Goal: Task Accomplishment & Management: Use online tool/utility

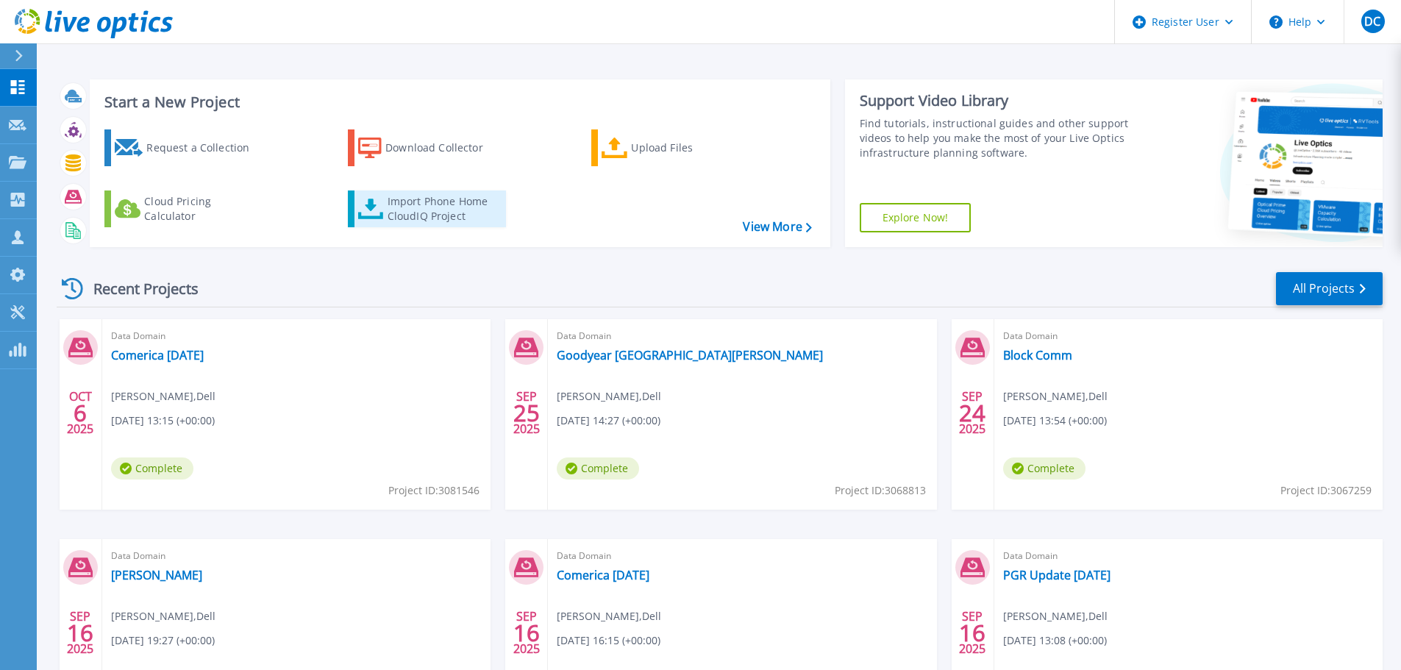
click at [420, 200] on div "Import Phone Home CloudIQ Project" at bounding box center [444, 208] width 115 height 29
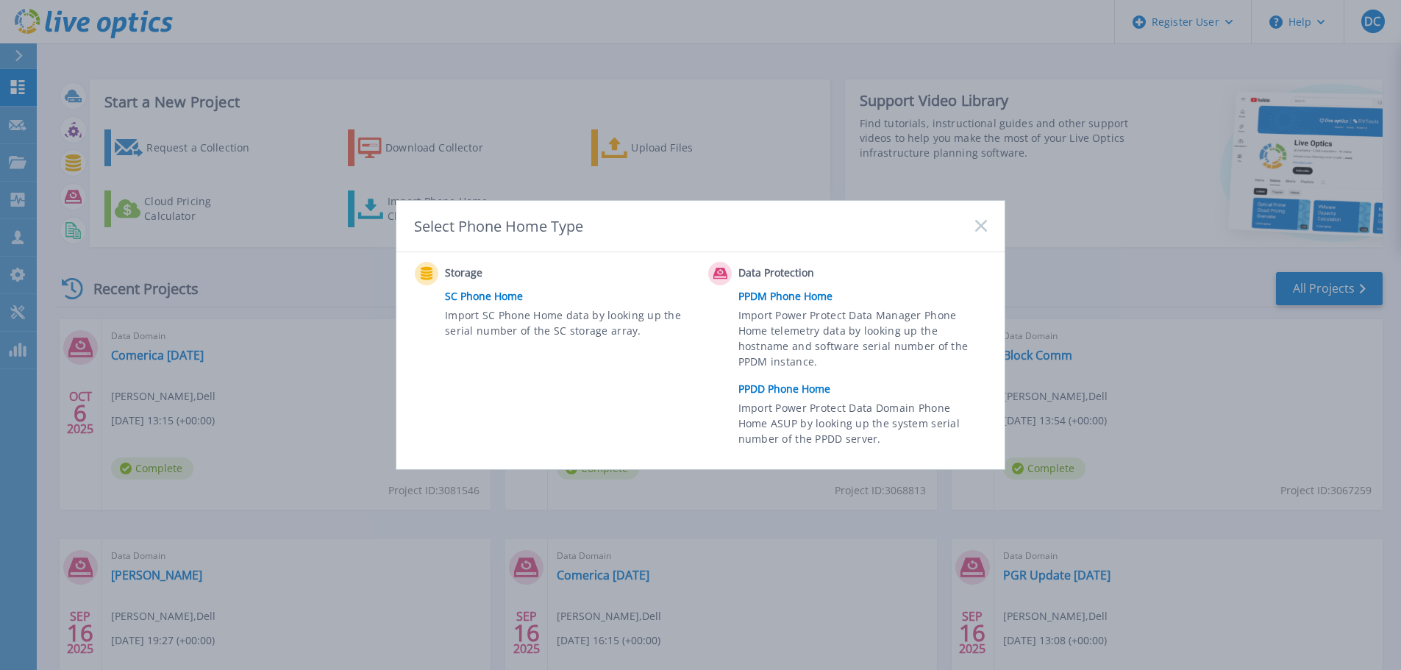
click at [791, 390] on link "PPDD Phone Home" at bounding box center [866, 389] width 256 height 22
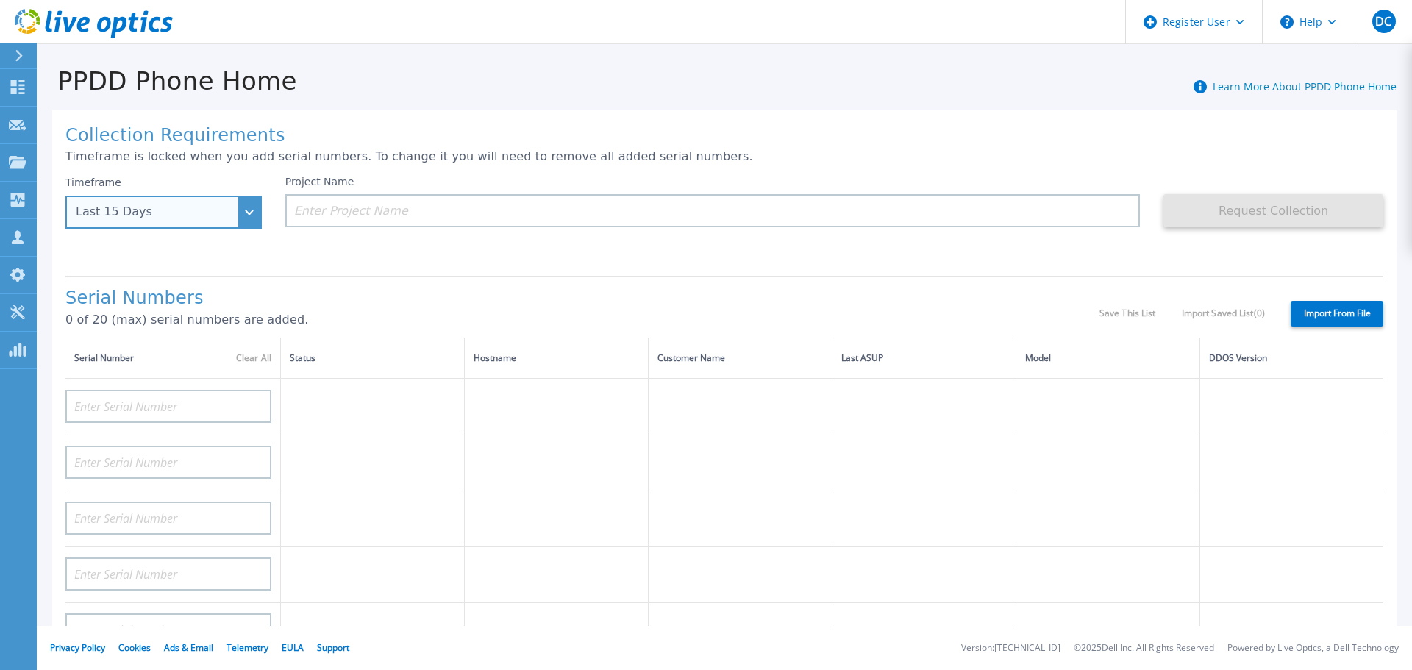
click at [254, 207] on div "Last 15 Days" at bounding box center [163, 212] width 196 height 33
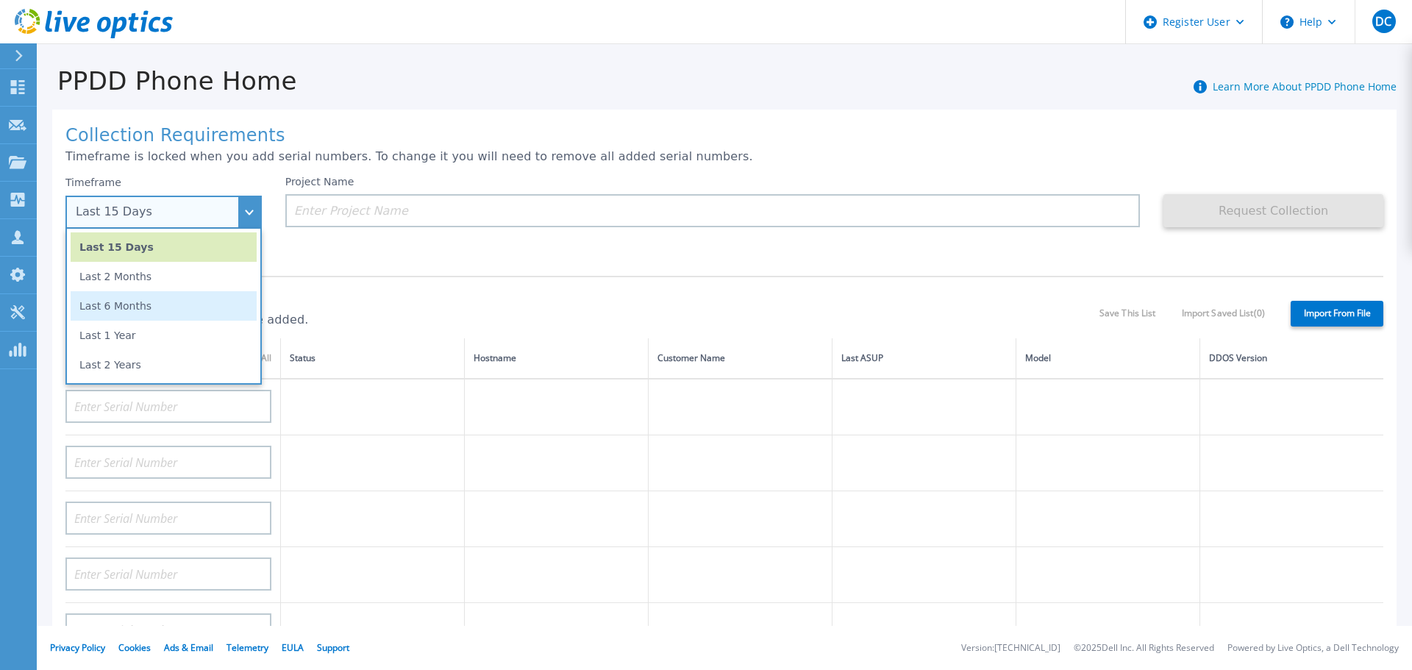
click at [147, 309] on li "Last 6 Months" at bounding box center [164, 305] width 186 height 29
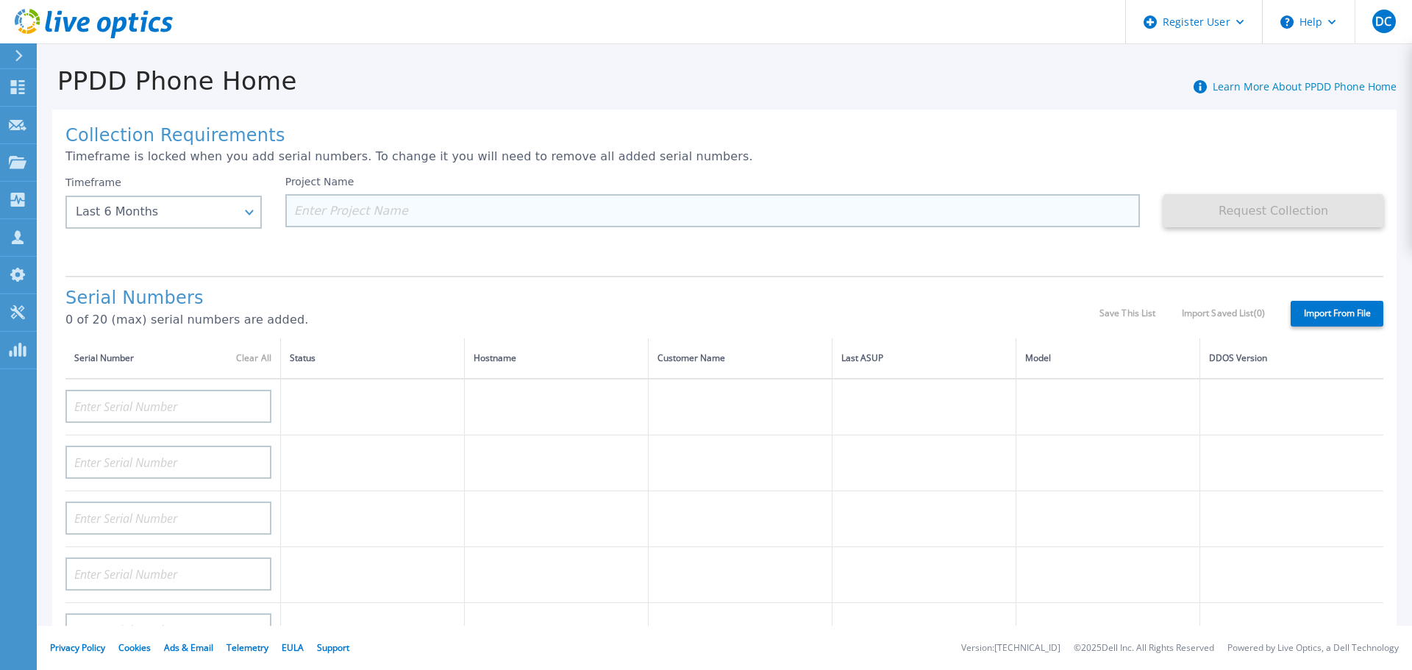
click at [380, 210] on input at bounding box center [712, 210] width 855 height 33
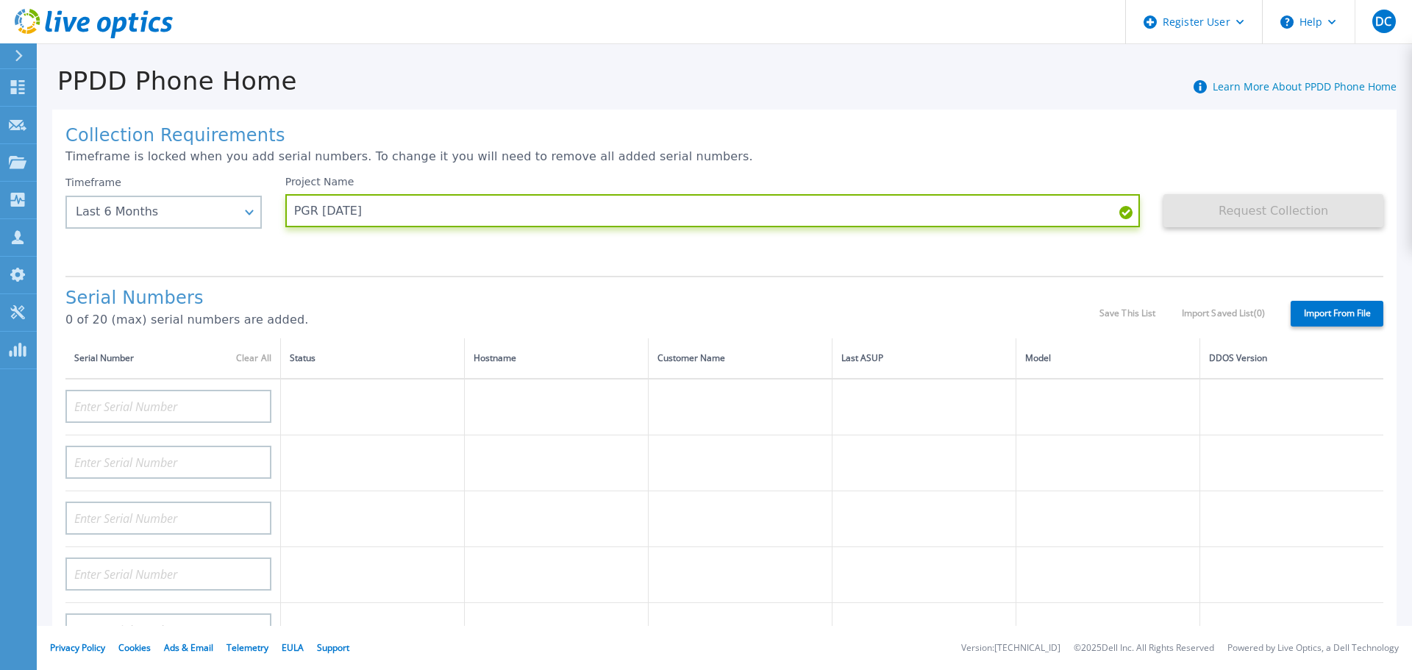
type input "PGR October 2025"
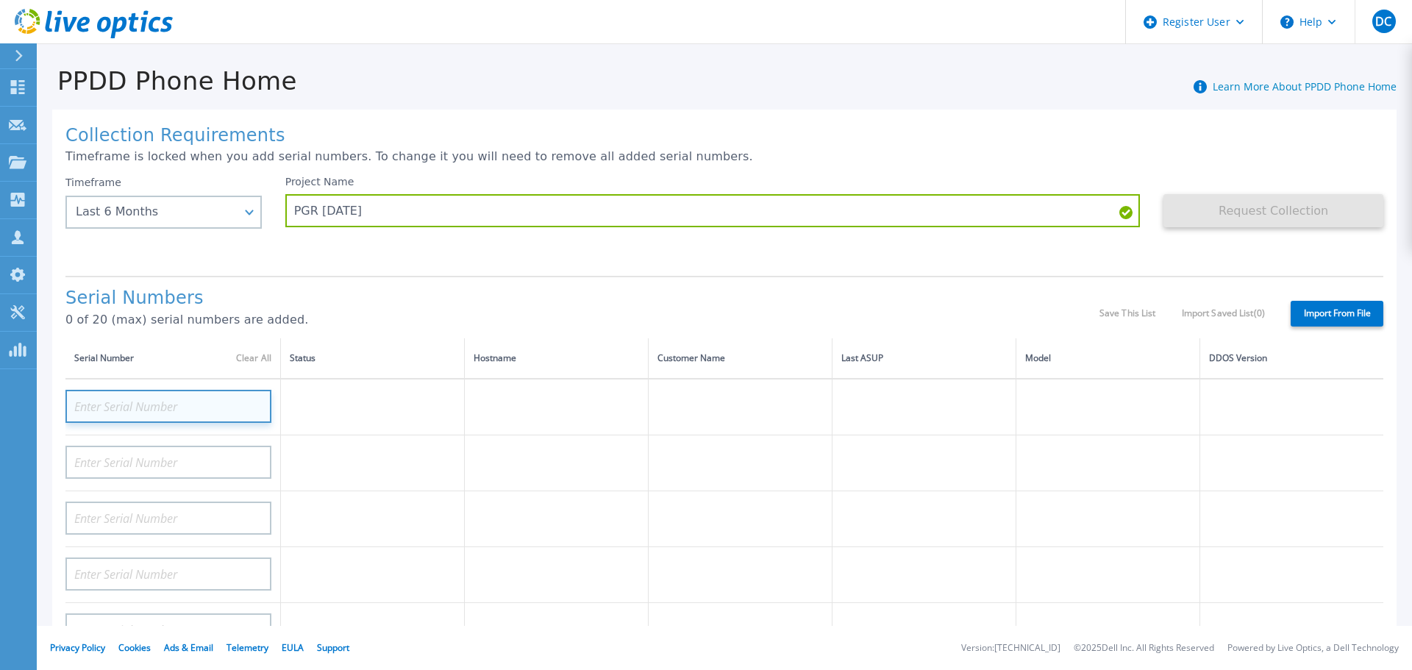
click at [171, 407] on input at bounding box center [168, 406] width 206 height 33
paste input "APM00201613887"
type input "APM00201613887"
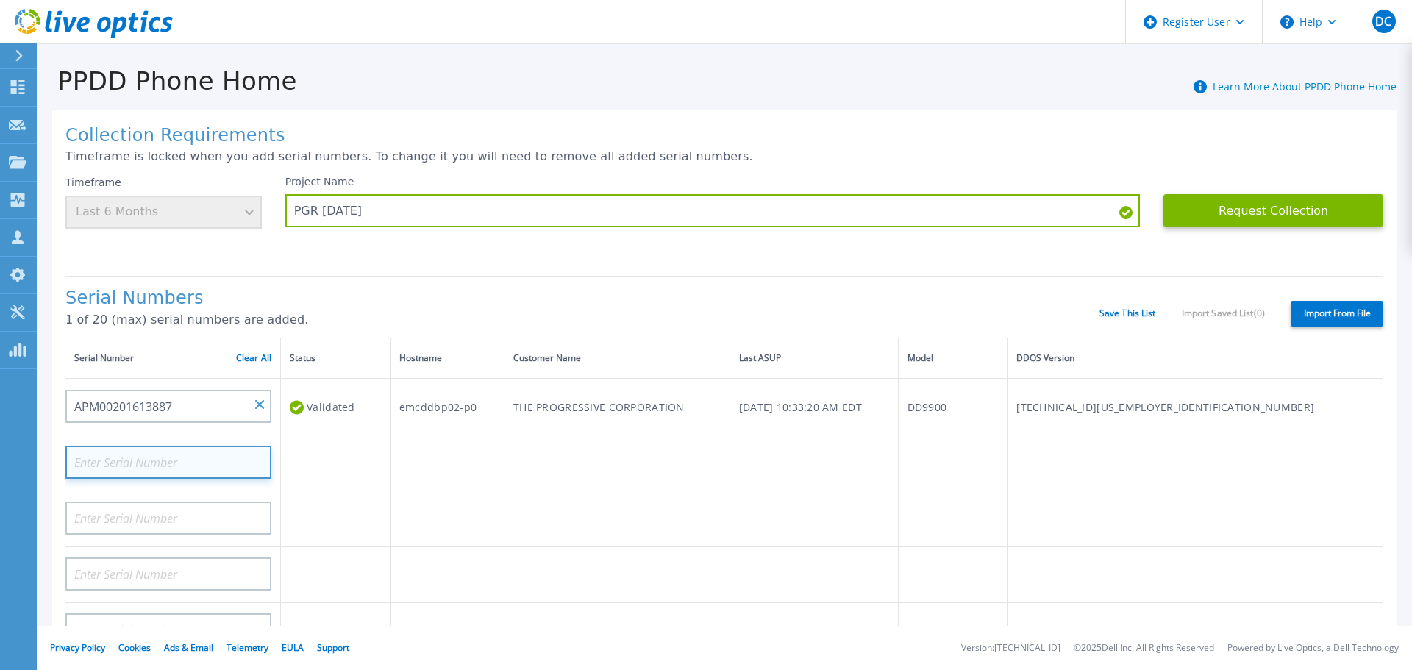
click at [176, 459] on input at bounding box center [168, 462] width 206 height 33
paste input "APM00201615439"
type input "APM00201615439"
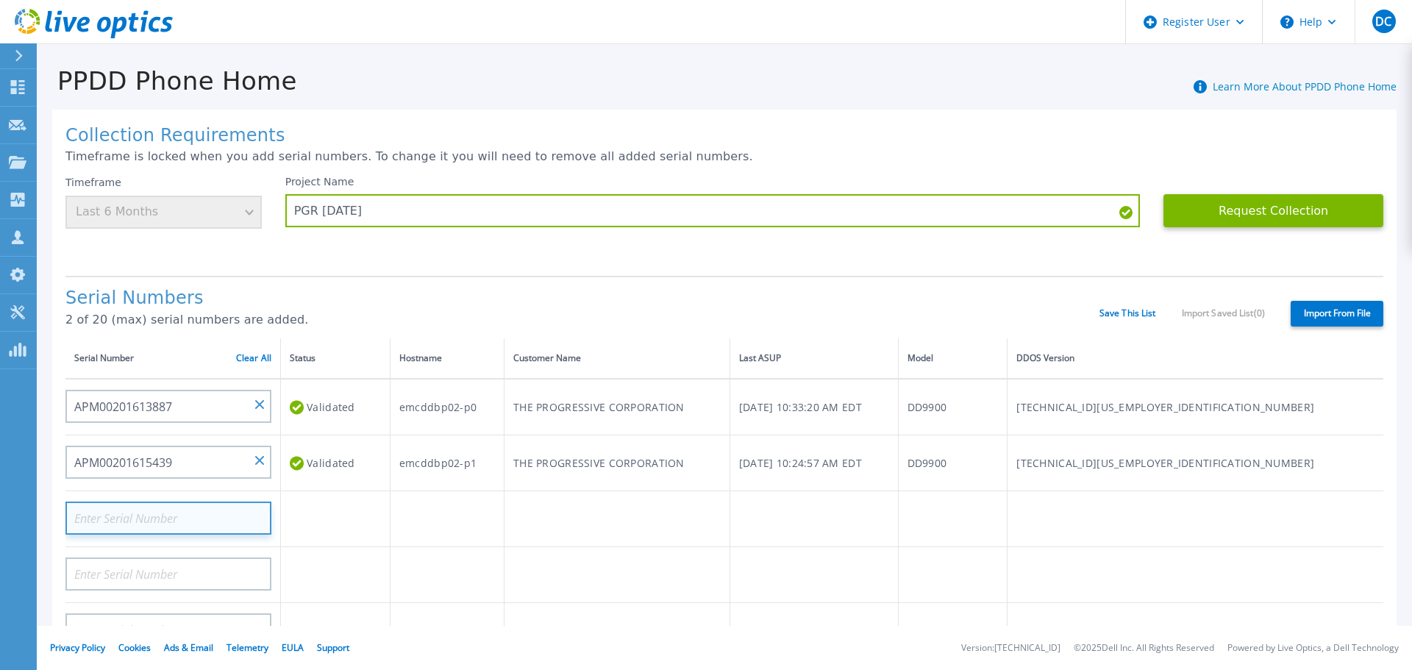
click at [214, 515] on input at bounding box center [168, 517] width 206 height 33
paste input "APM00200904738"
type input "APM00200904738"
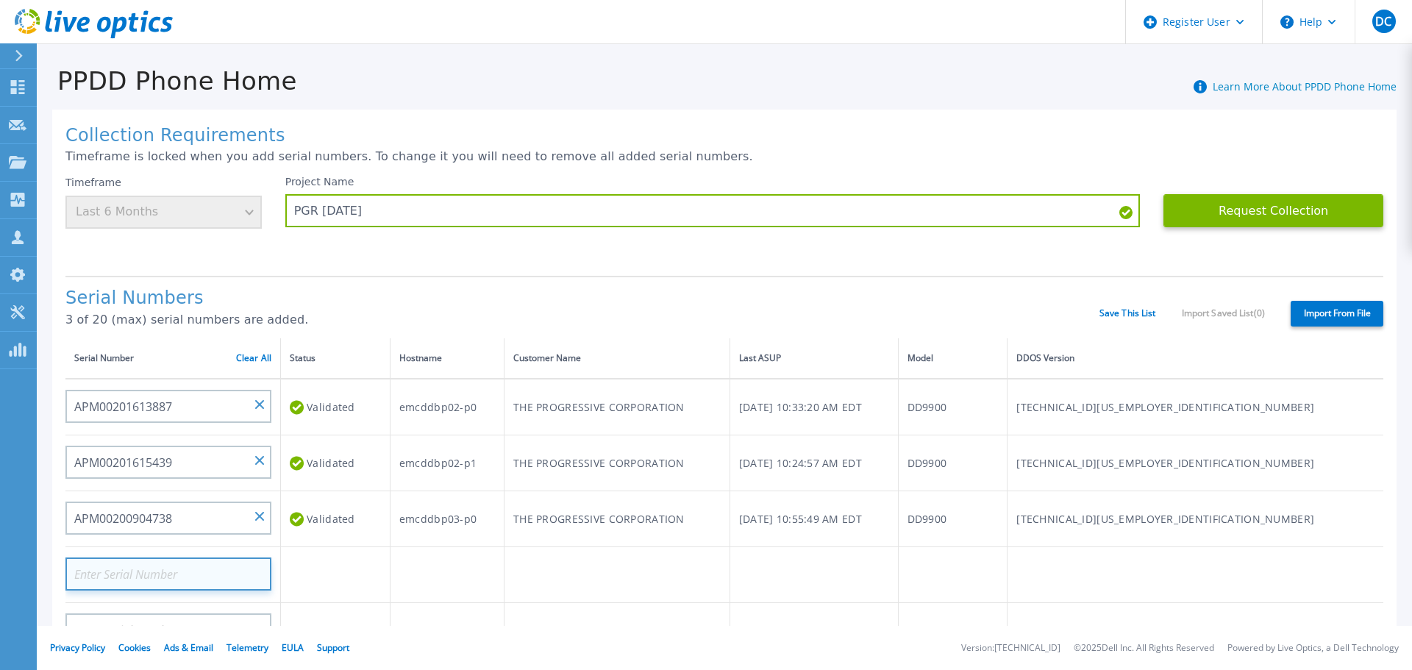
click at [185, 574] on input at bounding box center [168, 573] width 206 height 33
paste input "APM00200905070"
type input "APM00200905070"
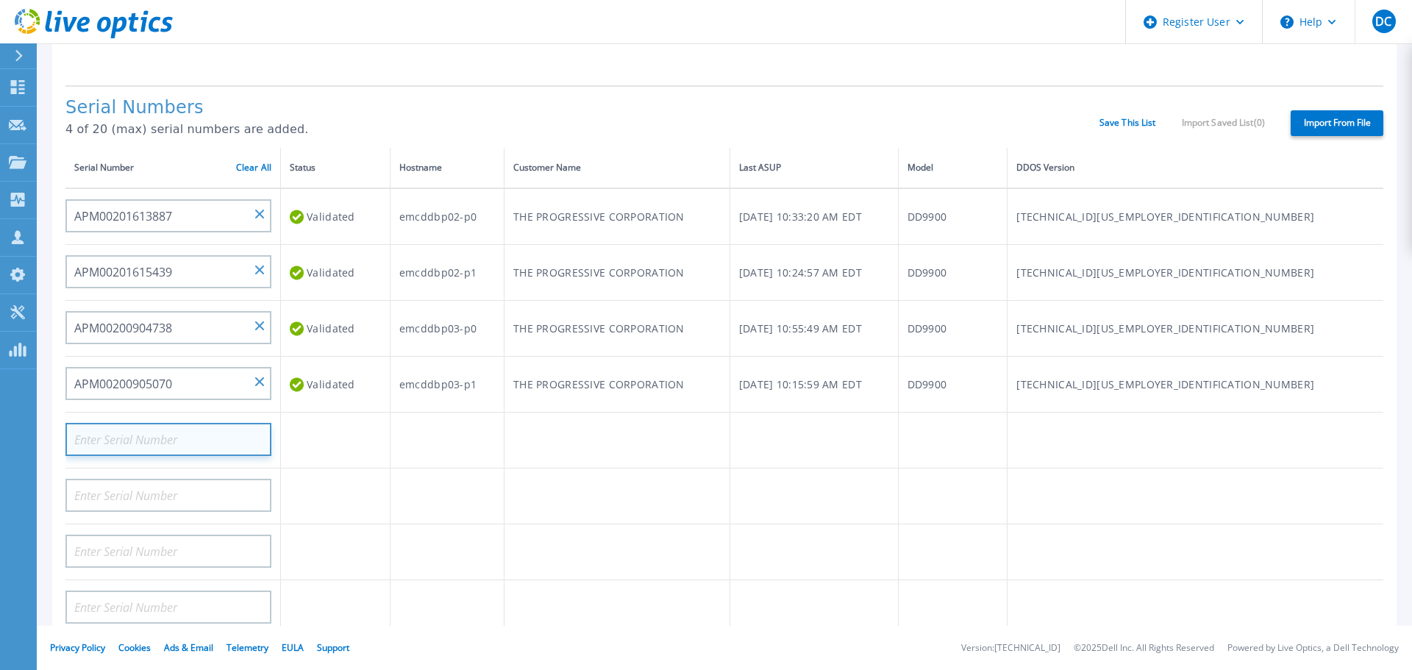
scroll to position [271, 0]
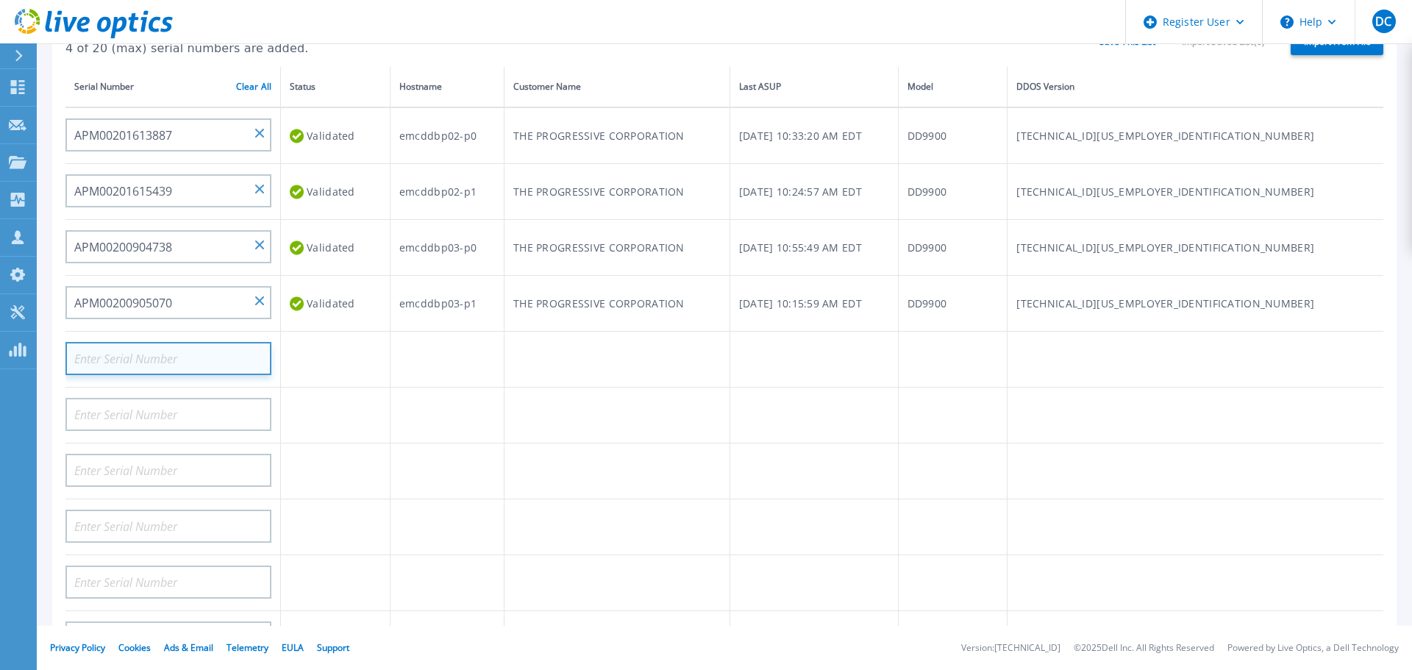
click at [135, 362] on input at bounding box center [168, 358] width 206 height 33
paste input "APM00214801078"
type input "APM00214801078"
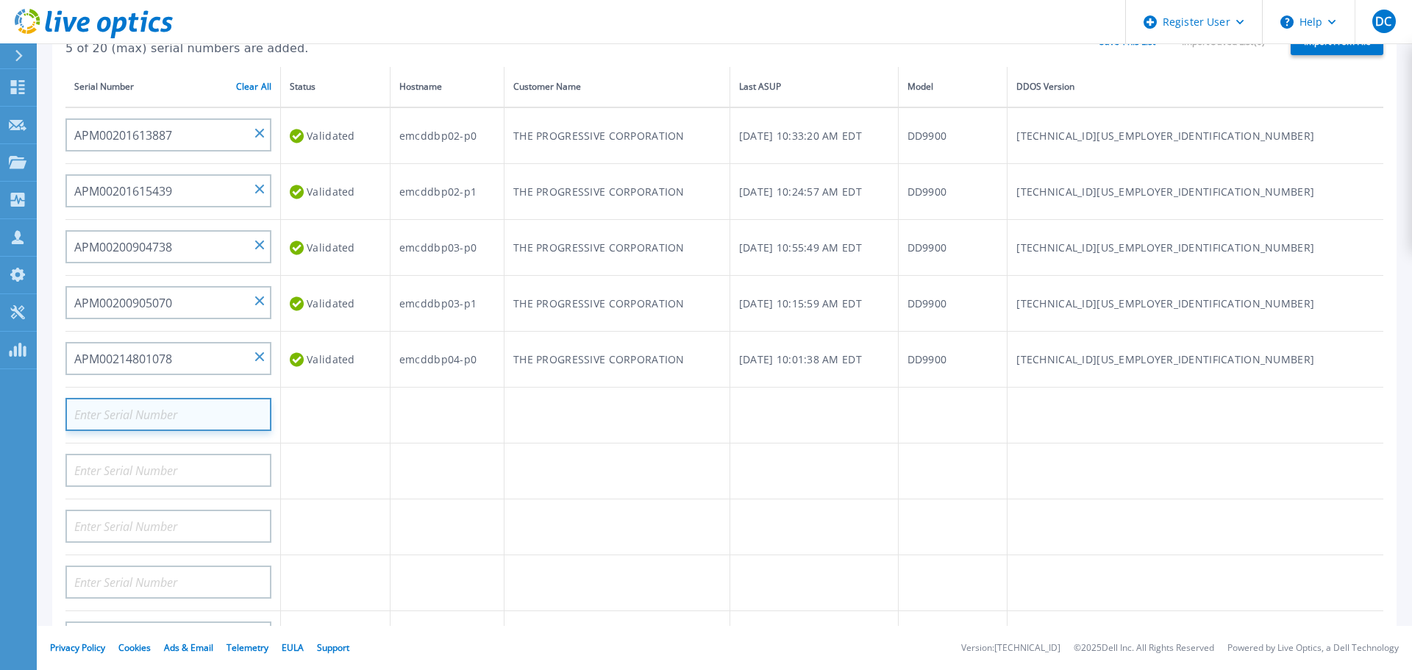
click at [218, 416] on input at bounding box center [168, 414] width 206 height 33
click at [218, 415] on input at bounding box center [168, 414] width 206 height 33
paste input "APM00214801079"
type input "APM00214801079"
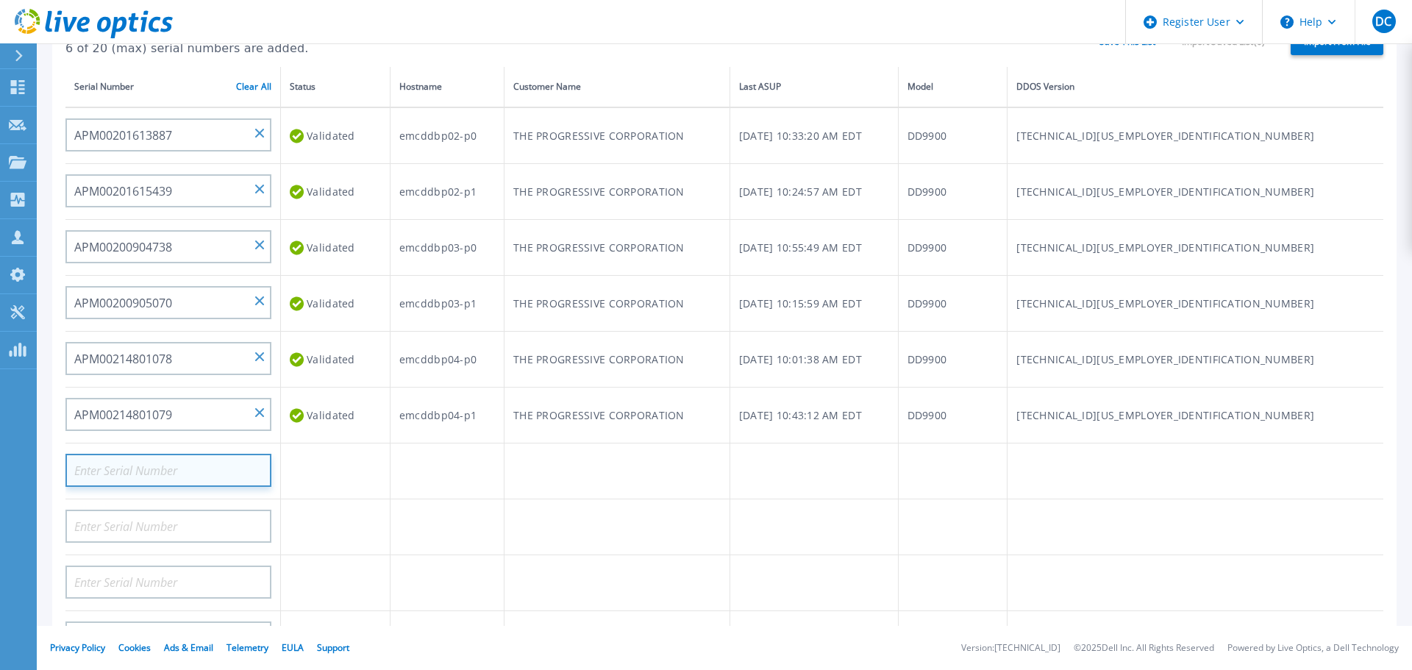
click at [235, 470] on input at bounding box center [168, 470] width 206 height 33
paste input "APX00242601520"
type input "APX00242601520"
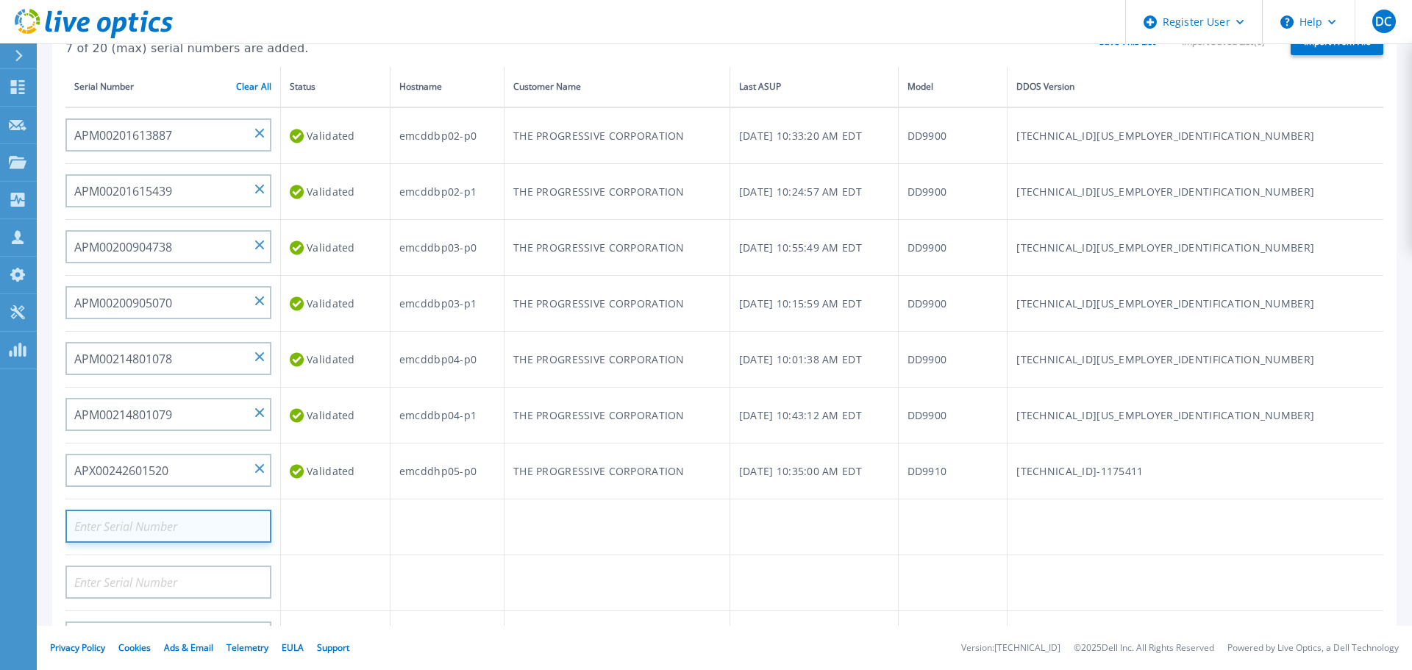
click at [183, 532] on input at bounding box center [168, 525] width 206 height 33
paste input "APX00242601521"
type input "APX00242601521"
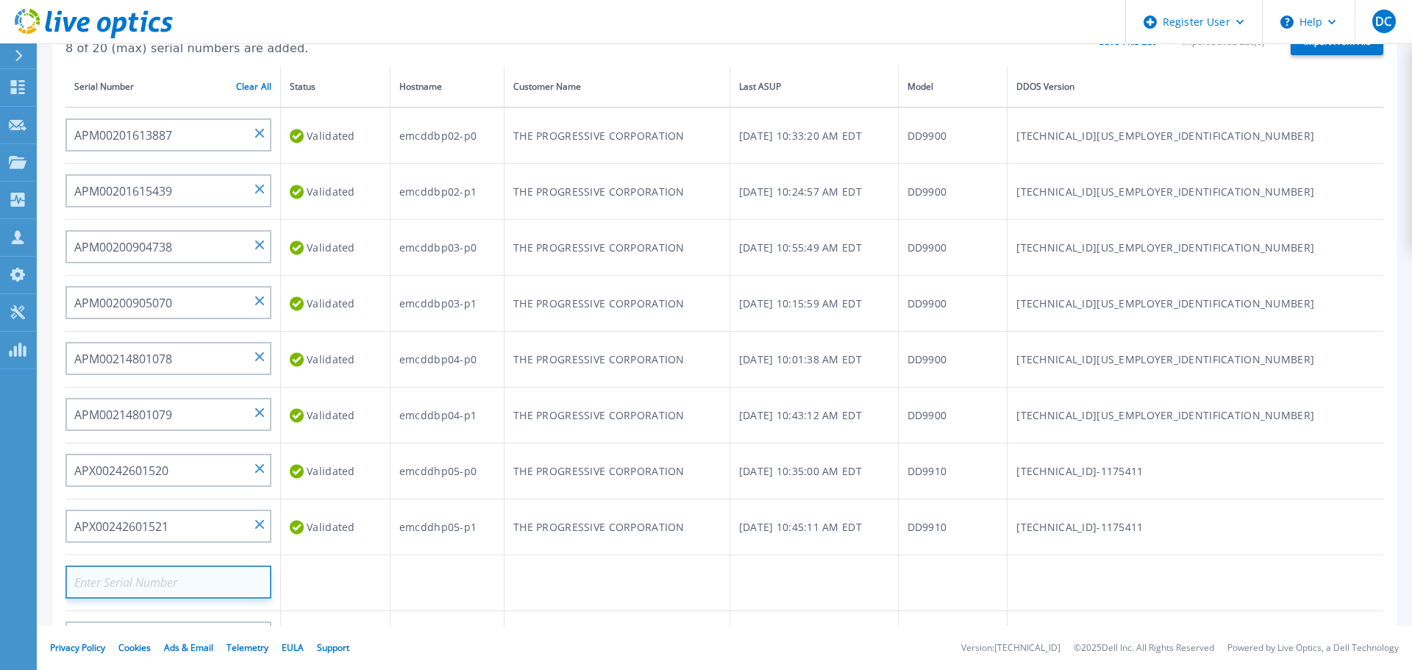
click at [145, 584] on input at bounding box center [168, 581] width 206 height 33
paste input "APM00200904739"
type input "APM00200904739"
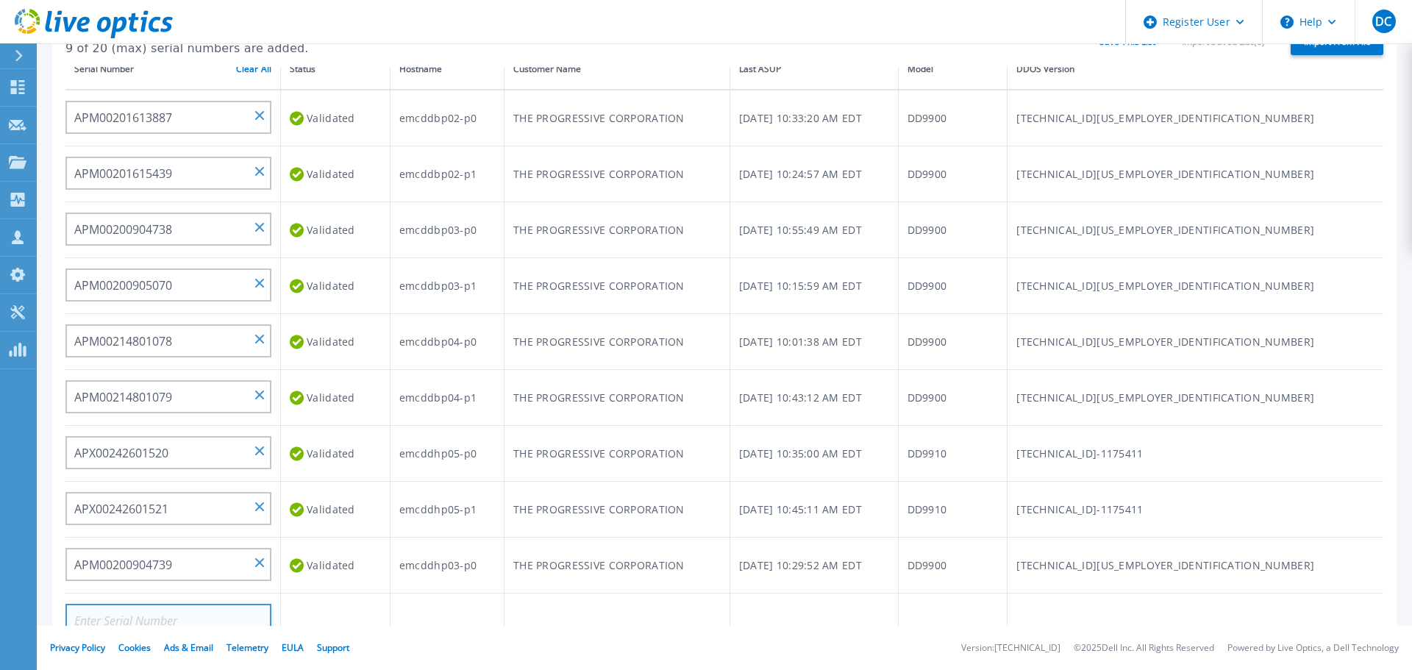
click at [114, 612] on input at bounding box center [168, 620] width 206 height 33
paste input "APM00200905071"
type input "APM00200905071"
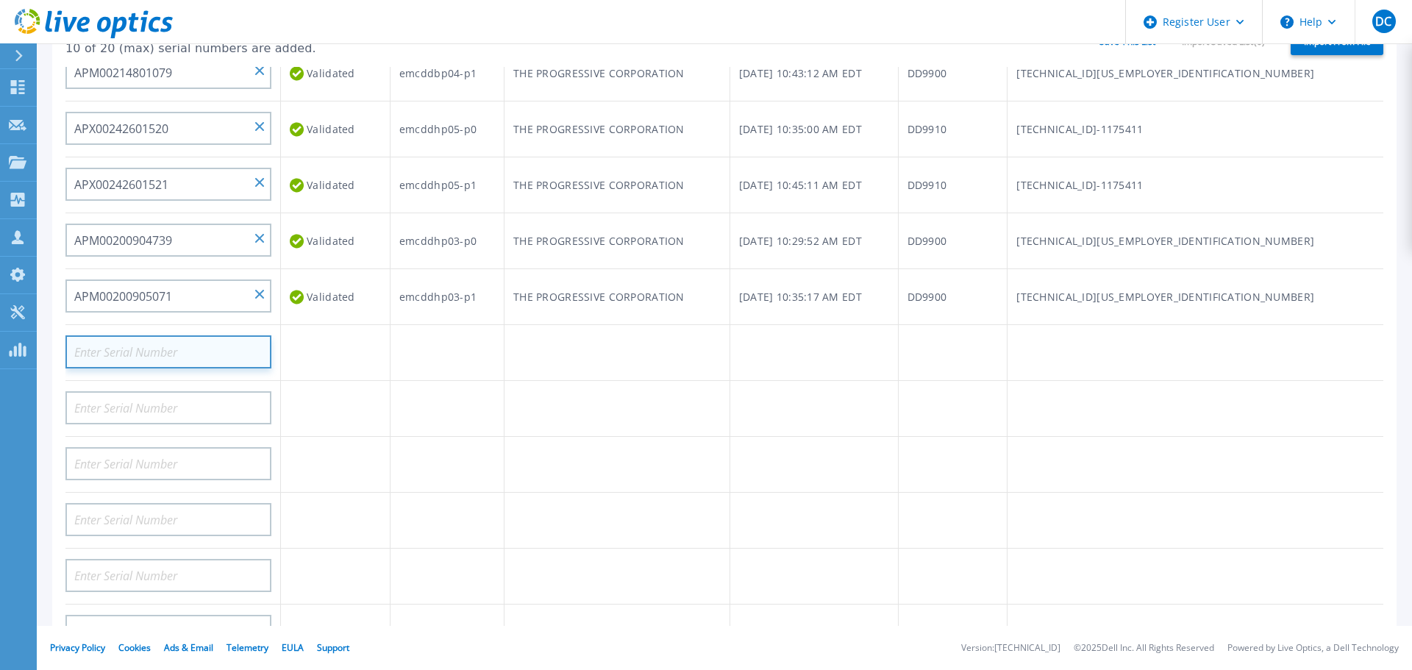
click at [170, 343] on input at bounding box center [168, 351] width 206 height 33
paste input "APM00215215352"
type input "APM00215215352"
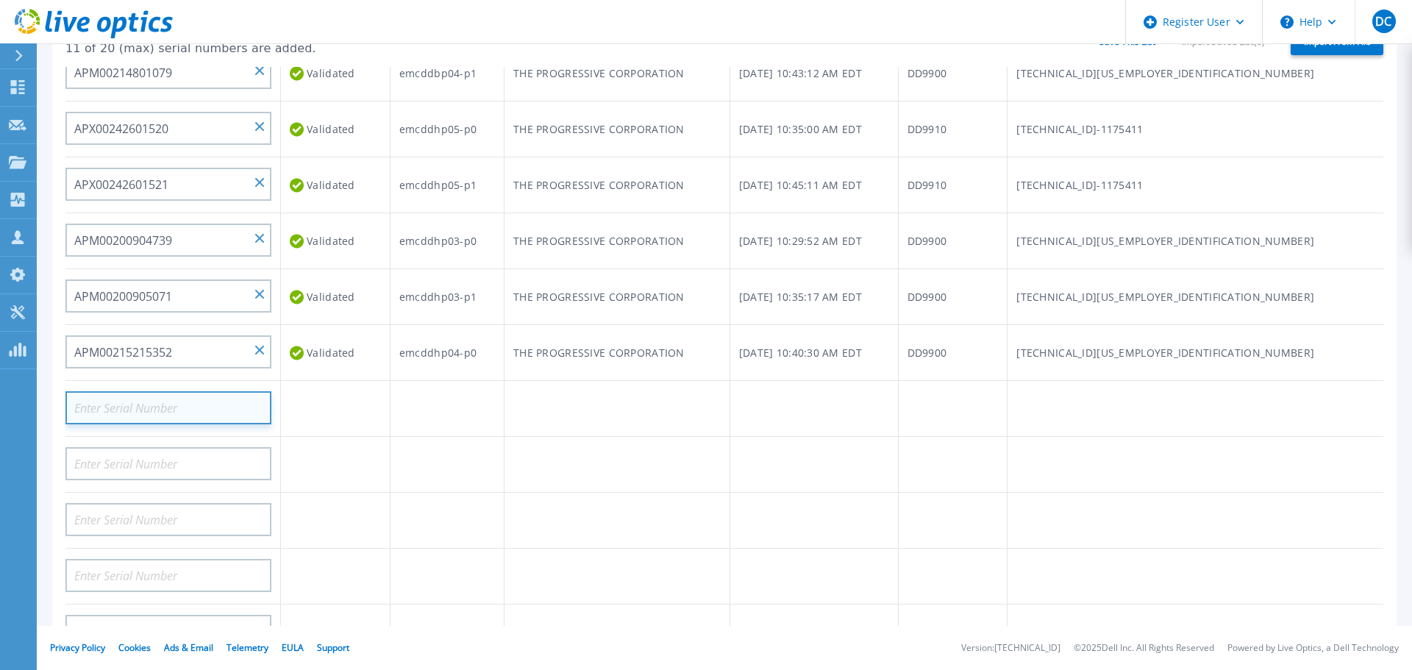
click at [174, 402] on input at bounding box center [168, 407] width 206 height 33
paste input "APM00215215355"
type input "APM00215215355"
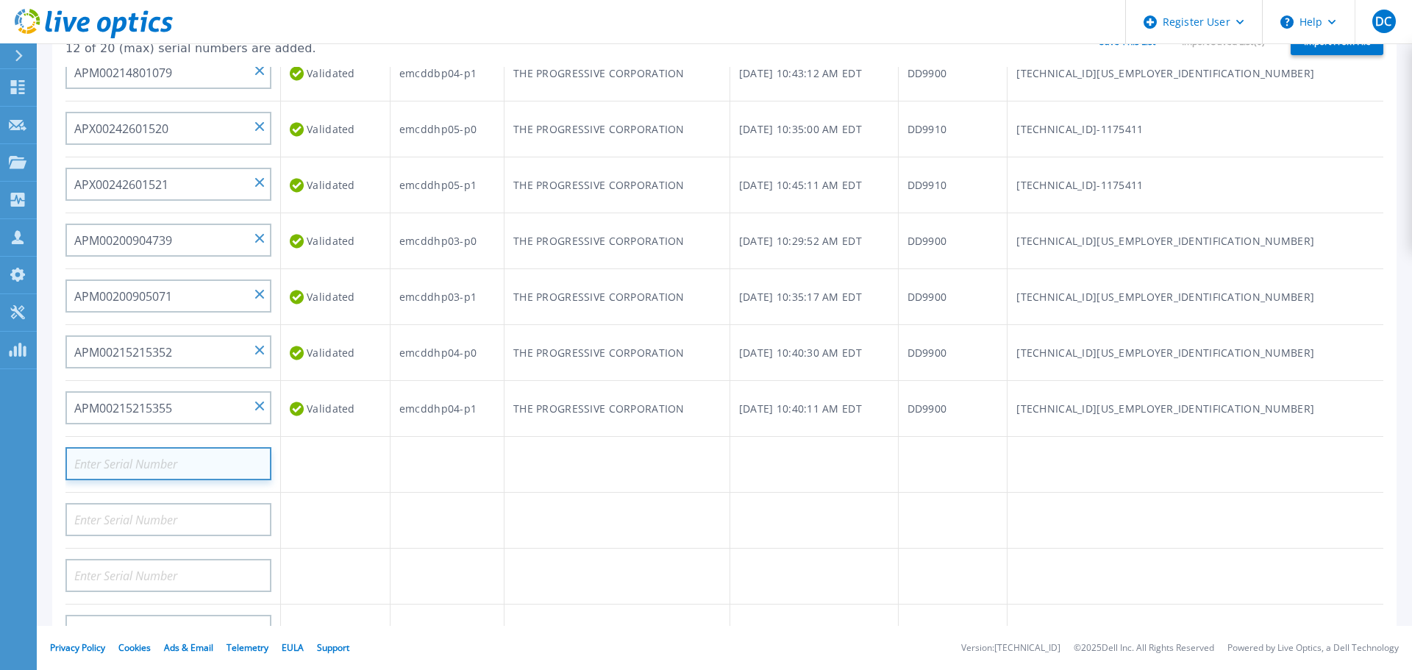
click at [179, 459] on input at bounding box center [168, 463] width 206 height 33
paste input "APM00213916536"
type input "APM00213916536"
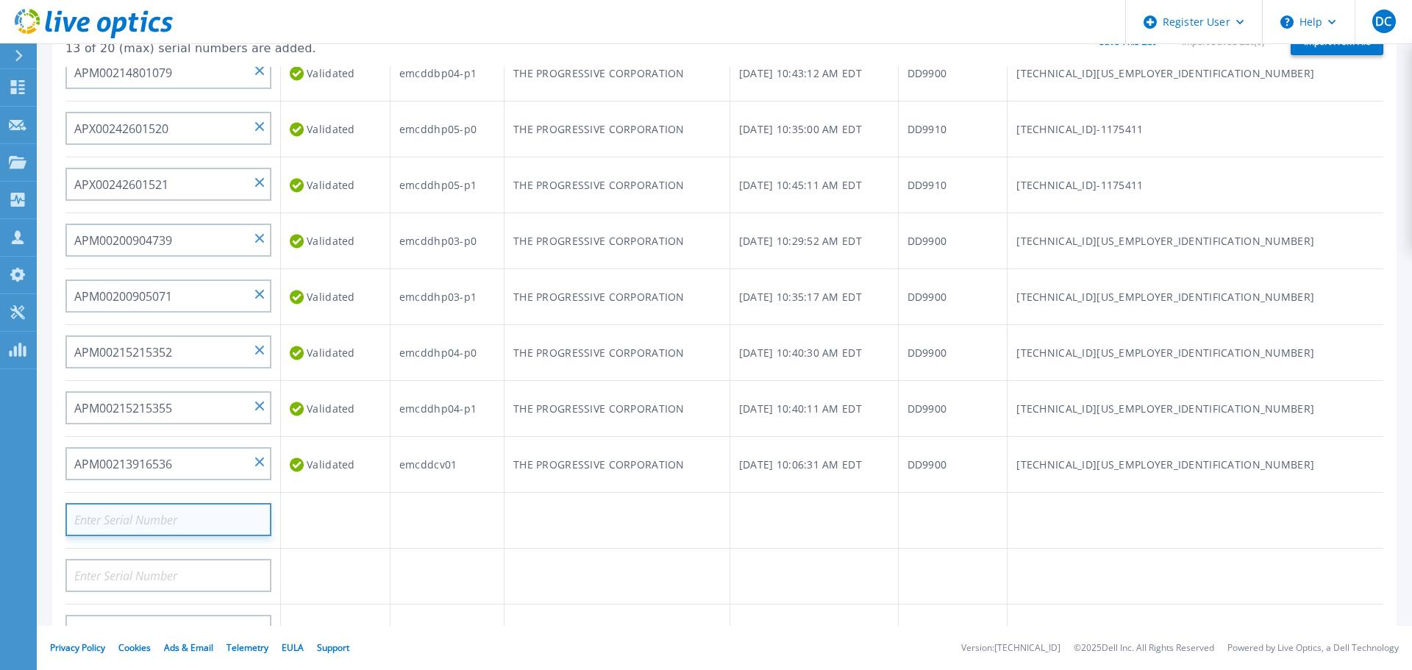
click at [143, 507] on input at bounding box center [168, 519] width 206 height 33
paste input "APM00213916537"
type input "APM00213916537"
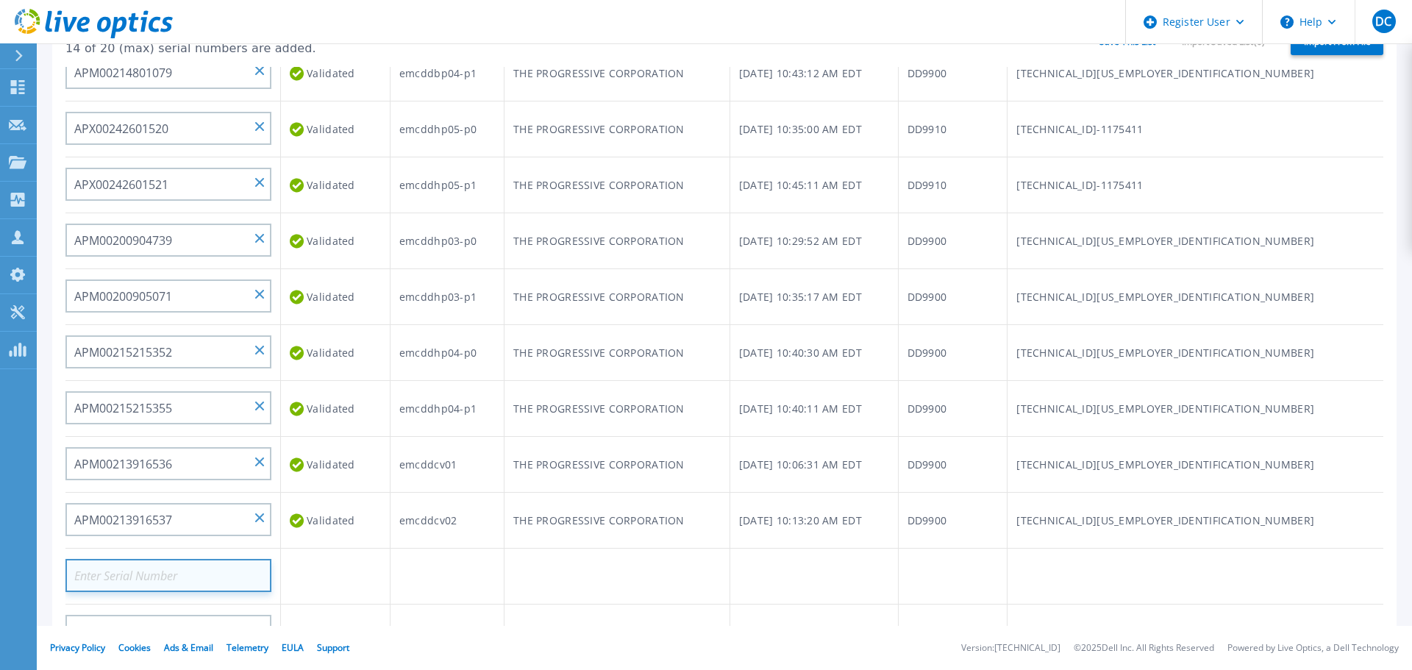
click at [185, 579] on input at bounding box center [168, 575] width 206 height 33
paste input "APM00213916538"
type input "APM00213916538"
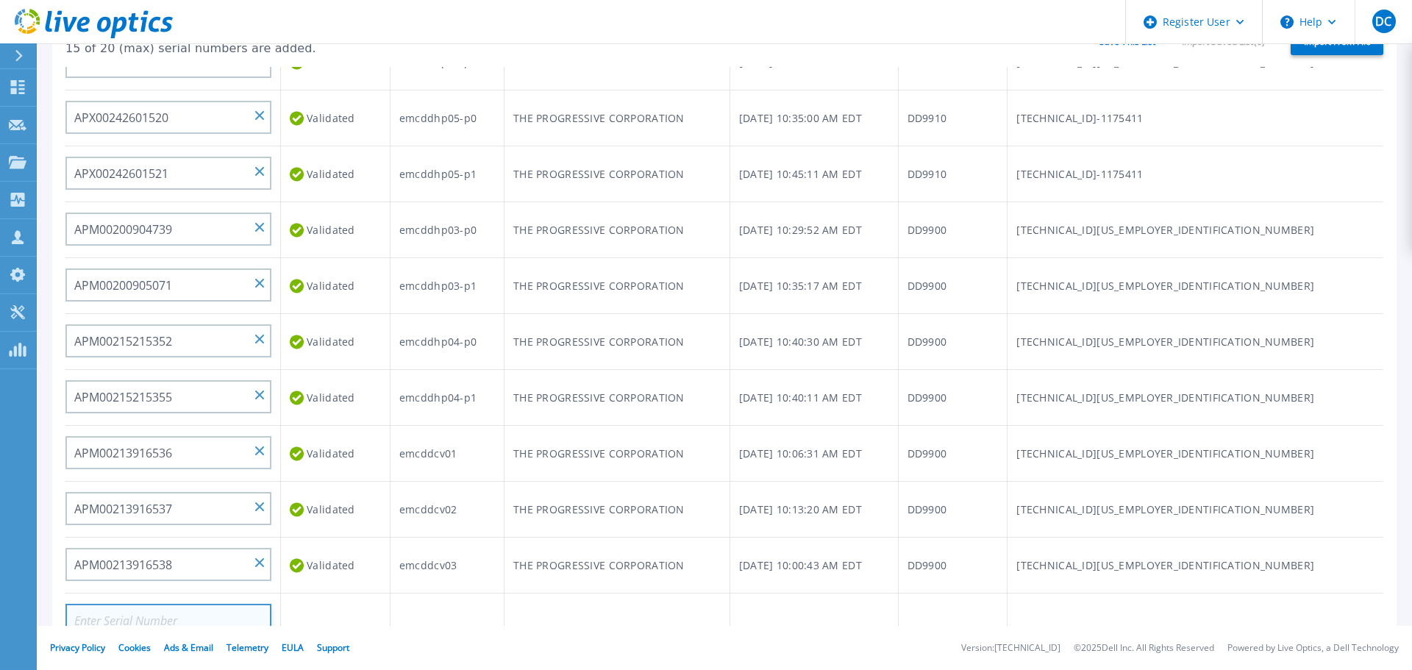
click at [210, 615] on input at bounding box center [168, 620] width 206 height 33
paste input "APM00215215842"
type input "APM00215215842"
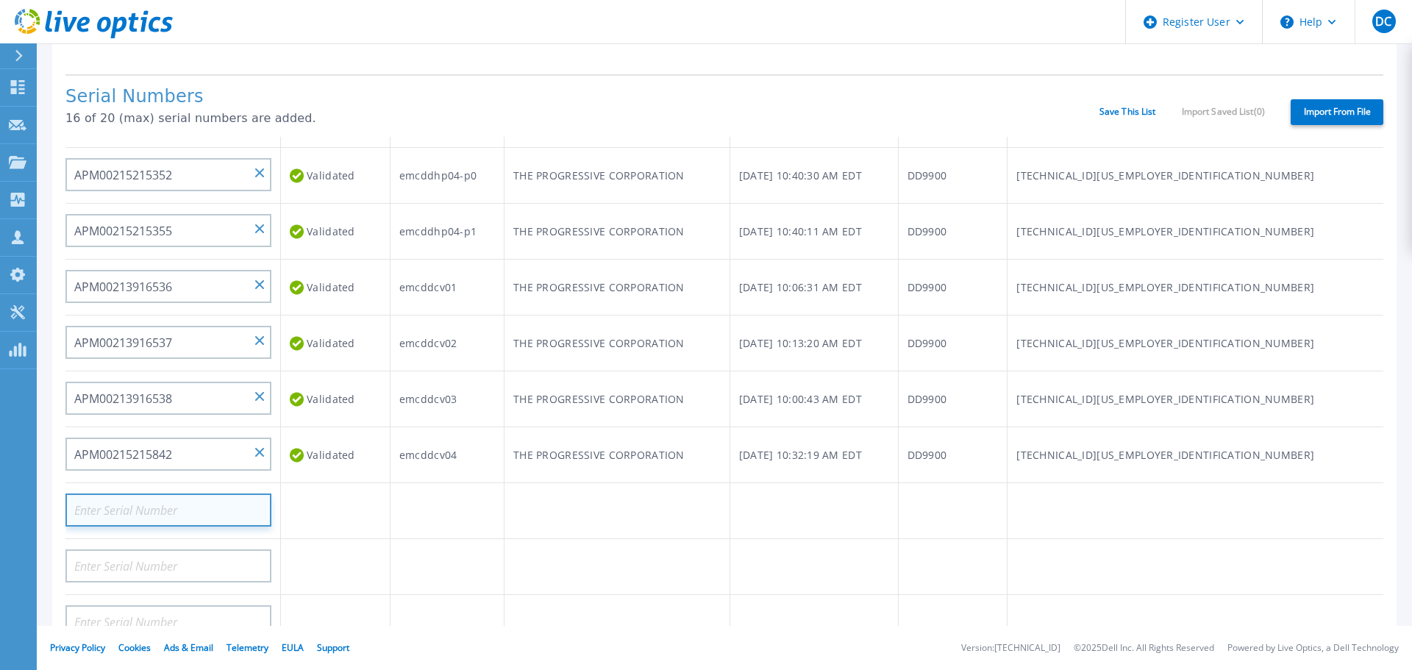
scroll to position [93, 0]
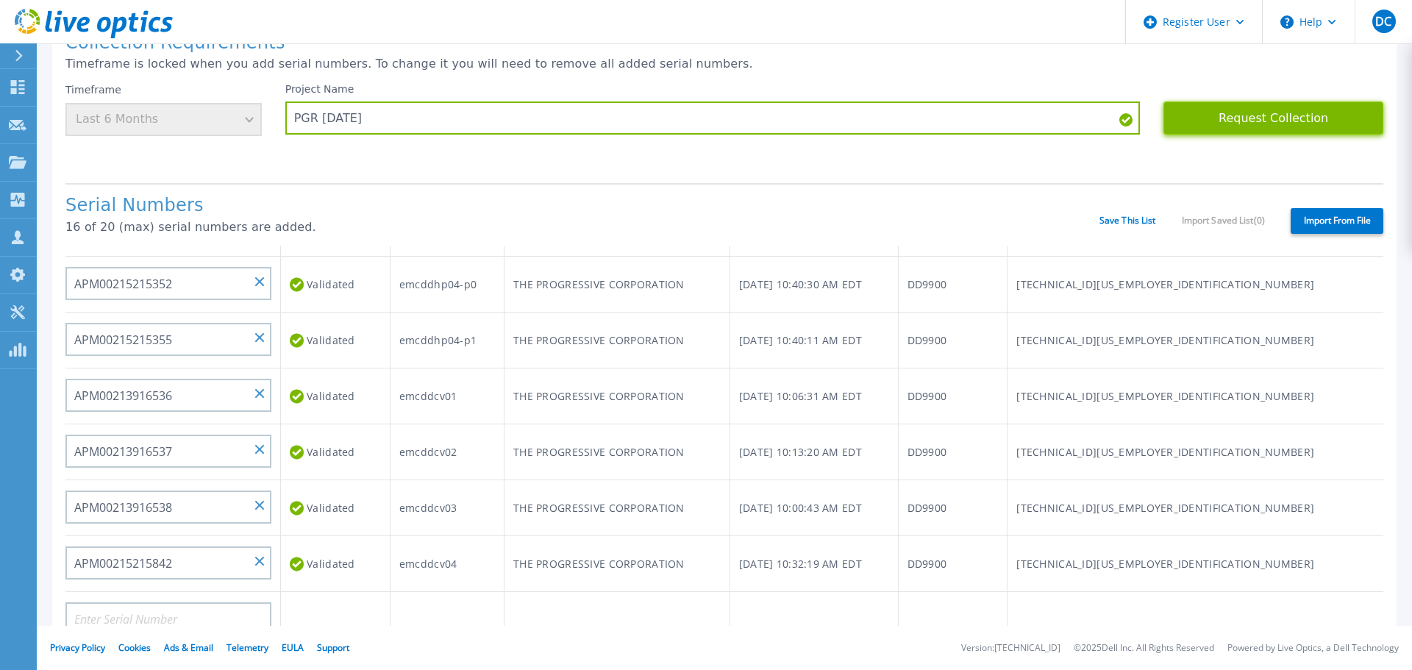
click at [1278, 118] on button "Request Collection" at bounding box center [1273, 117] width 220 height 33
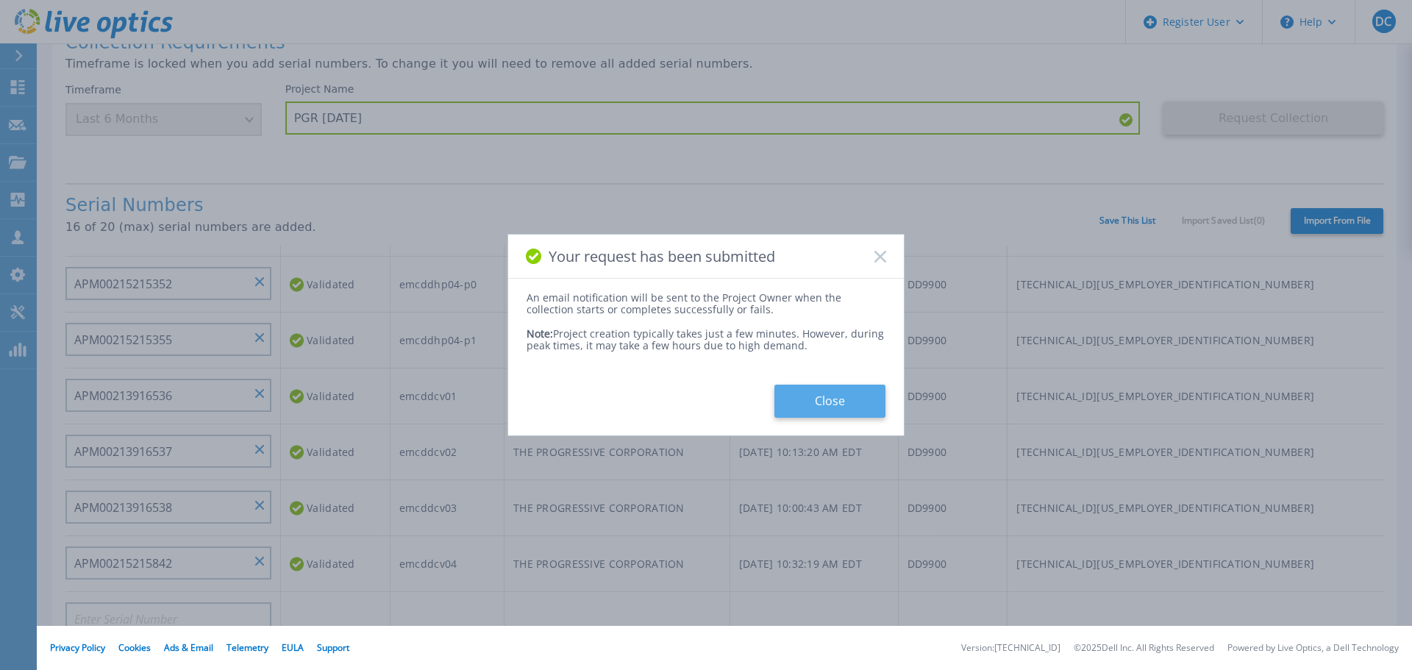
click at [843, 385] on button "Close" at bounding box center [829, 401] width 111 height 33
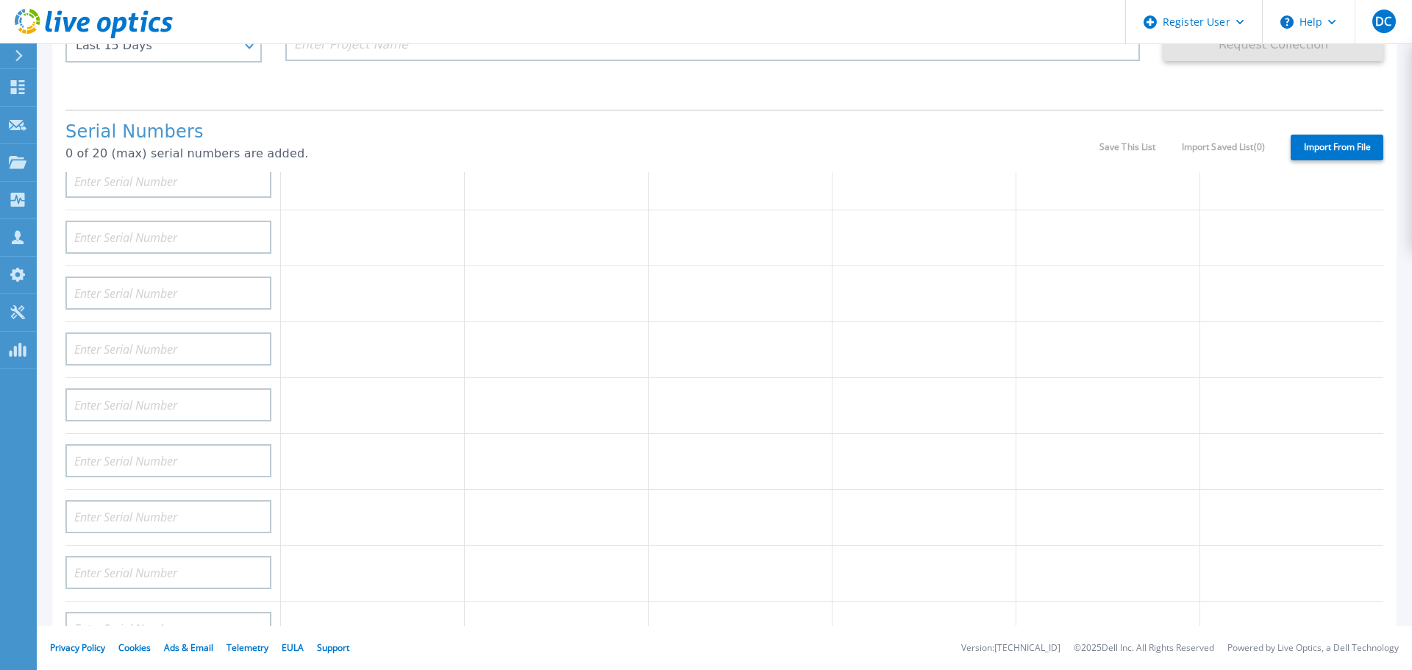
scroll to position [74, 0]
click at [18, 85] on icon at bounding box center [18, 87] width 18 height 14
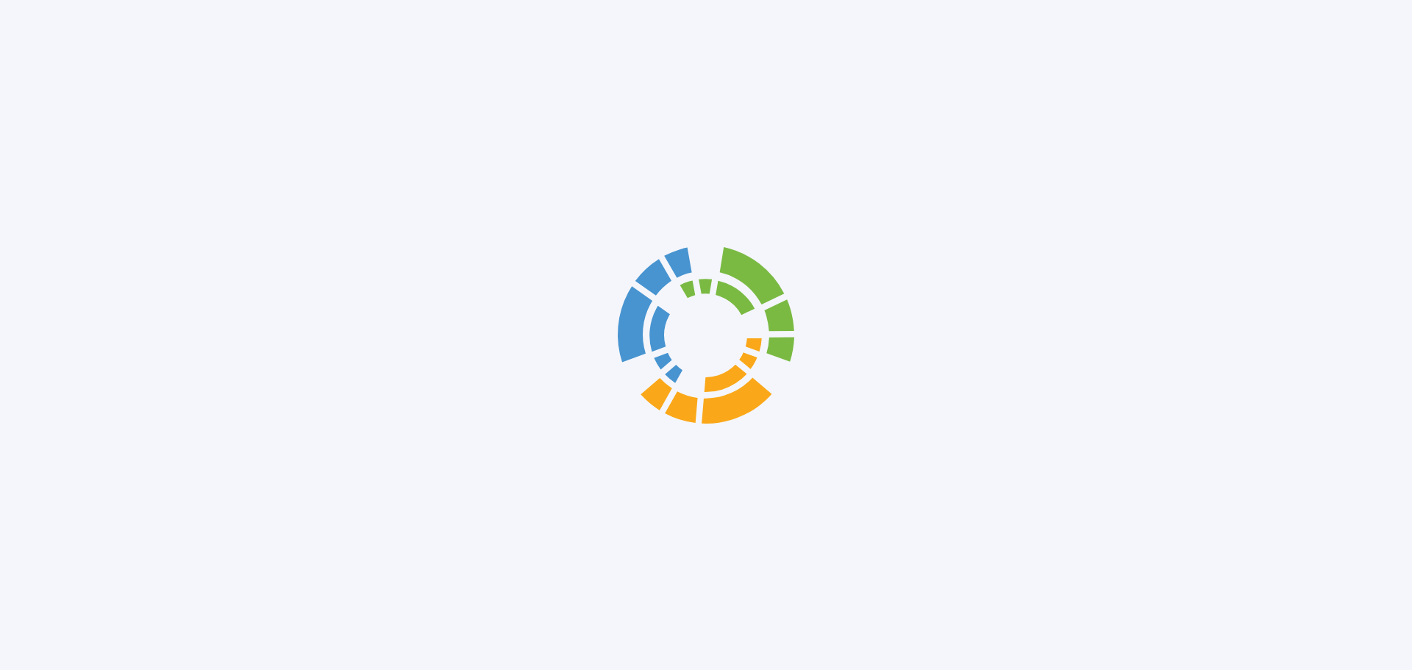
click at [50, 87] on div at bounding box center [706, 335] width 1412 height 670
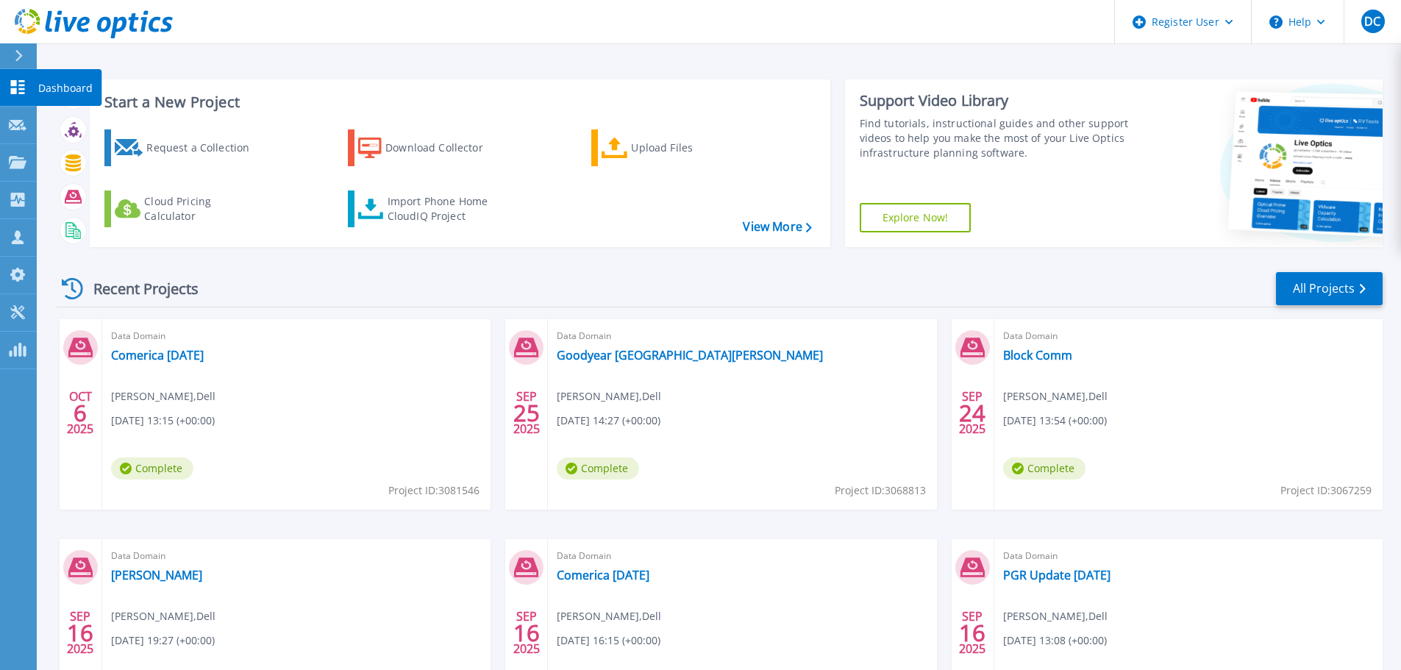
click at [63, 79] on p "Dashboard" at bounding box center [65, 88] width 54 height 38
click at [446, 205] on div "Import Phone Home CloudIQ Project" at bounding box center [444, 208] width 115 height 29
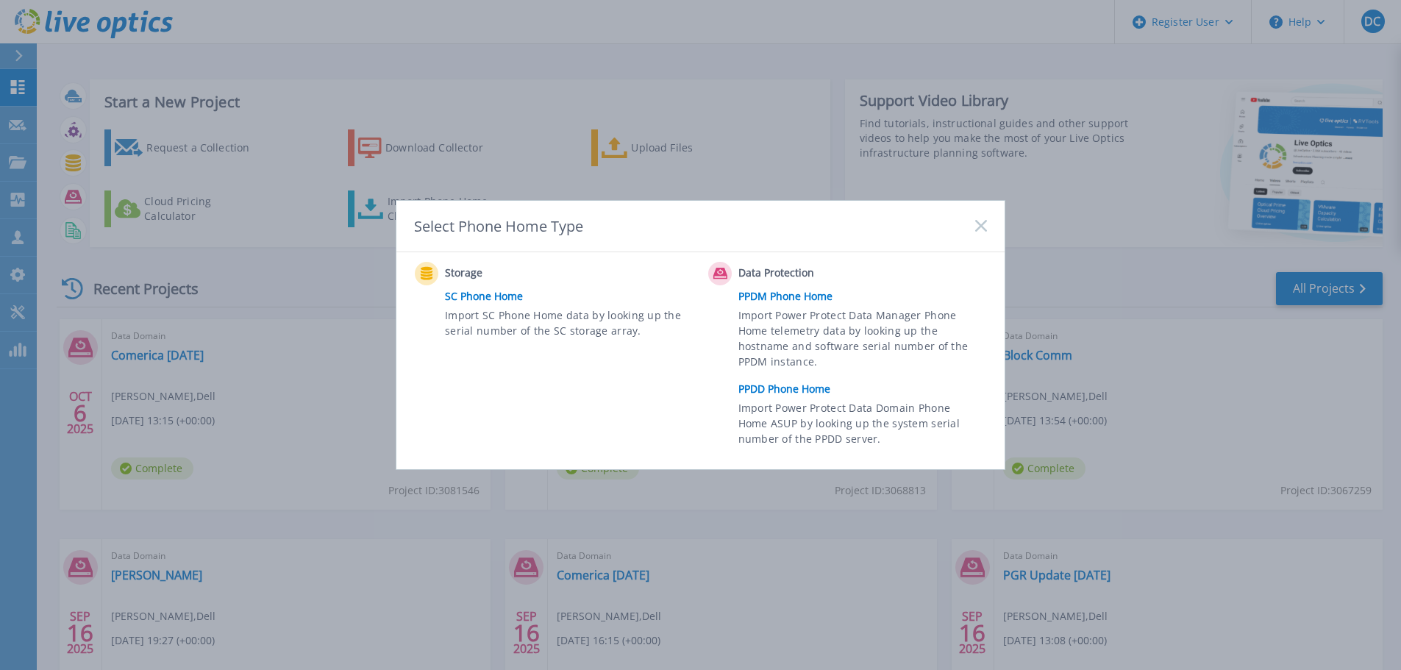
click at [809, 391] on link "PPDD Phone Home" at bounding box center [866, 389] width 256 height 22
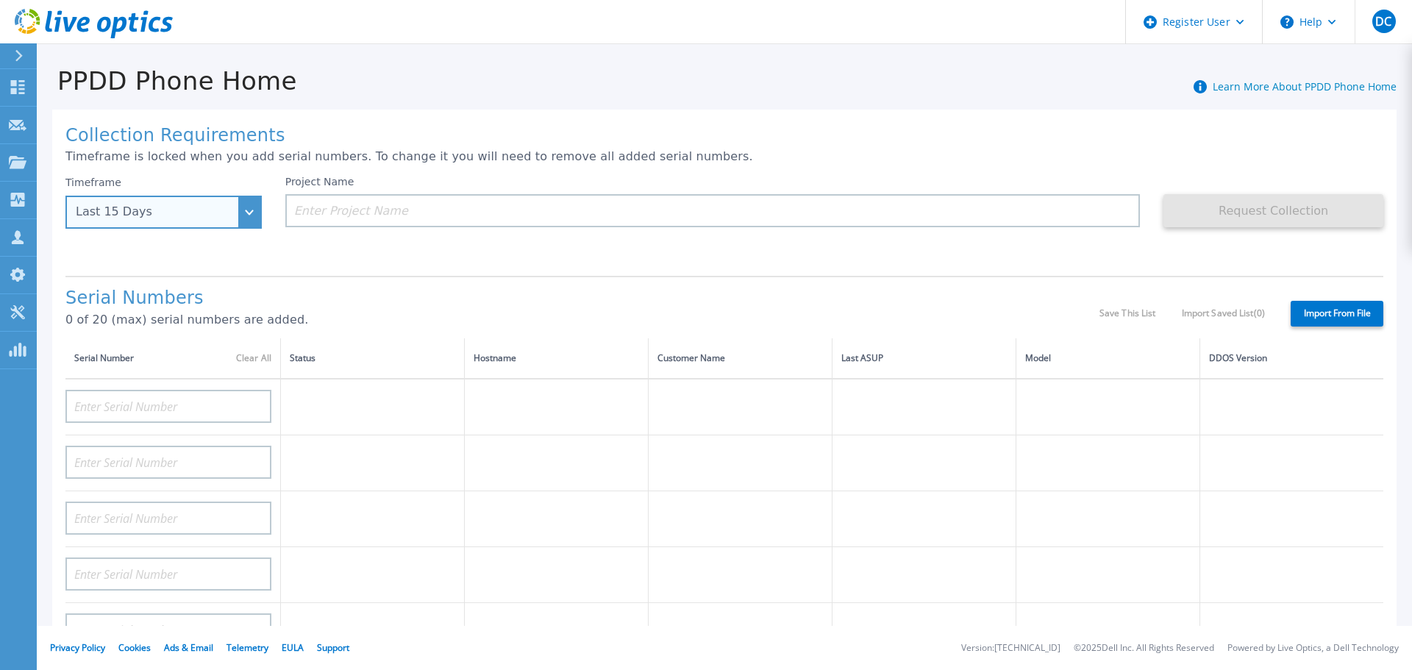
click at [235, 210] on div "Last 15 Days" at bounding box center [163, 212] width 196 height 33
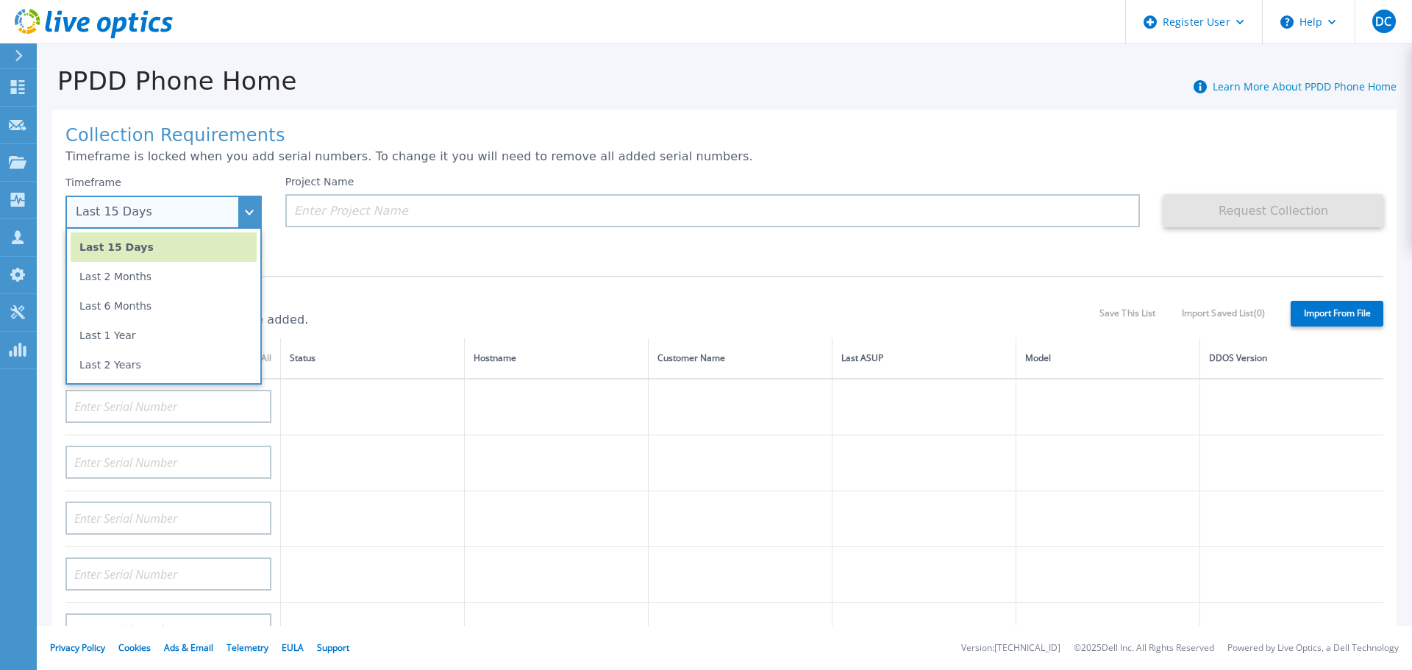
click at [197, 339] on li "Last 1 Year" at bounding box center [164, 335] width 186 height 29
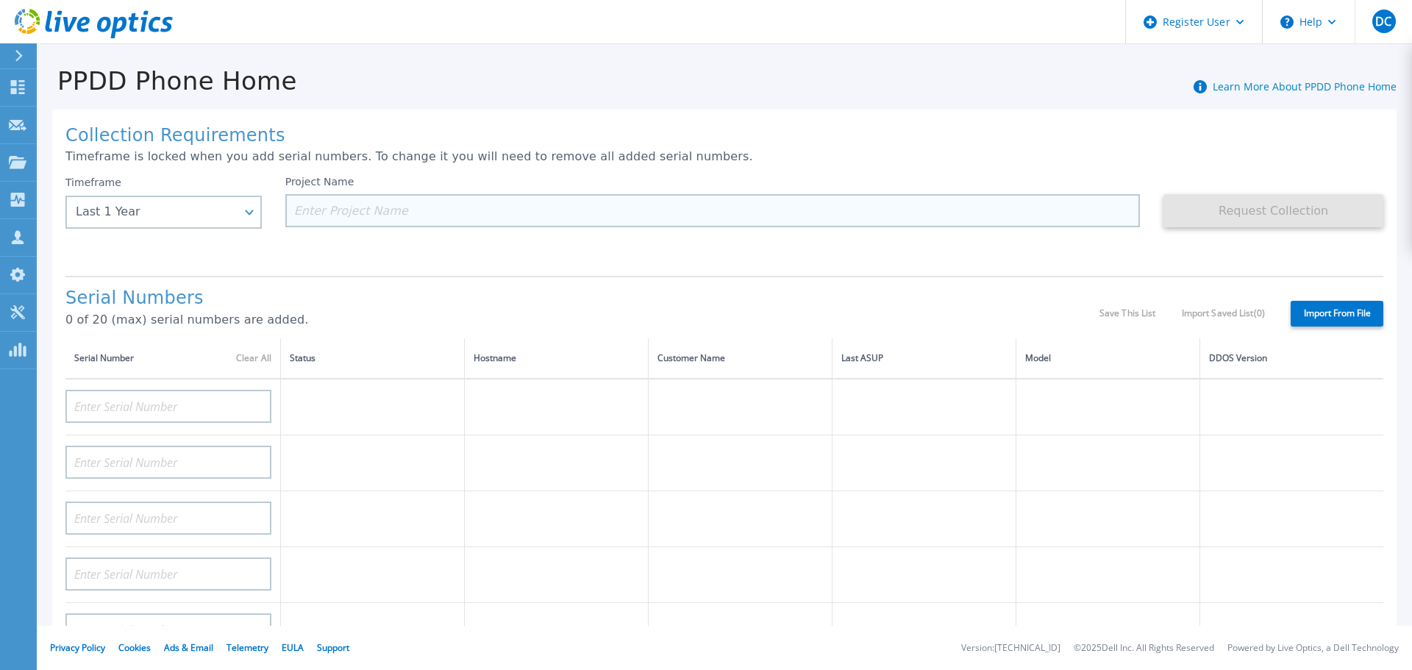
click at [365, 219] on input at bounding box center [712, 210] width 855 height 33
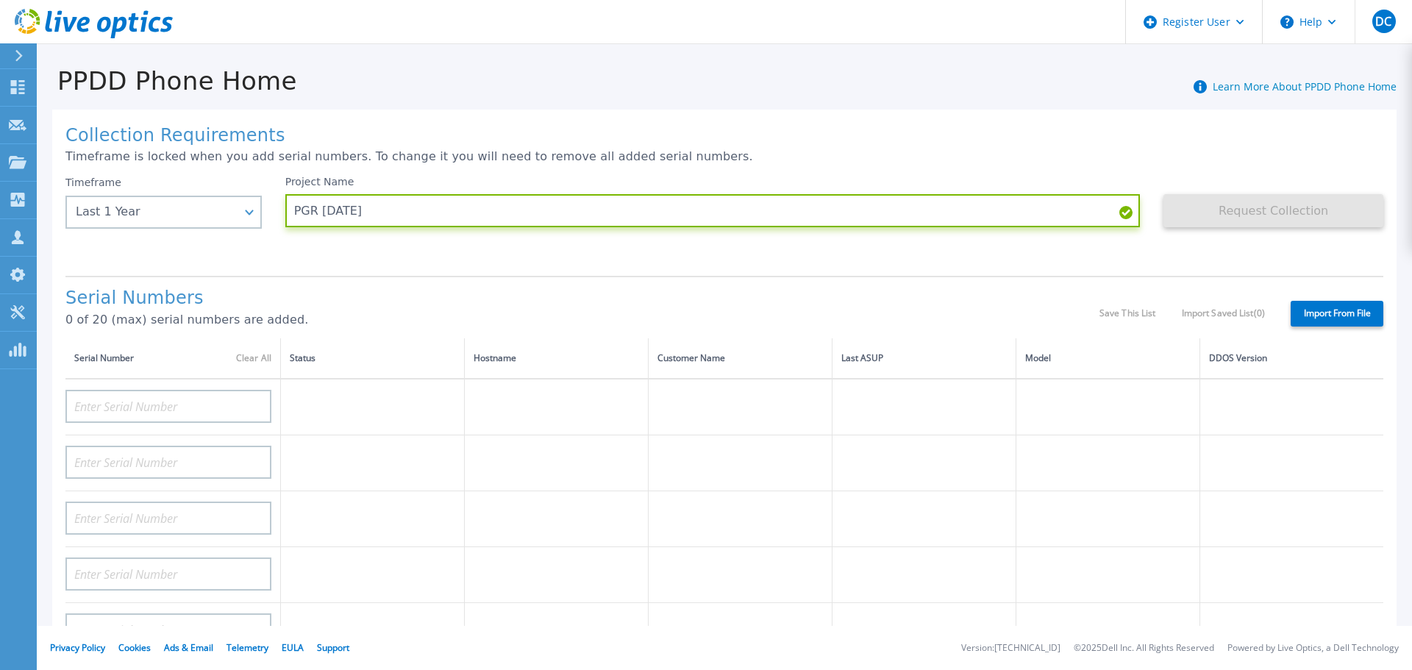
type input "PGR October 7 2025"
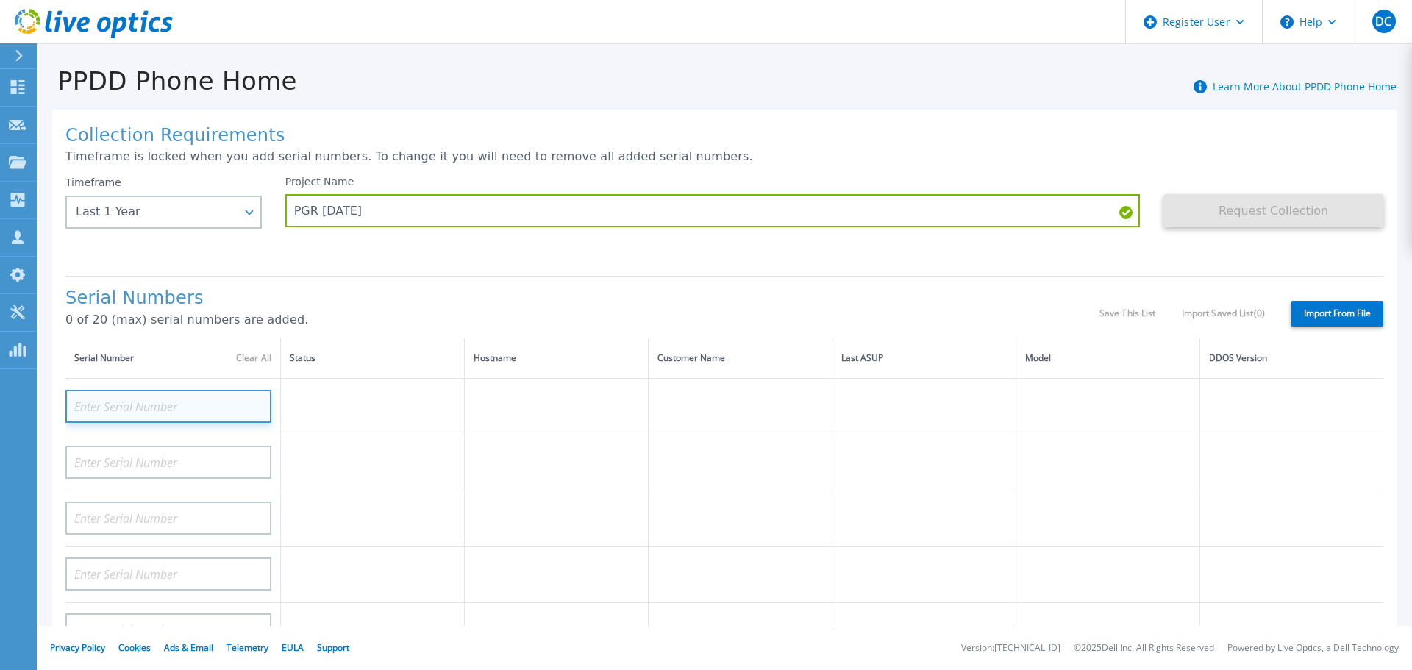
click at [174, 417] on input at bounding box center [168, 406] width 206 height 33
paste input "APM00201613887"
type input "APM00201613887"
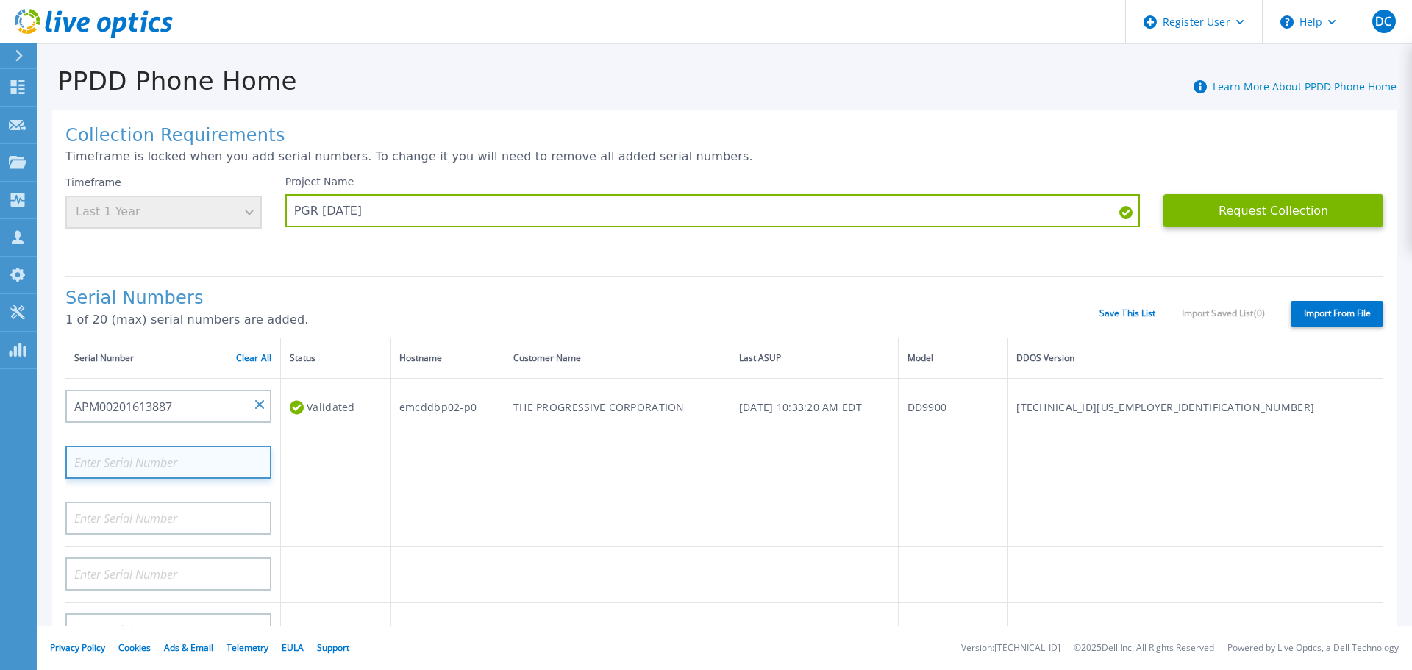
click at [155, 465] on input at bounding box center [168, 462] width 206 height 33
paste input "APM00201615439"
type input "APM00201615439"
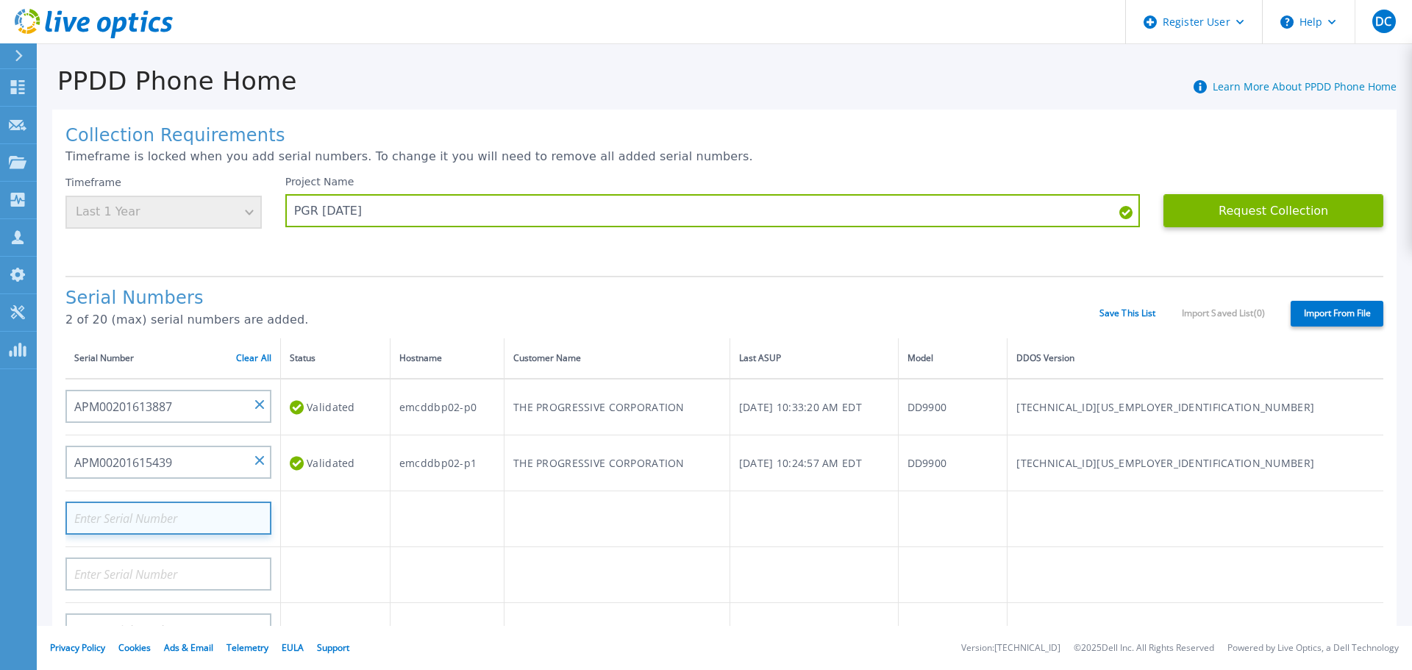
click at [174, 517] on input at bounding box center [168, 517] width 206 height 33
paste input "APM00200904738"
type input "APM00200904738"
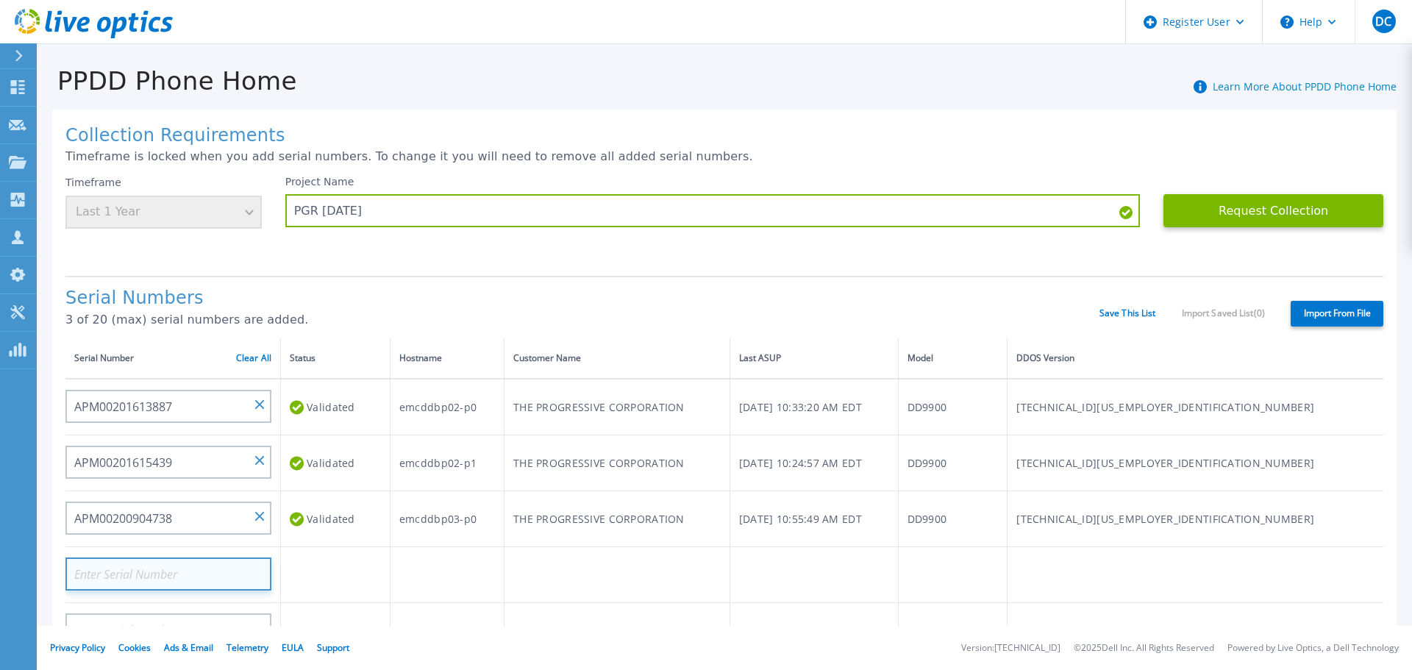
click at [201, 580] on input at bounding box center [168, 573] width 206 height 33
paste input "APM00200905070"
type input "APM00200905070"
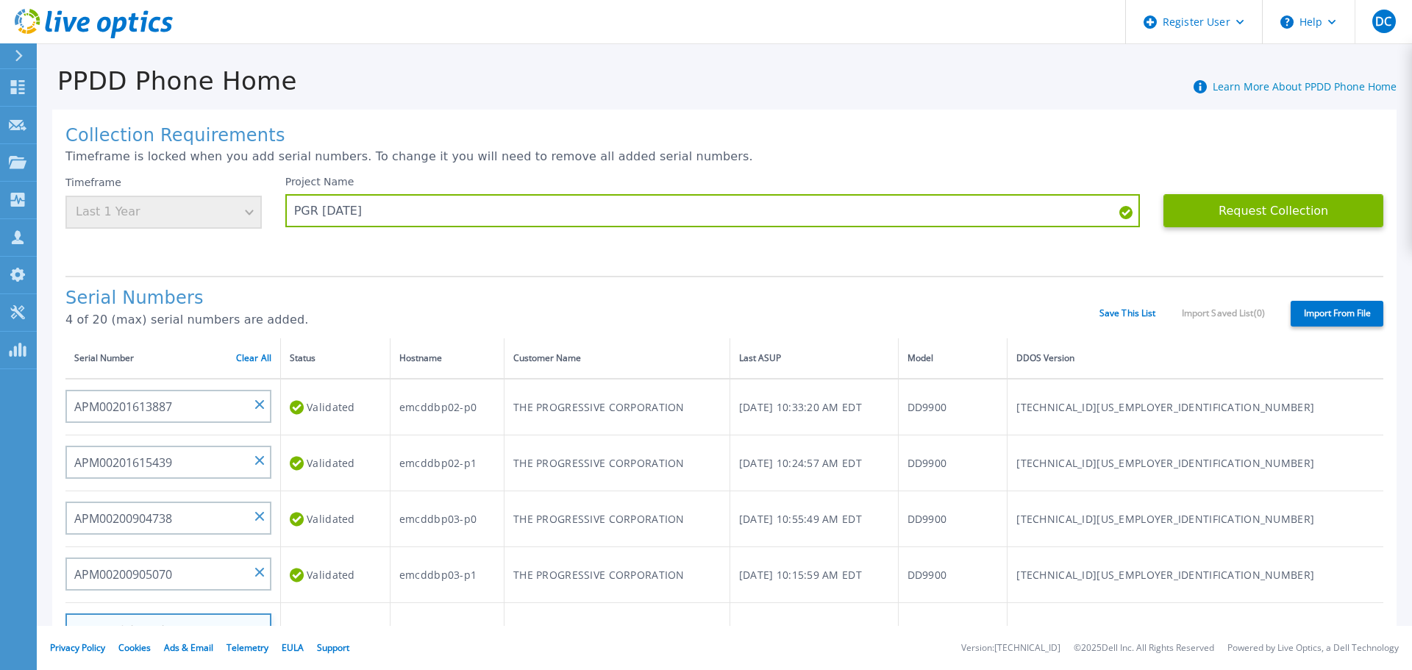
click at [242, 621] on input at bounding box center [168, 629] width 206 height 33
paste input "APM00214801078"
type input "APM00214801078"
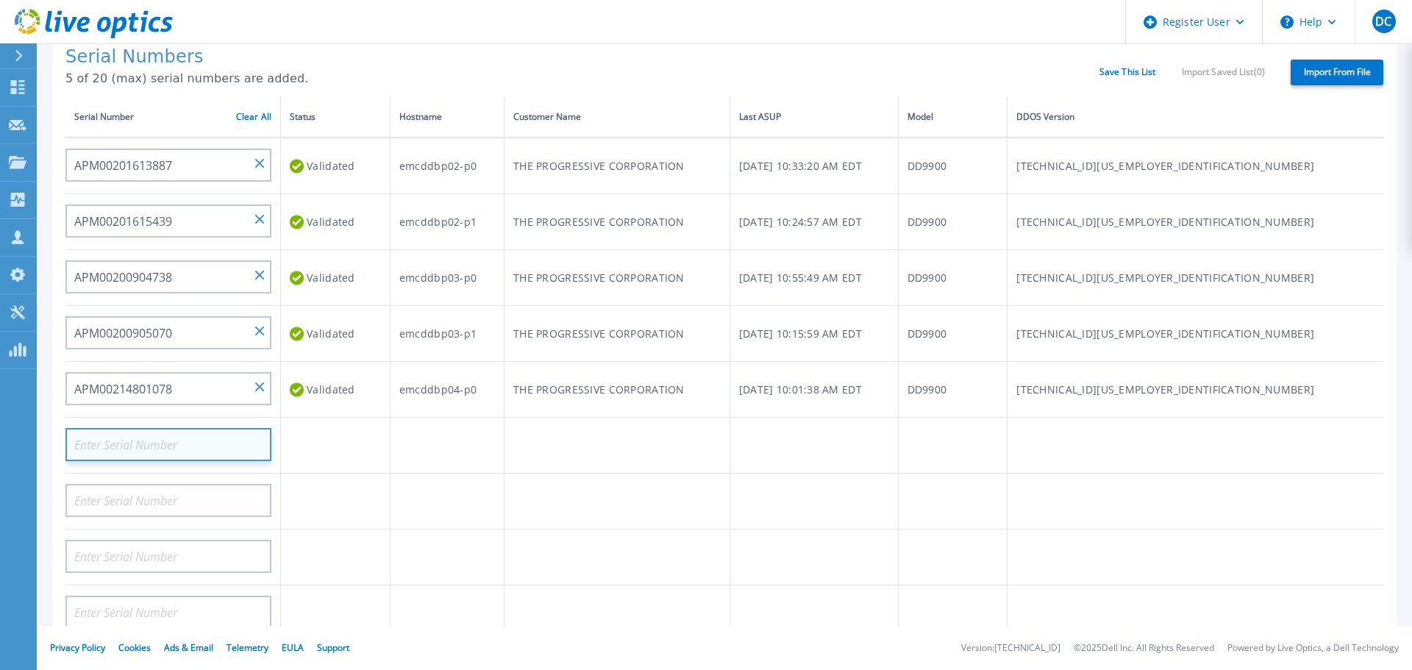
scroll to position [248, 0]
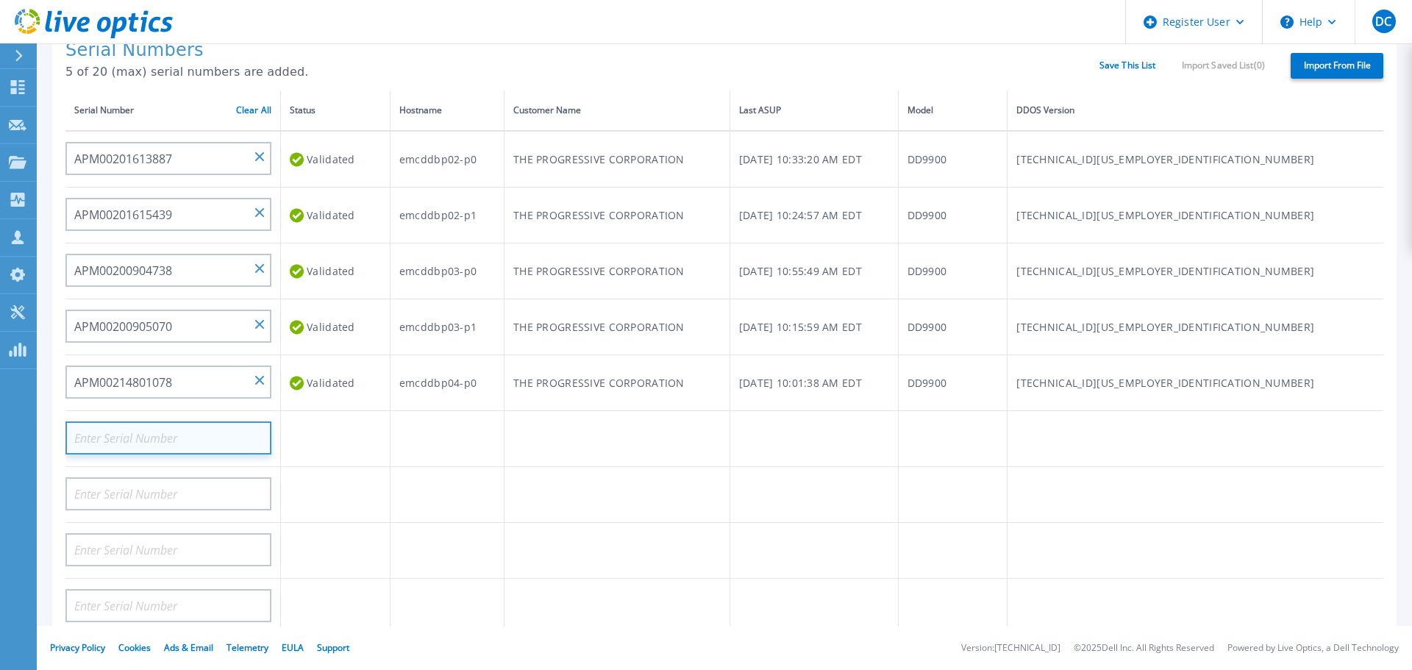
click at [191, 441] on input at bounding box center [168, 437] width 206 height 33
paste input "APM00214801079"
type input "APM00214801079"
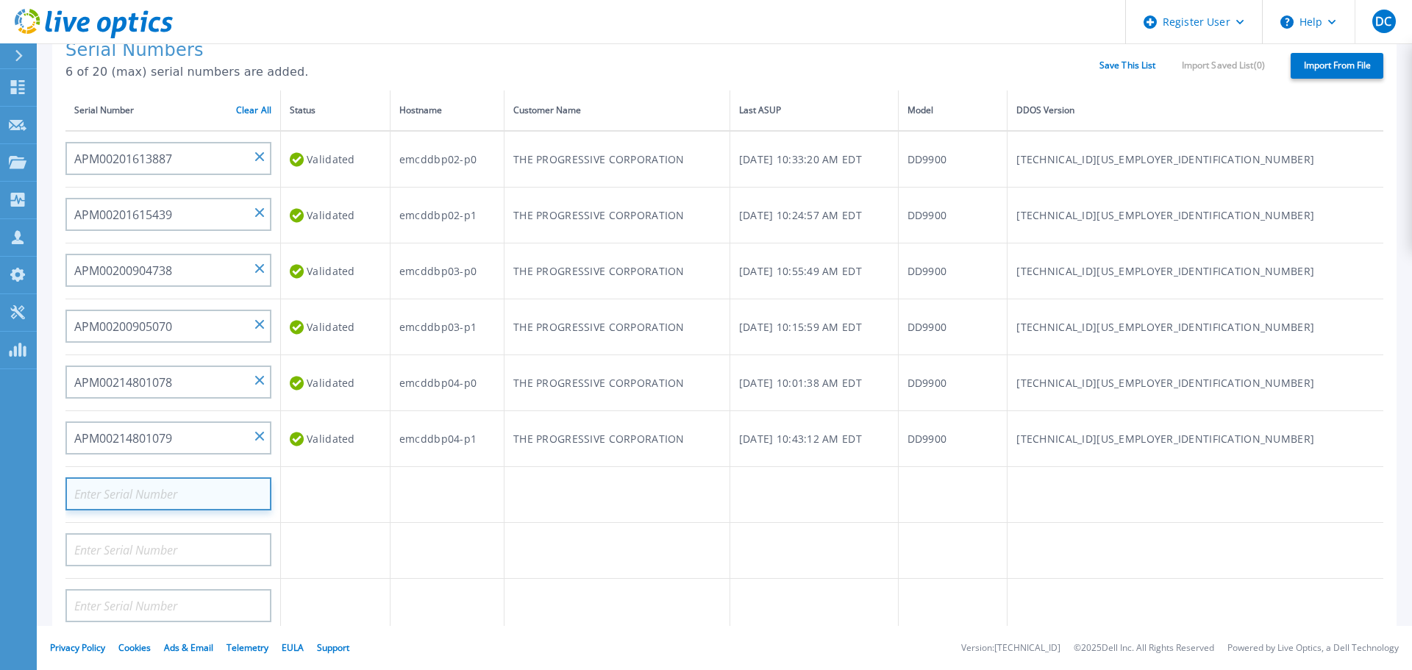
click at [160, 490] on input at bounding box center [168, 493] width 206 height 33
paste input "APX00242601520"
type input "APX00242601520"
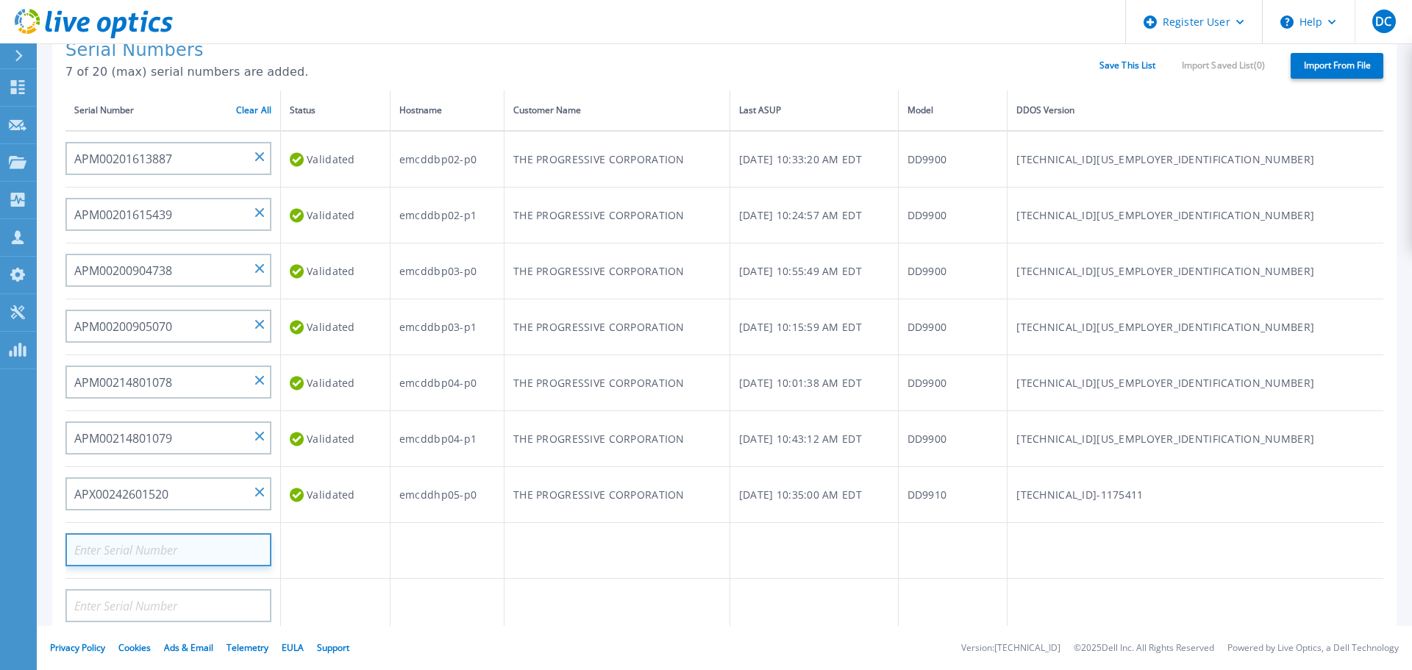
click at [151, 534] on input at bounding box center [168, 549] width 206 height 33
click at [158, 549] on input at bounding box center [168, 549] width 206 height 33
paste input "APX00242601521"
type input "APX00242601521"
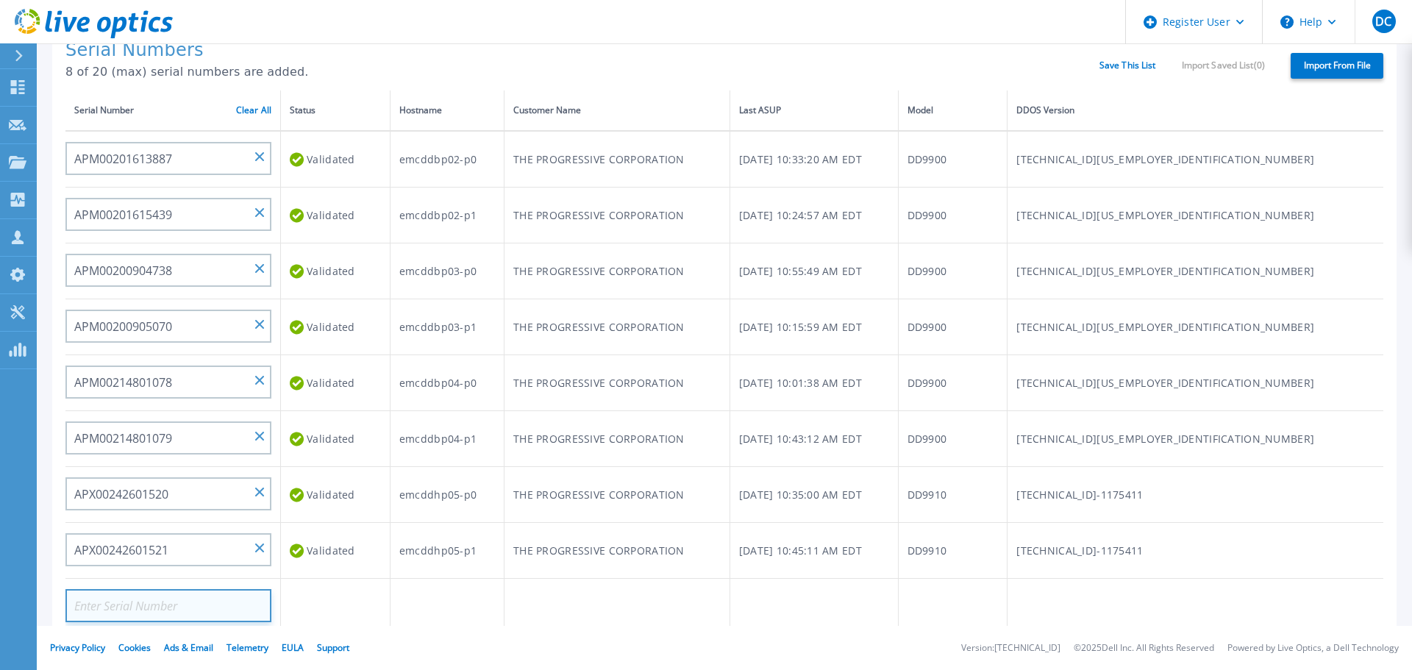
click at [151, 608] on input at bounding box center [168, 605] width 206 height 33
paste input "APM00200904739"
type input "APM00200904739"
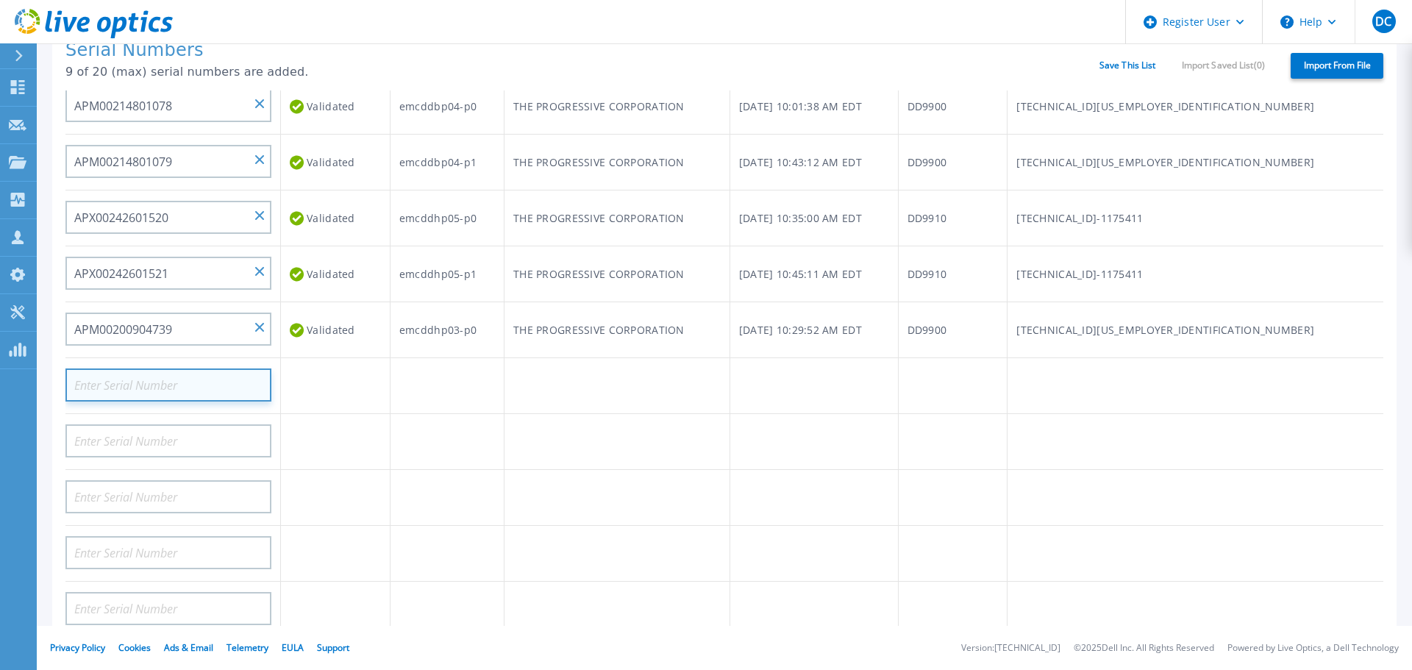
scroll to position [278, 0]
click at [178, 391] on input at bounding box center [168, 383] width 206 height 33
paste input "APM00200905071"
type input "APM00200905071"
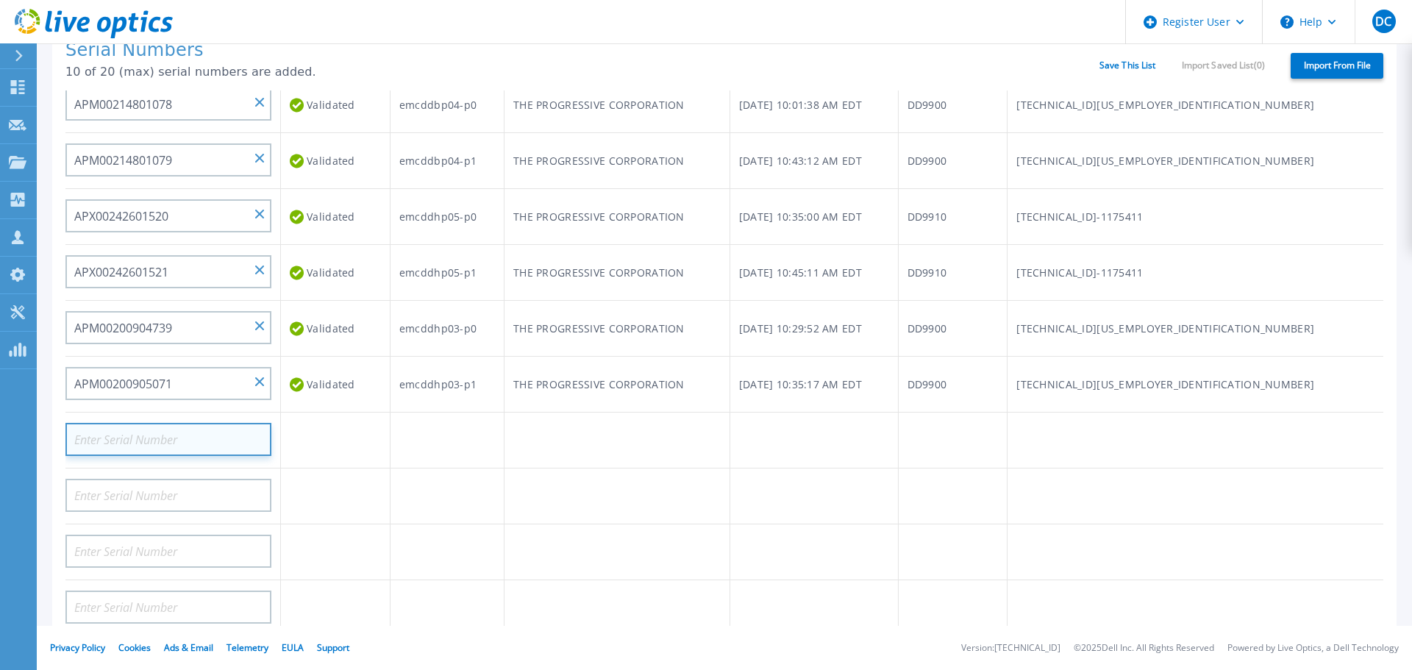
click at [103, 435] on input at bounding box center [168, 439] width 206 height 33
paste input "APM00215215352"
type input "APM00215215352"
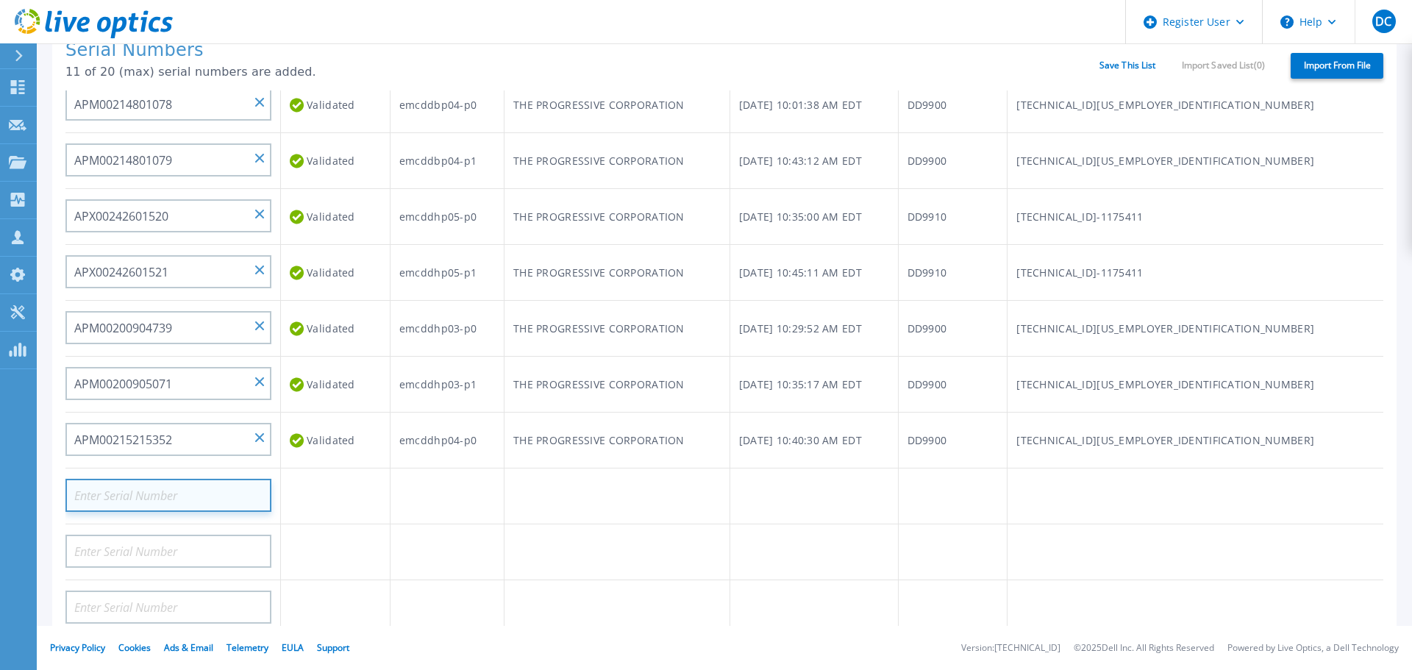
click at [185, 482] on input at bounding box center [168, 495] width 206 height 33
paste input "APM00215215355"
type input "APM00215215355"
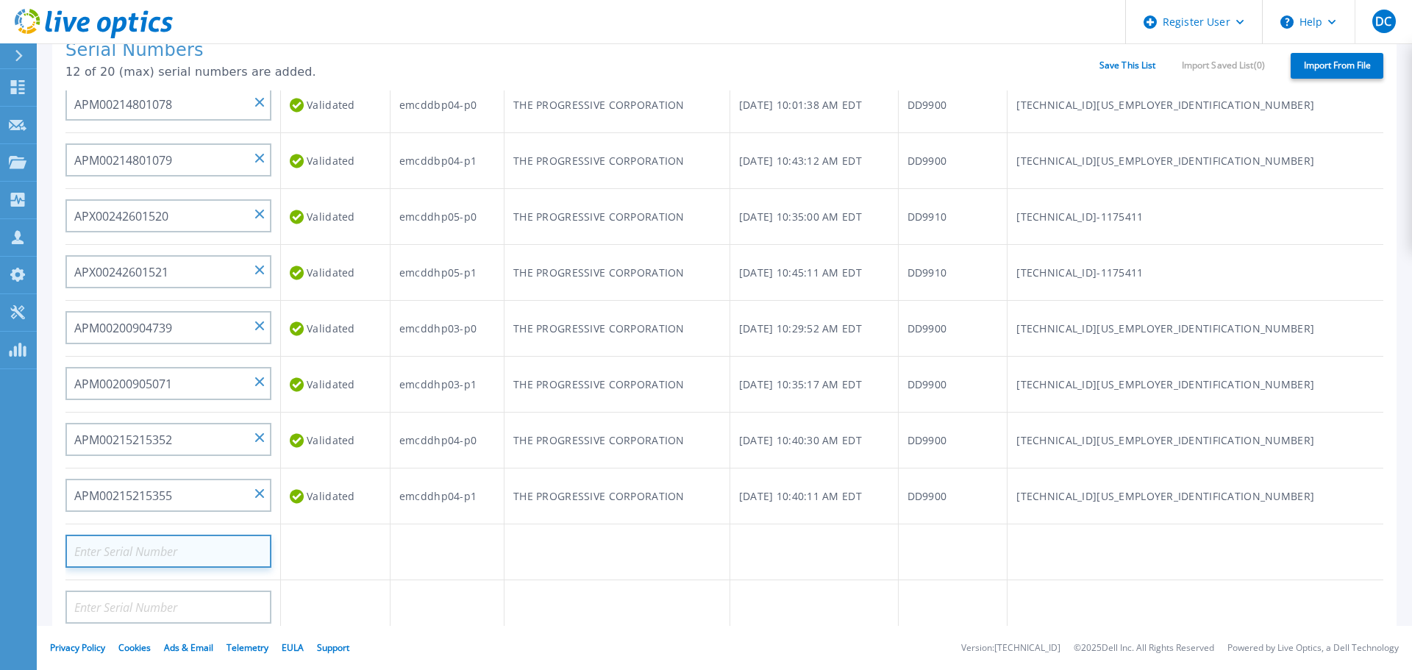
click at [140, 554] on input at bounding box center [168, 550] width 206 height 33
paste input "APM00213916536"
type input "APM00213916536"
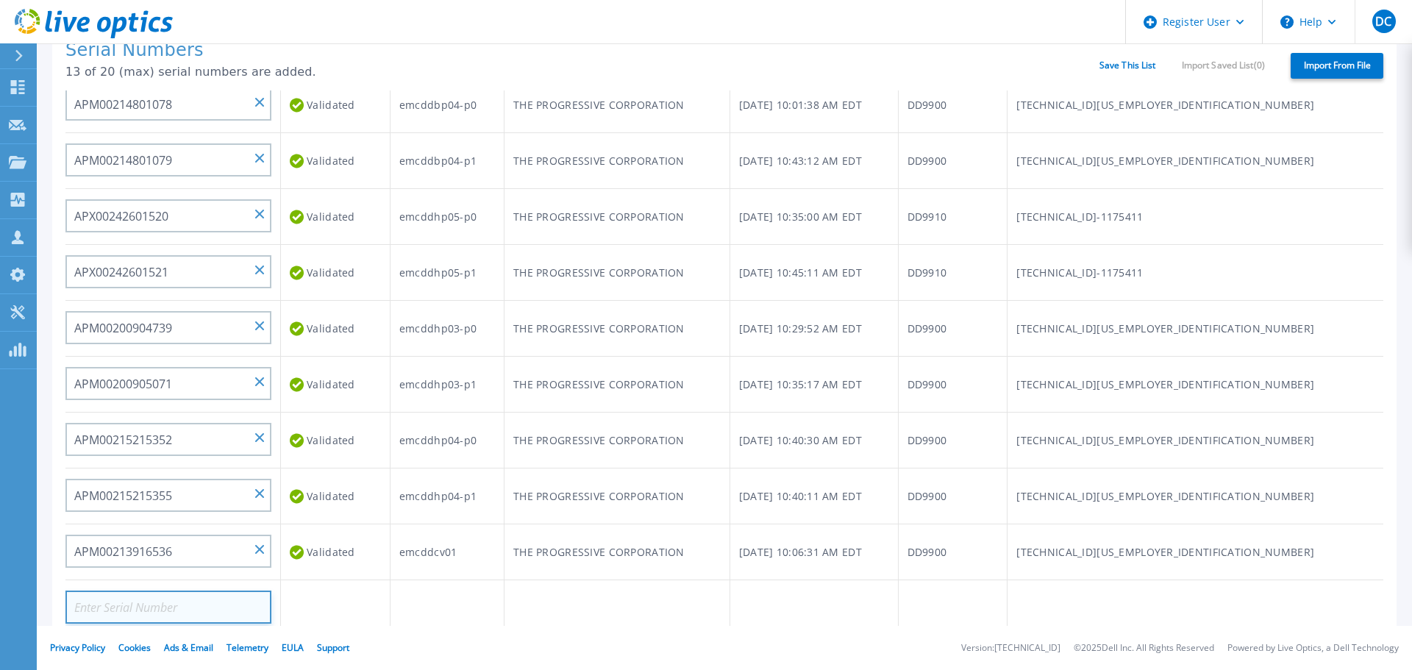
click at [213, 611] on input at bounding box center [168, 606] width 206 height 33
paste input "APM00213916536"
type input "APM00213916537"
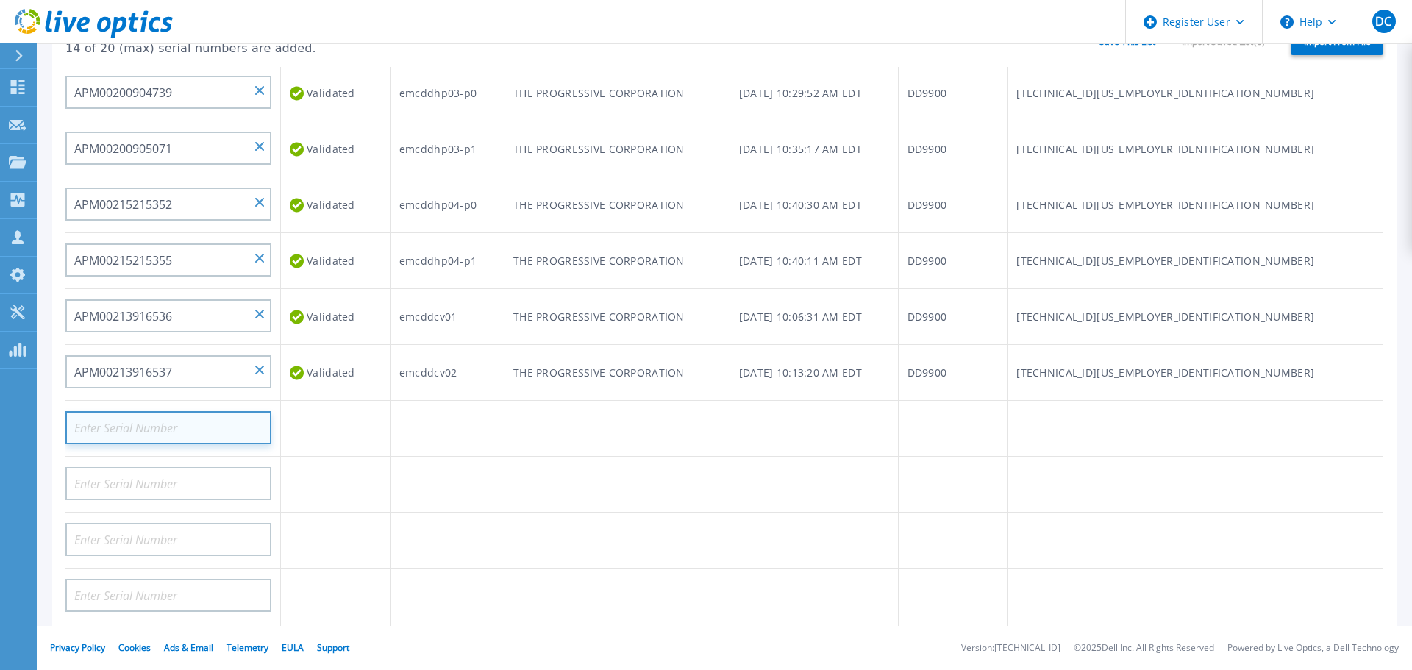
scroll to position [541, 0]
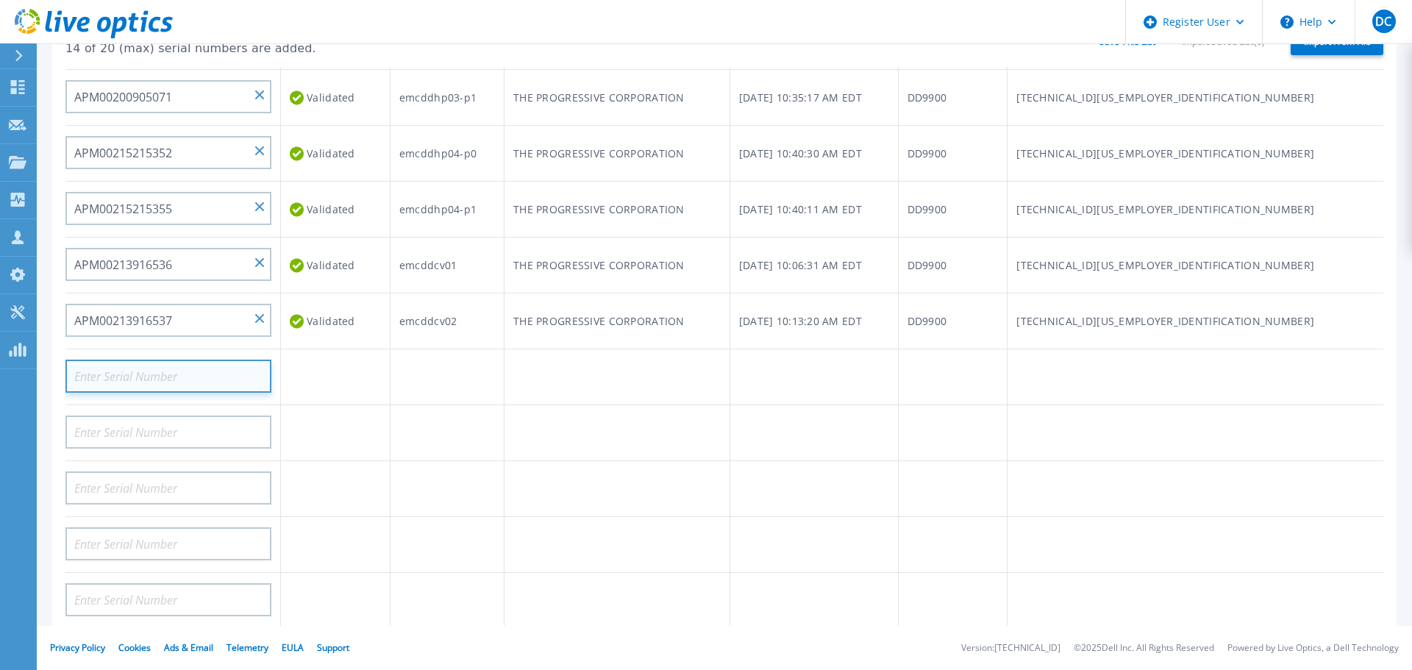
click at [149, 379] on input at bounding box center [168, 376] width 206 height 33
paste input "APM00213916536"
type input "APM00213916538"
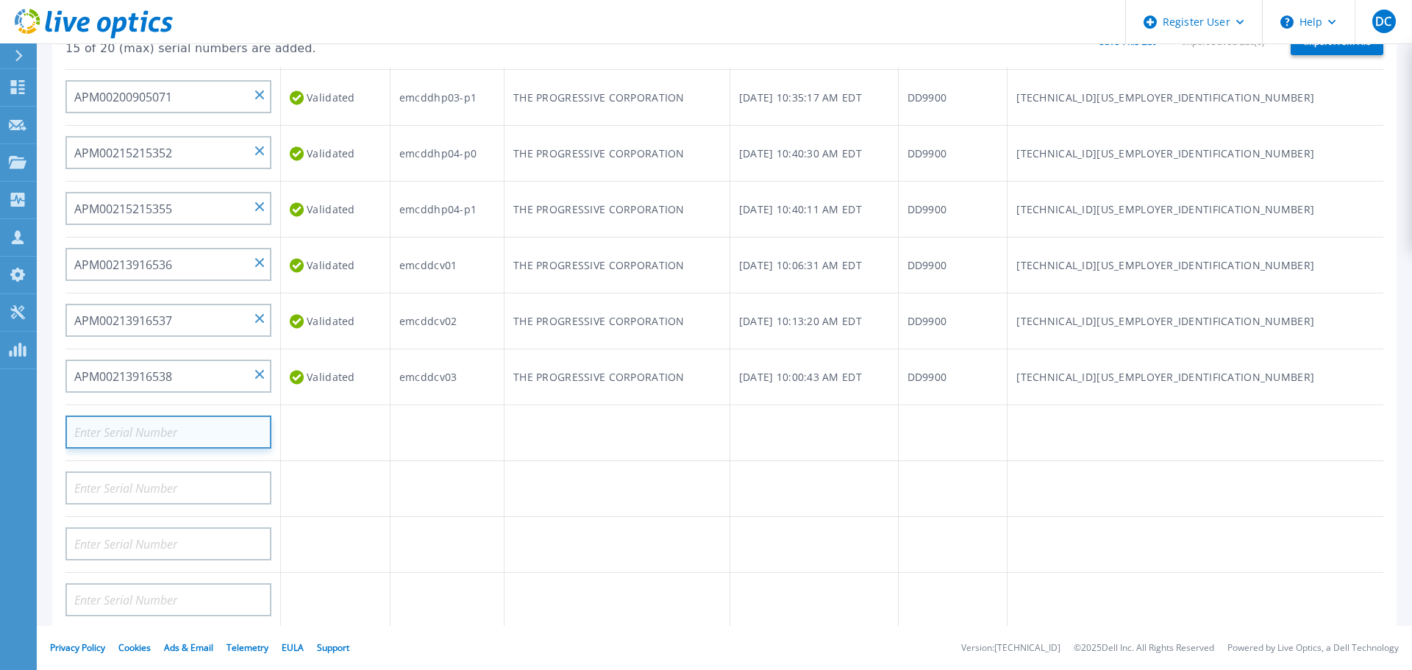
click at [154, 437] on input at bounding box center [168, 431] width 206 height 33
paste input "APM00215215842"
type input "APM00215215842"
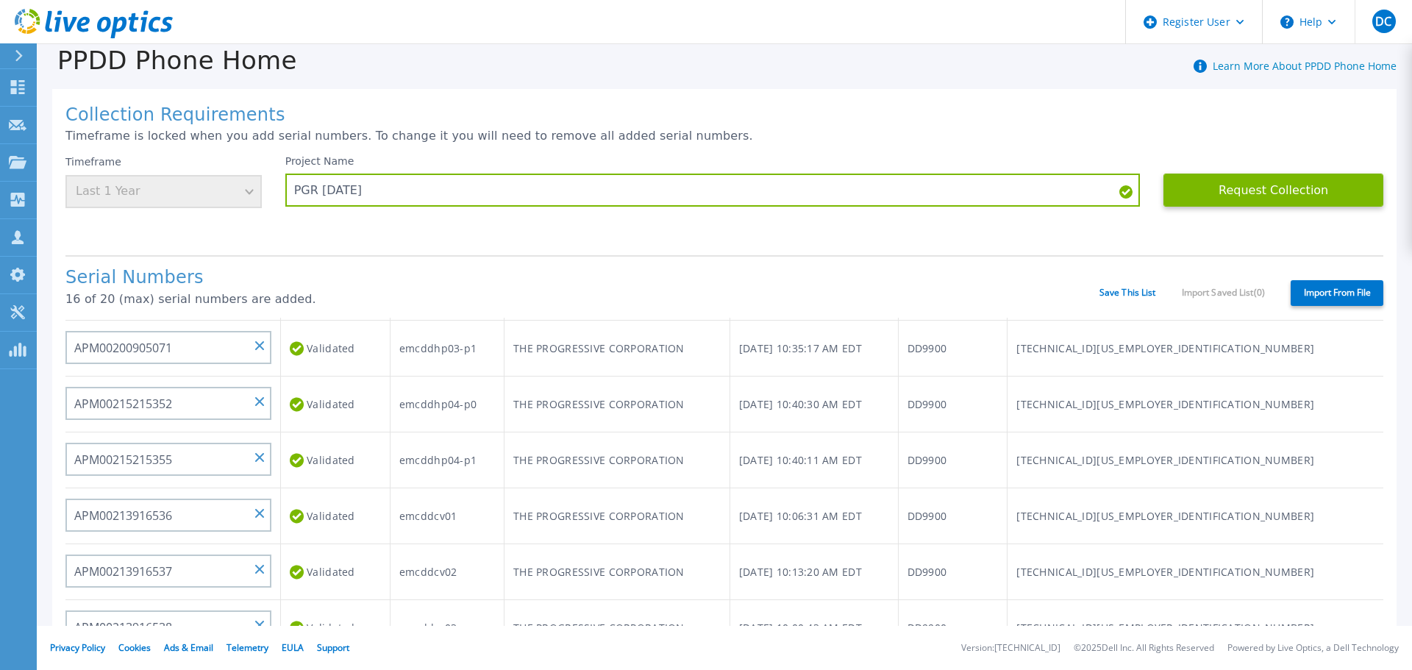
scroll to position [0, 0]
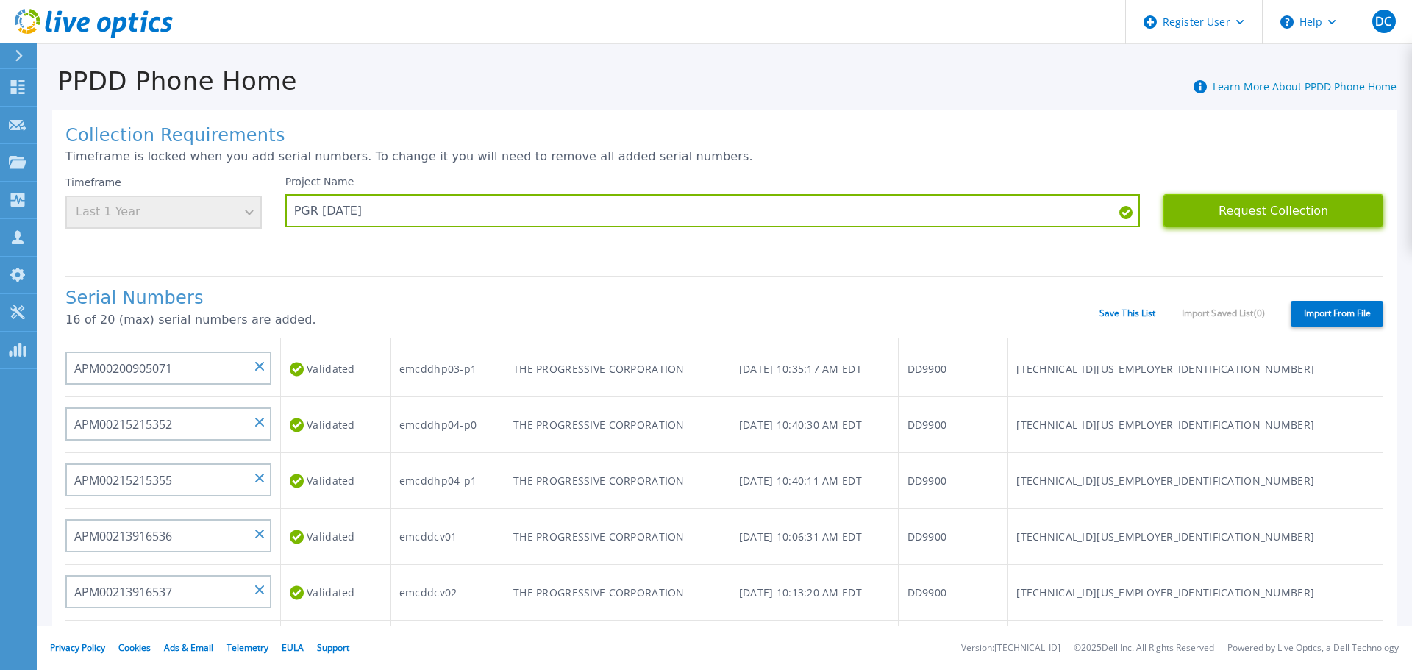
click at [1248, 210] on button "Request Collection" at bounding box center [1273, 210] width 220 height 33
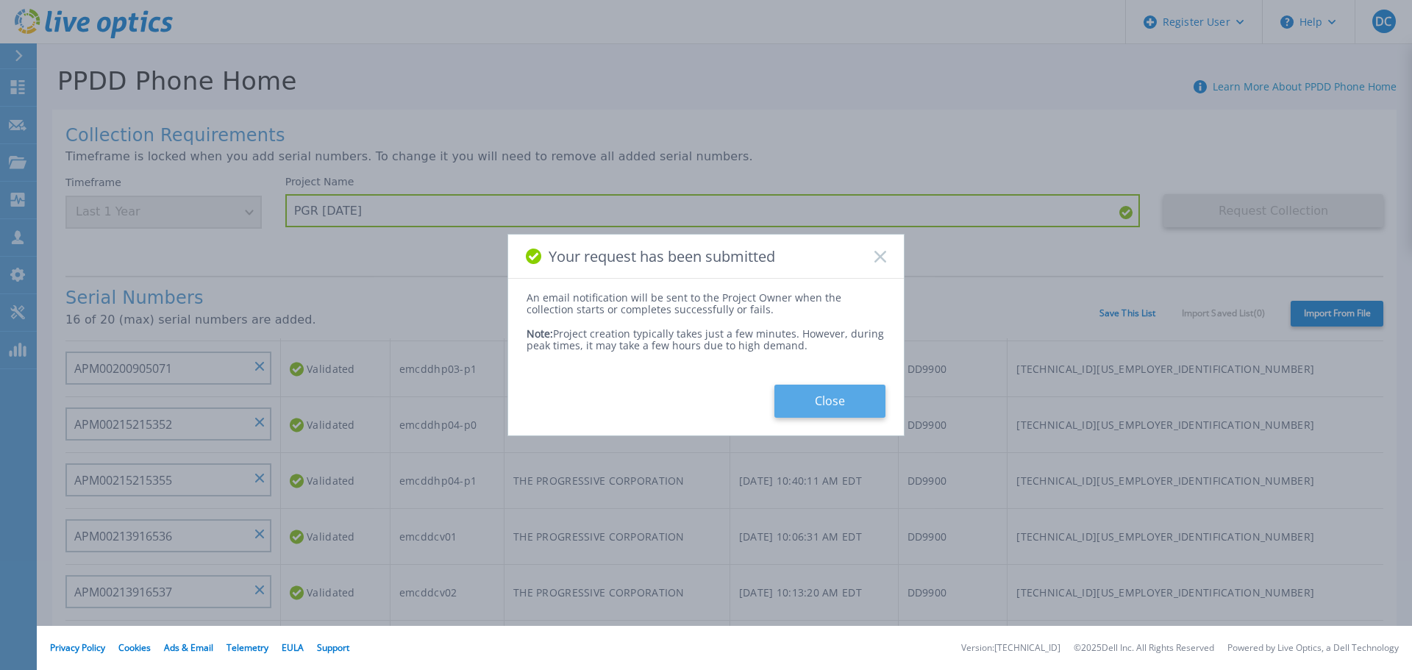
click at [838, 396] on button "Close" at bounding box center [829, 401] width 111 height 33
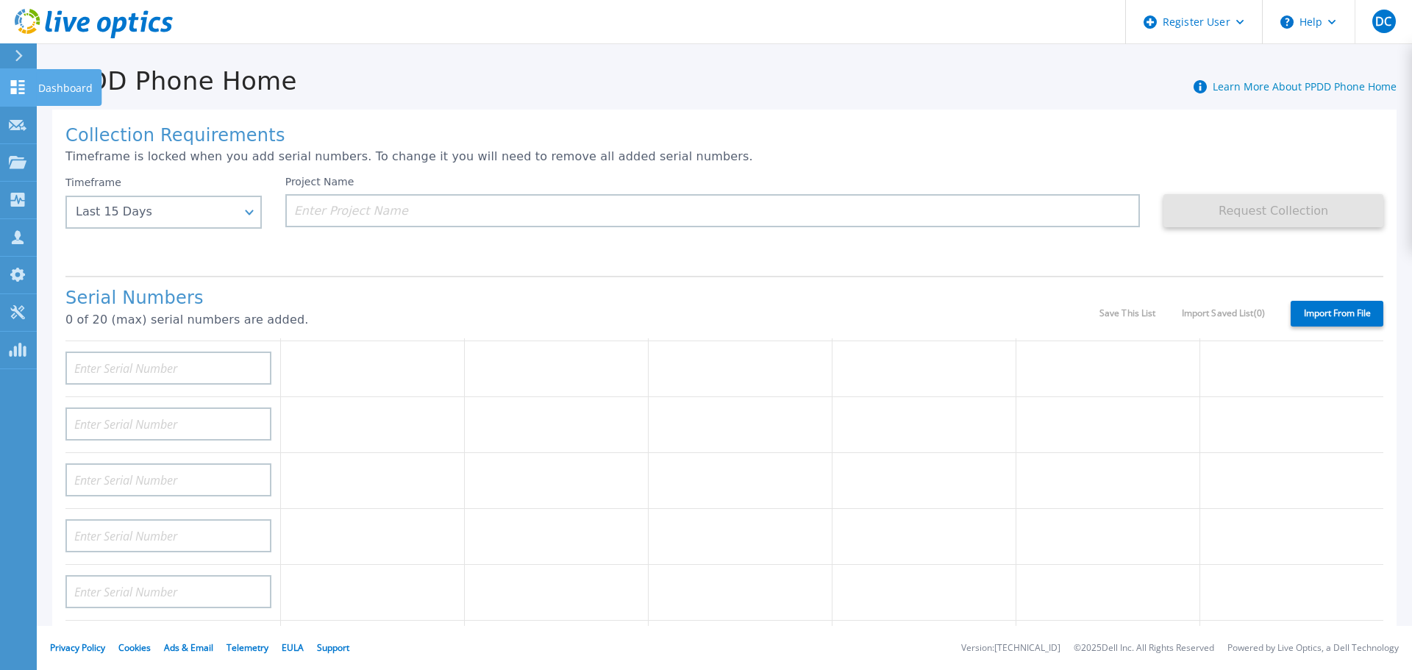
click at [32, 80] on link "Dashboard Dashboard" at bounding box center [18, 87] width 37 height 37
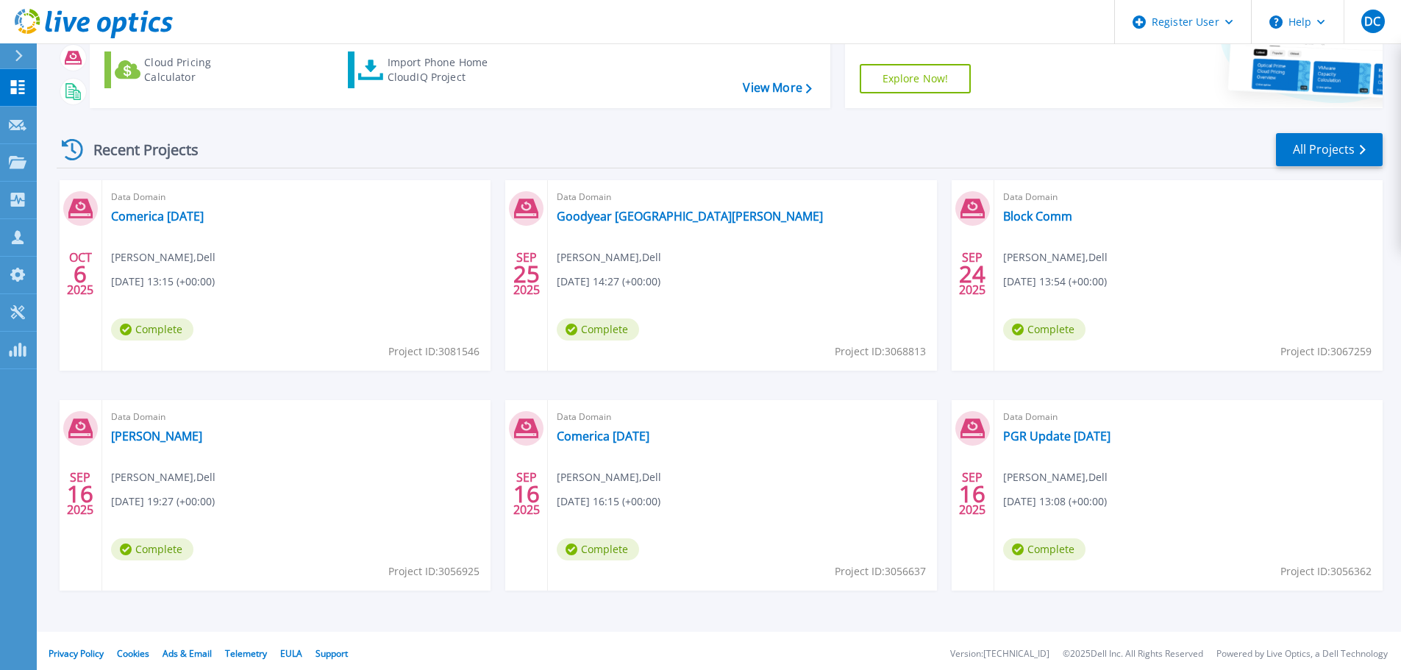
scroll to position [145, 0]
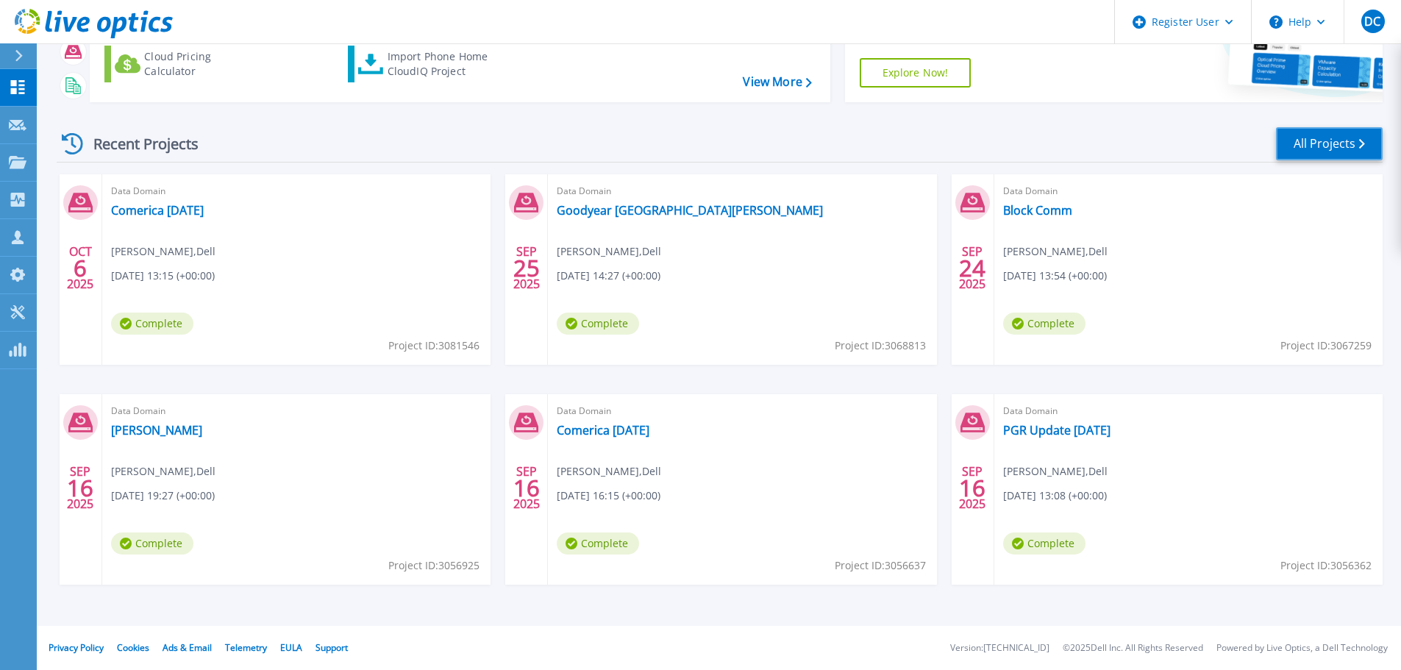
click at [1309, 143] on link "All Projects" at bounding box center [1329, 143] width 107 height 33
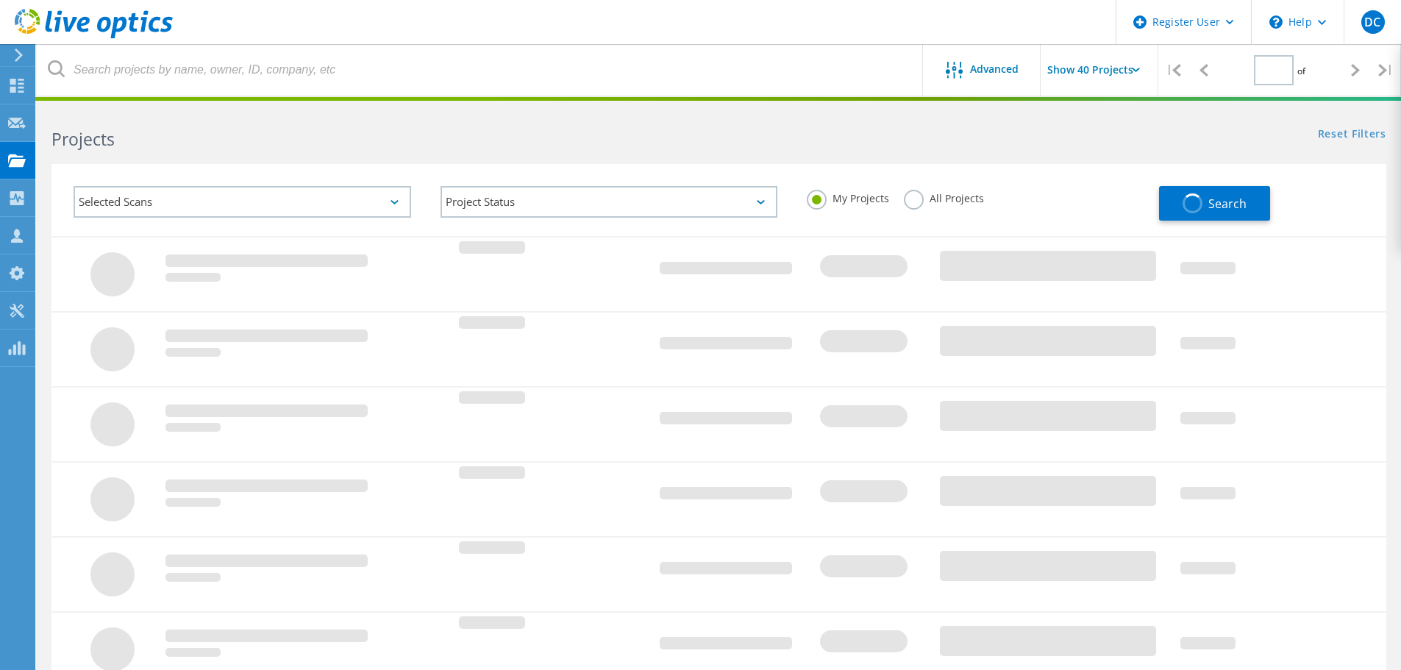
type input "1"
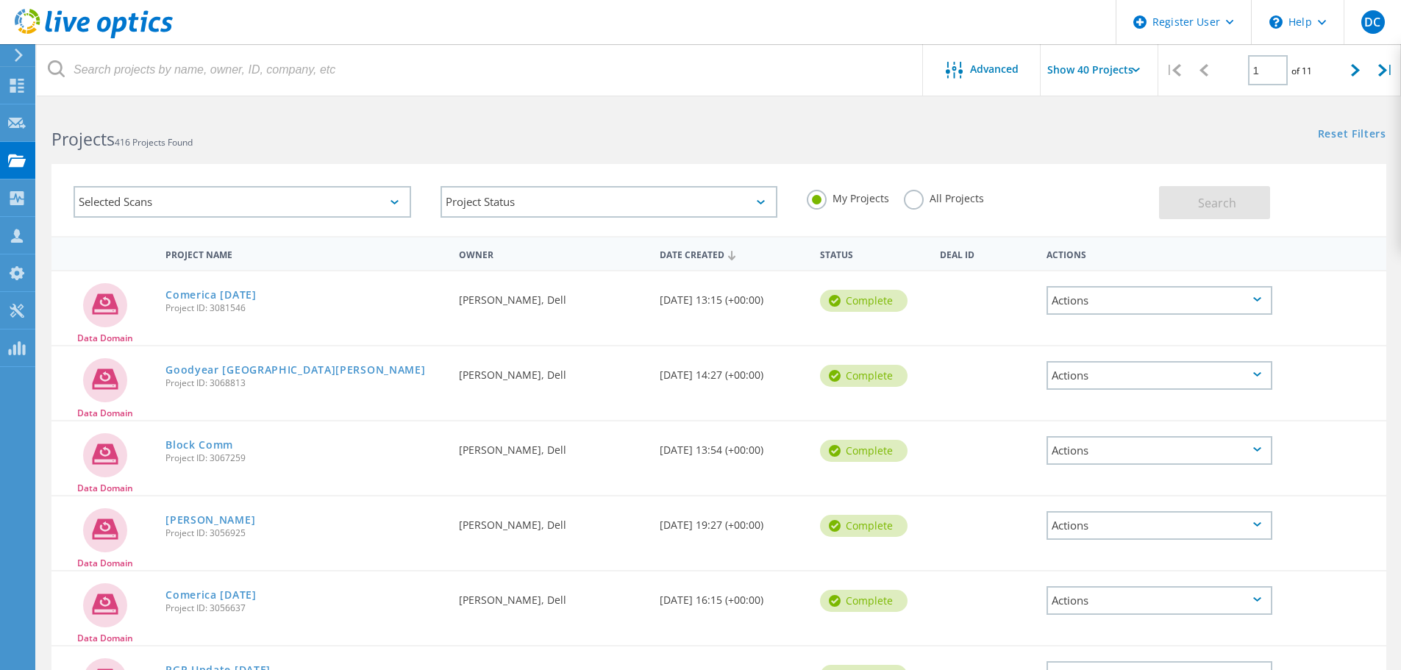
click at [387, 199] on div "Selected Scans" at bounding box center [242, 202] width 337 height 32
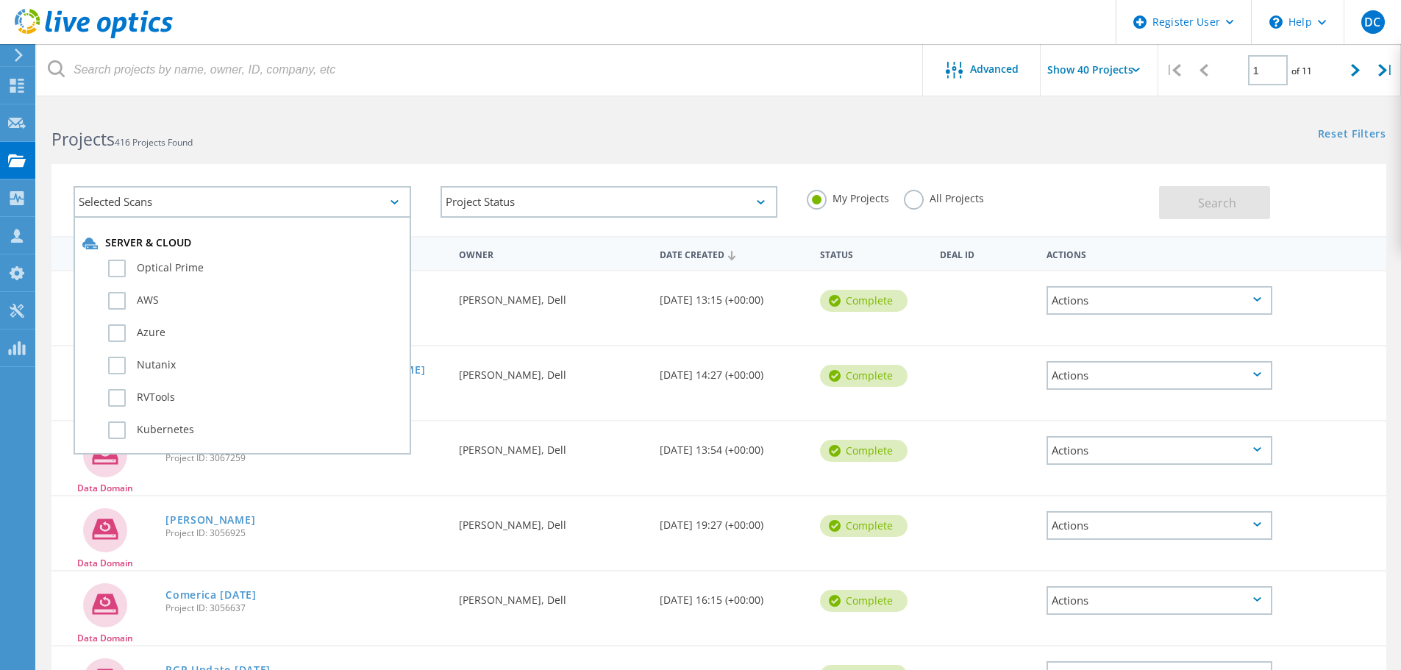
click at [387, 199] on div "Selected Scans" at bounding box center [242, 202] width 337 height 32
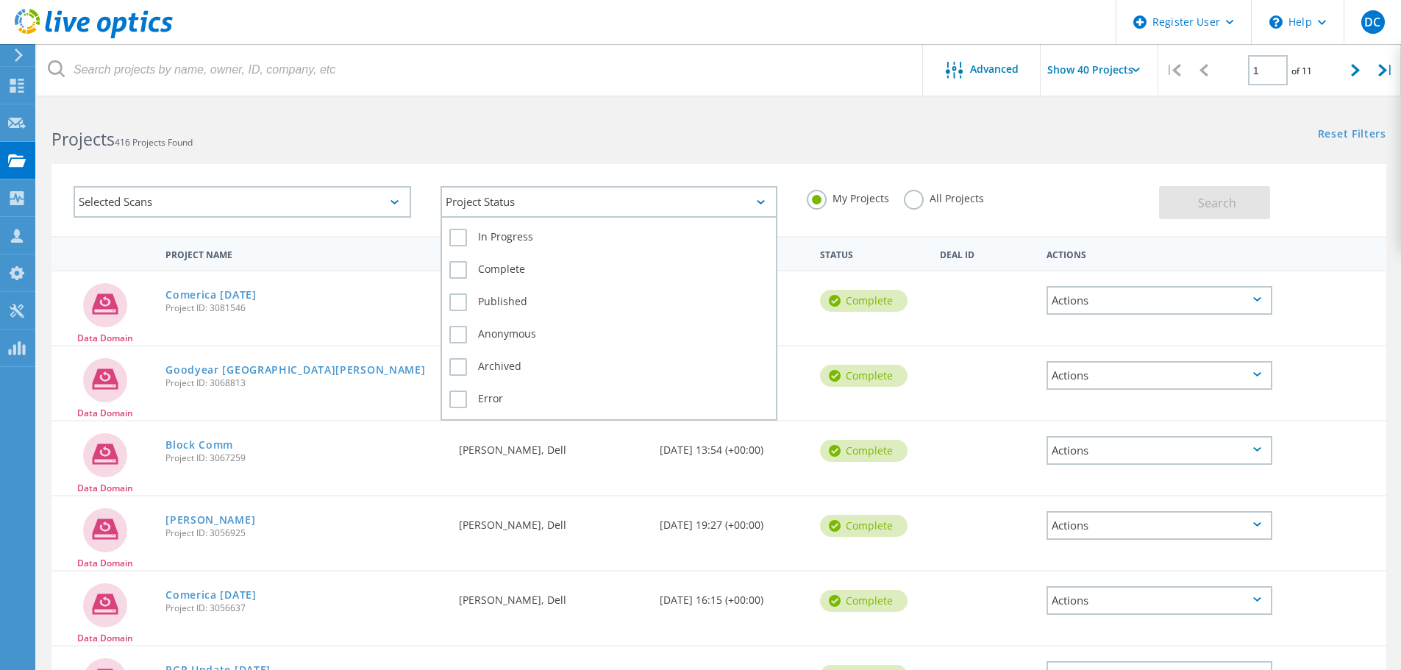
click at [631, 188] on div "Project Status" at bounding box center [608, 202] width 337 height 32
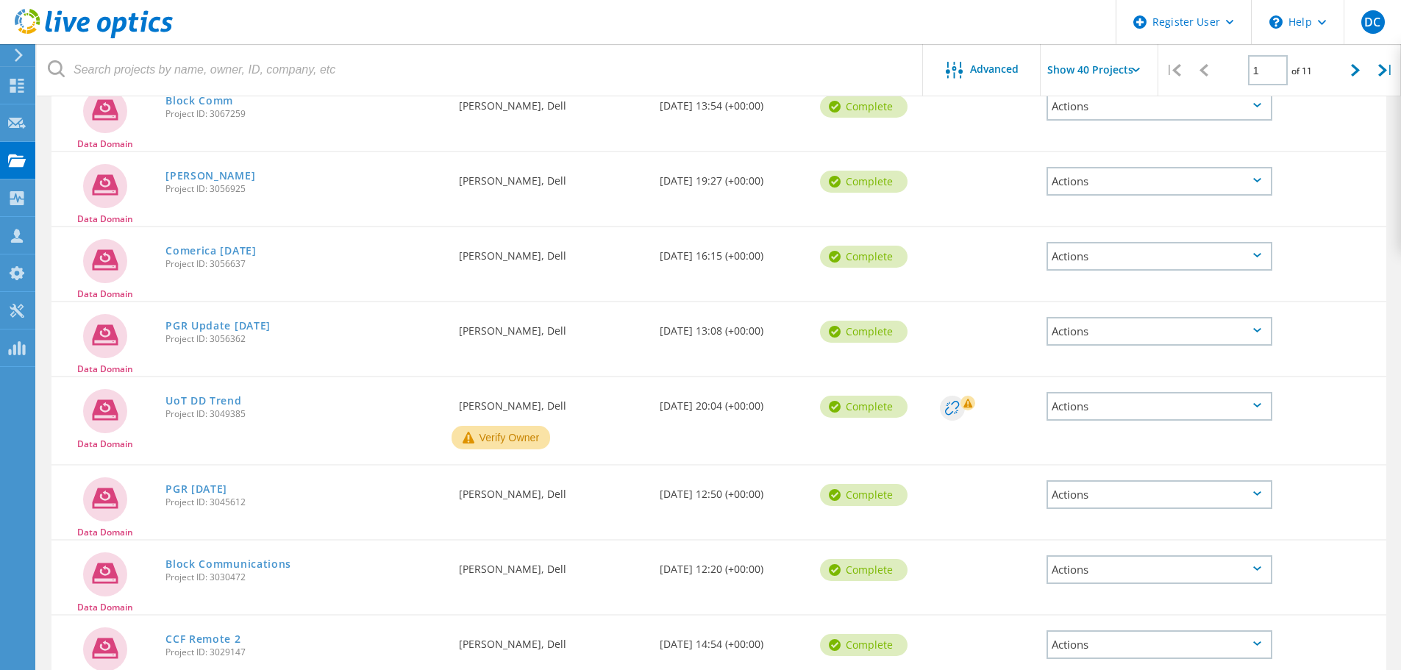
scroll to position [368, 0]
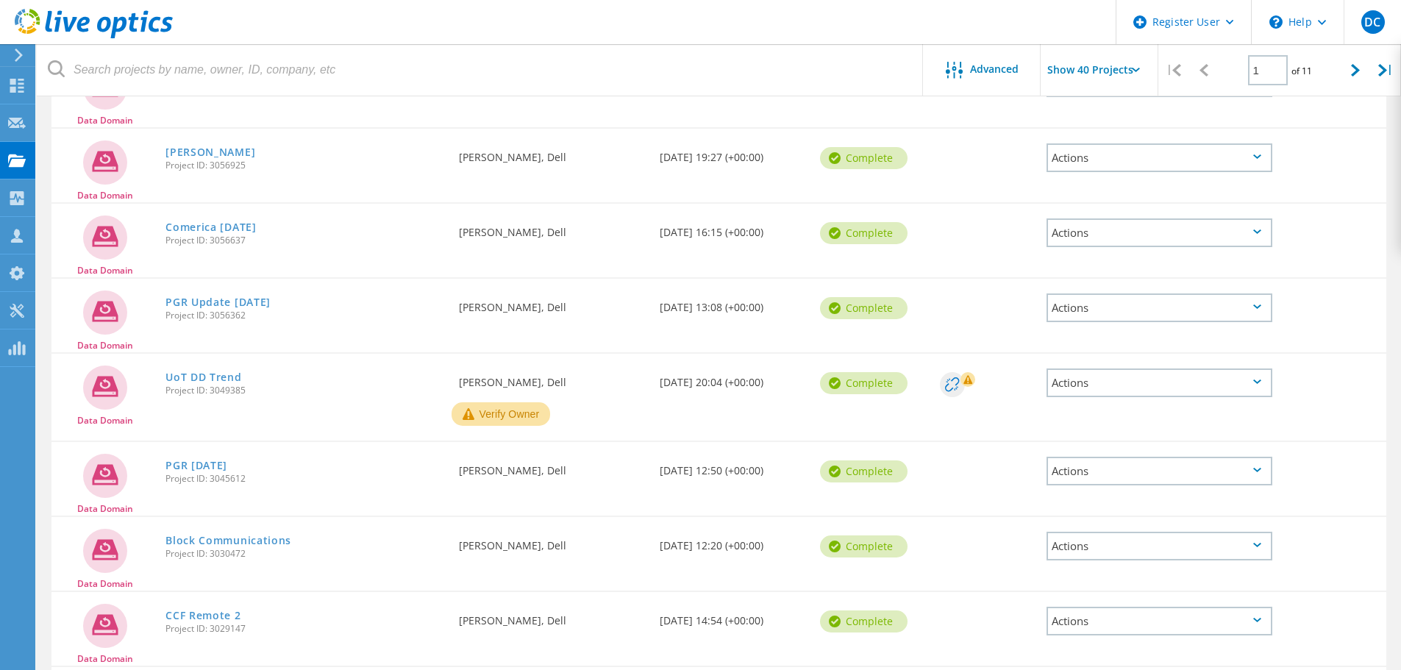
click at [490, 412] on button "Verify Owner" at bounding box center [500, 414] width 99 height 24
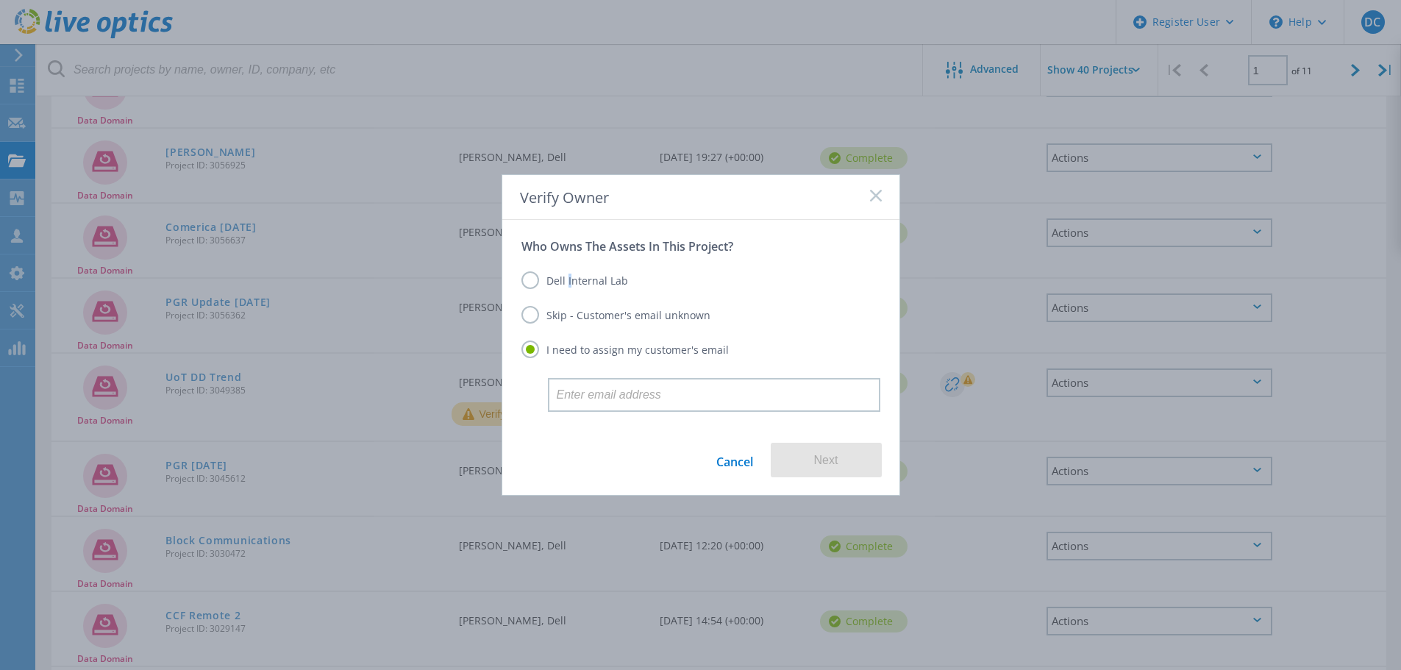
click at [568, 279] on label "Dell Internal Lab" at bounding box center [574, 280] width 107 height 18
click at [527, 282] on label "Dell Internal Lab" at bounding box center [574, 280] width 107 height 18
click at [0, 0] on input "Dell Internal Lab" at bounding box center [0, 0] width 0 height 0
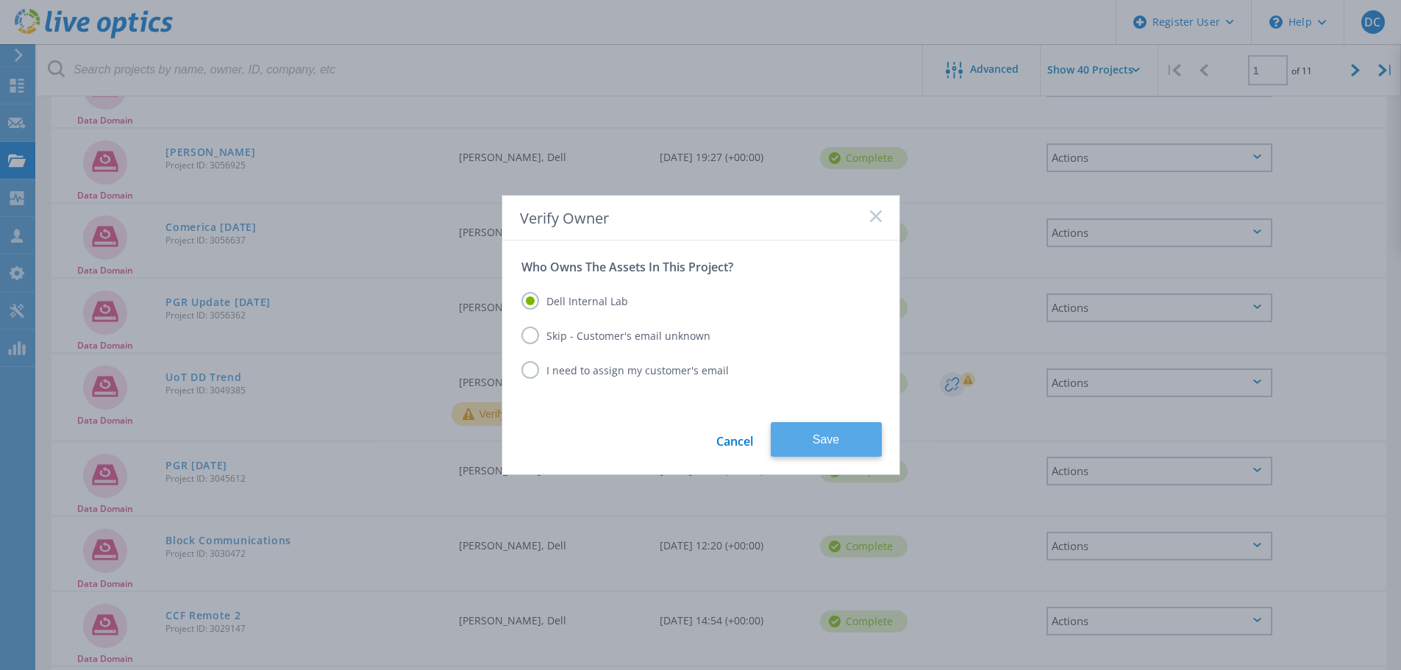
click at [826, 436] on button "Save" at bounding box center [825, 439] width 111 height 35
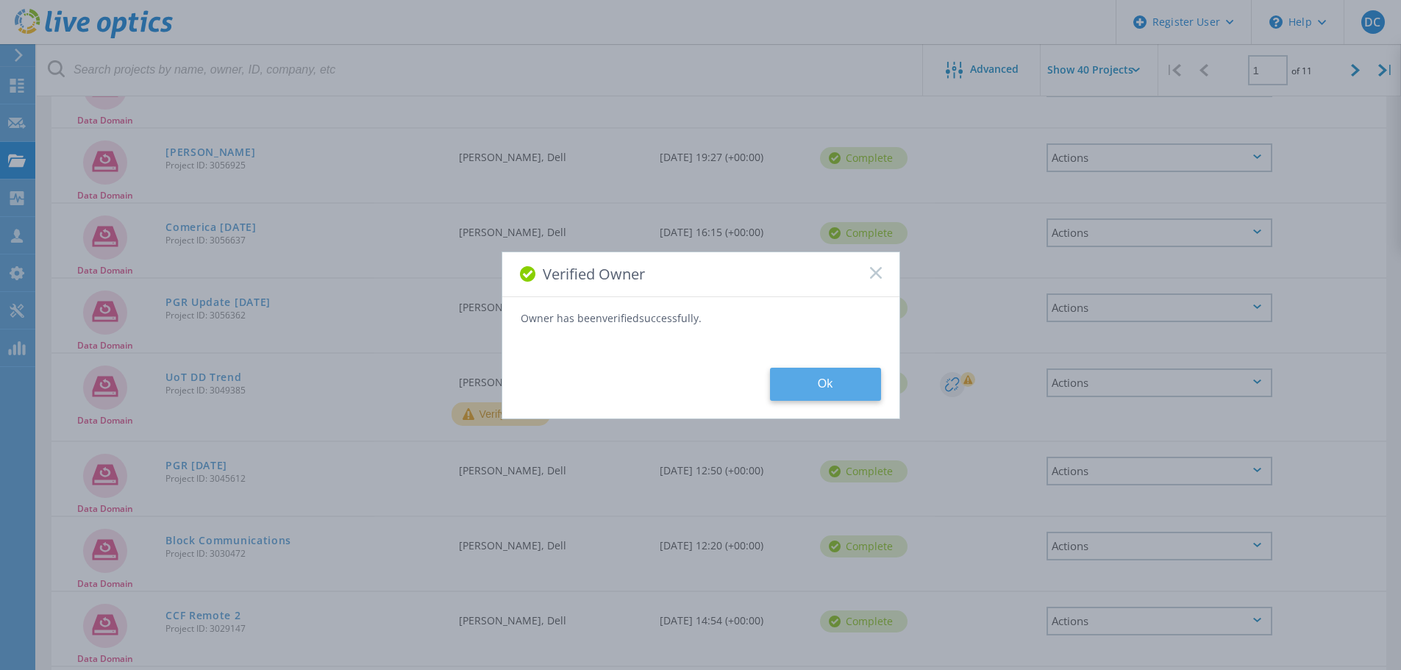
click at [869, 387] on button "Ok" at bounding box center [825, 384] width 111 height 33
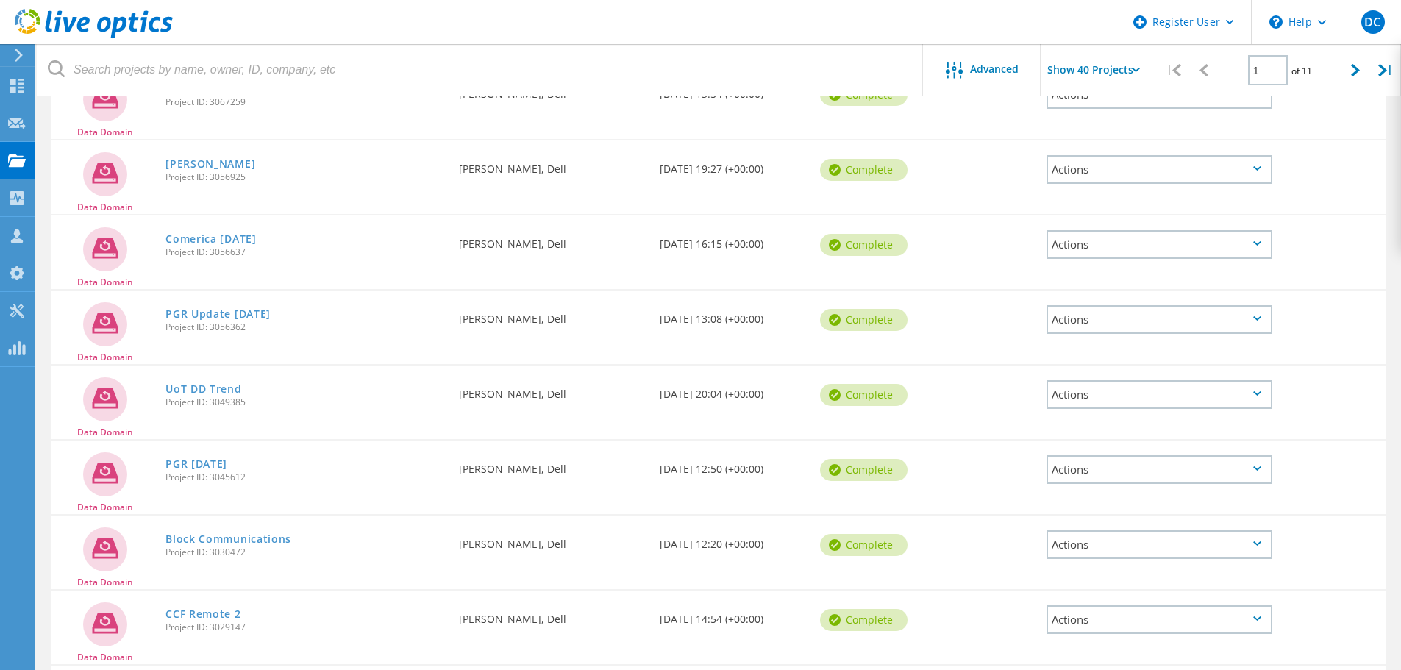
scroll to position [0, 0]
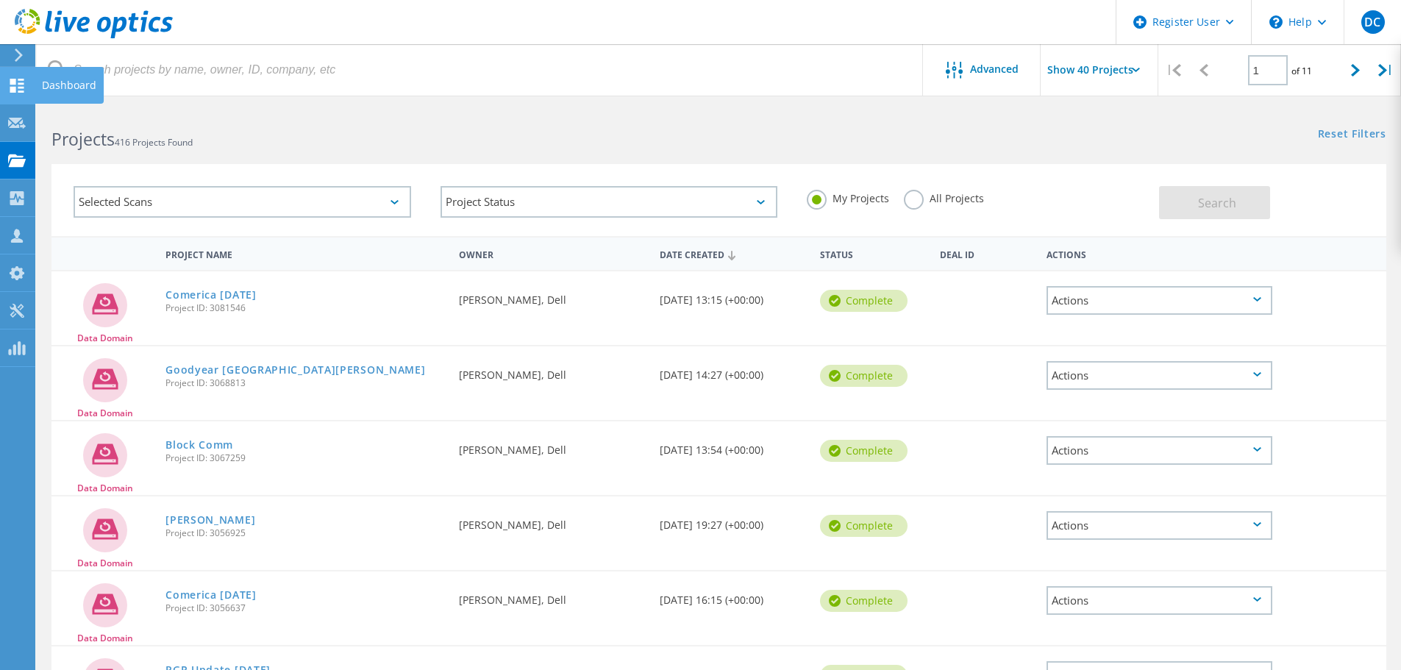
click at [54, 80] on div "Dashboard" at bounding box center [69, 85] width 54 height 10
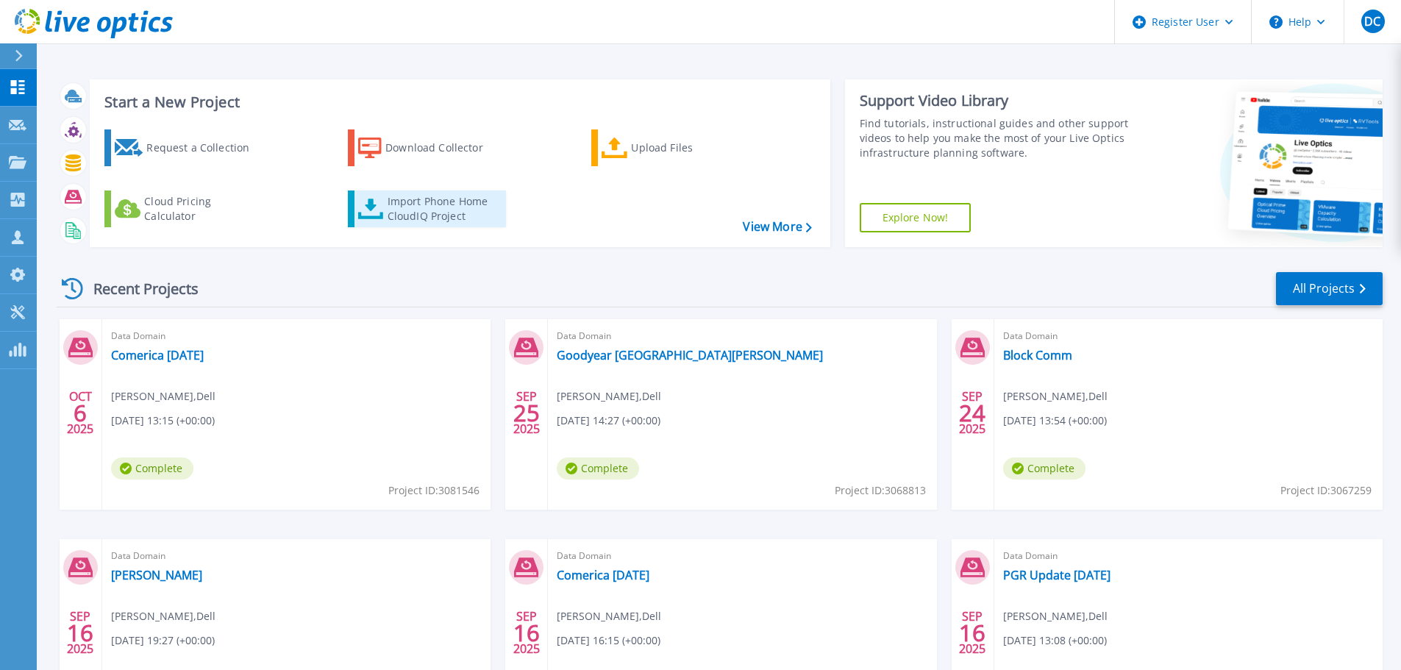
click at [427, 210] on div "Import Phone Home CloudIQ Project" at bounding box center [444, 208] width 115 height 29
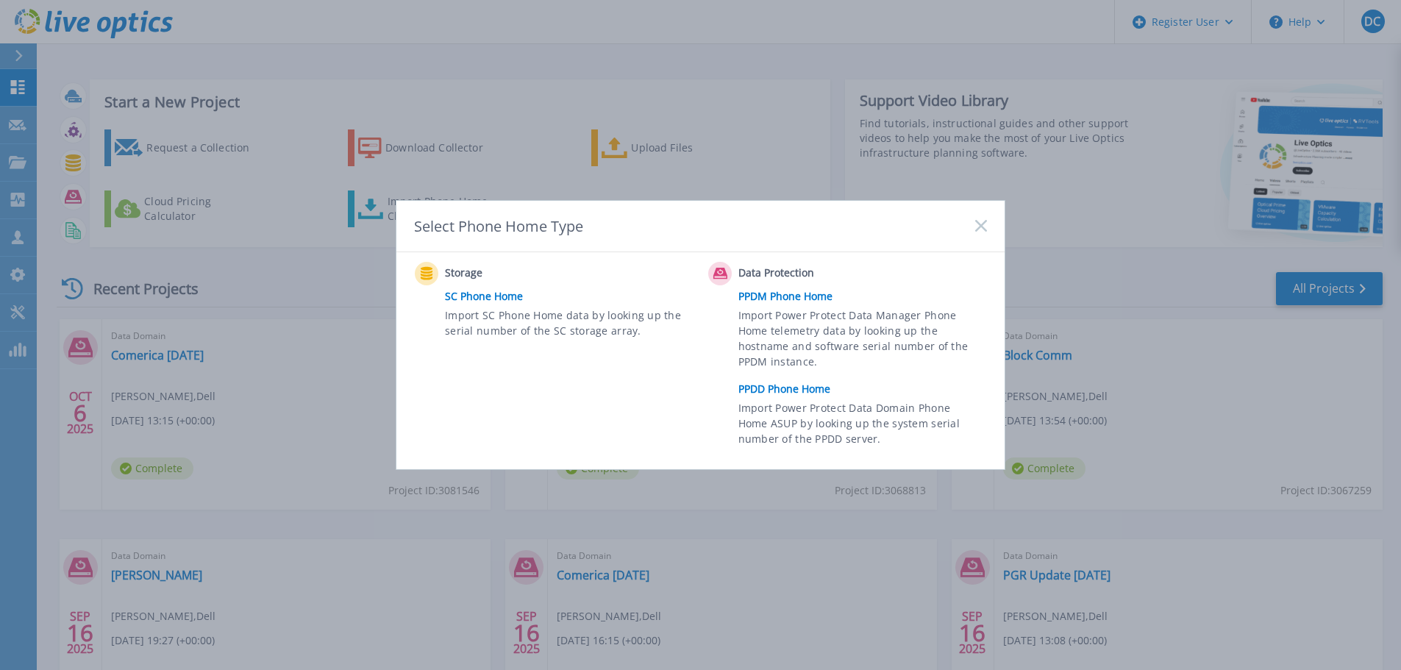
click at [796, 385] on link "PPDD Phone Home" at bounding box center [866, 389] width 256 height 22
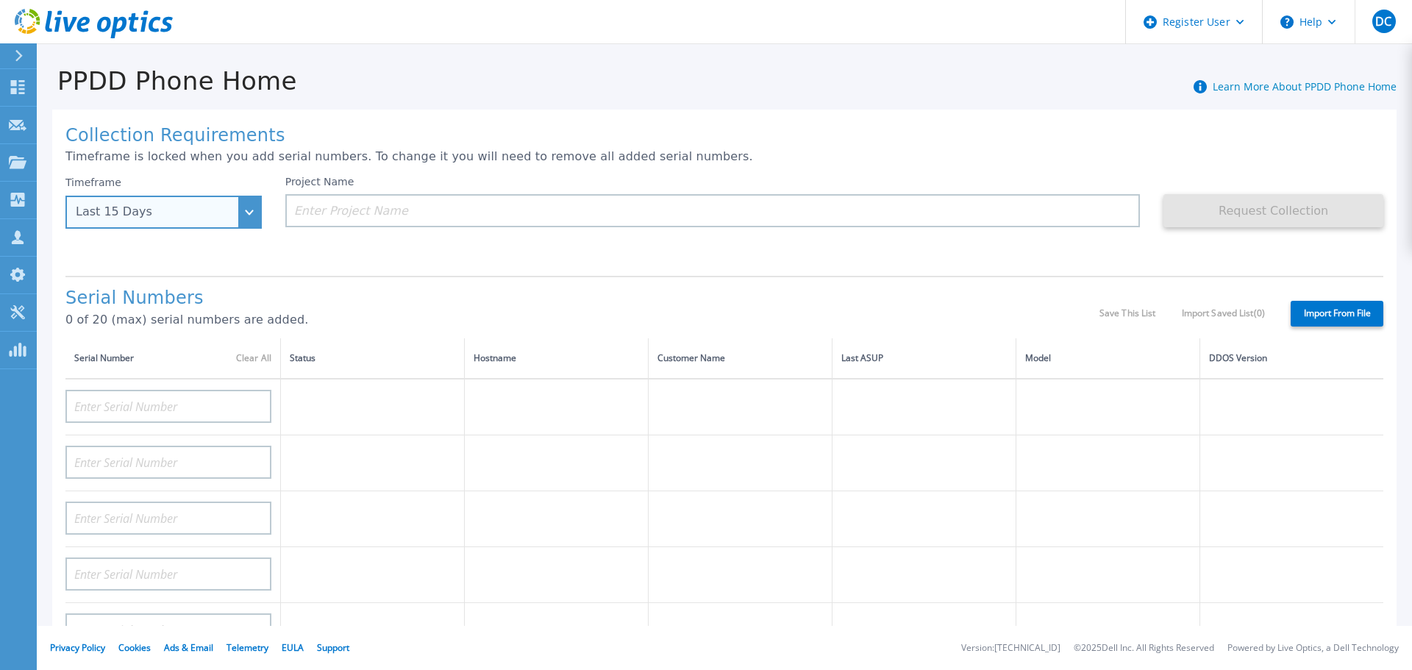
click at [246, 214] on div "Last 15 Days" at bounding box center [163, 212] width 196 height 33
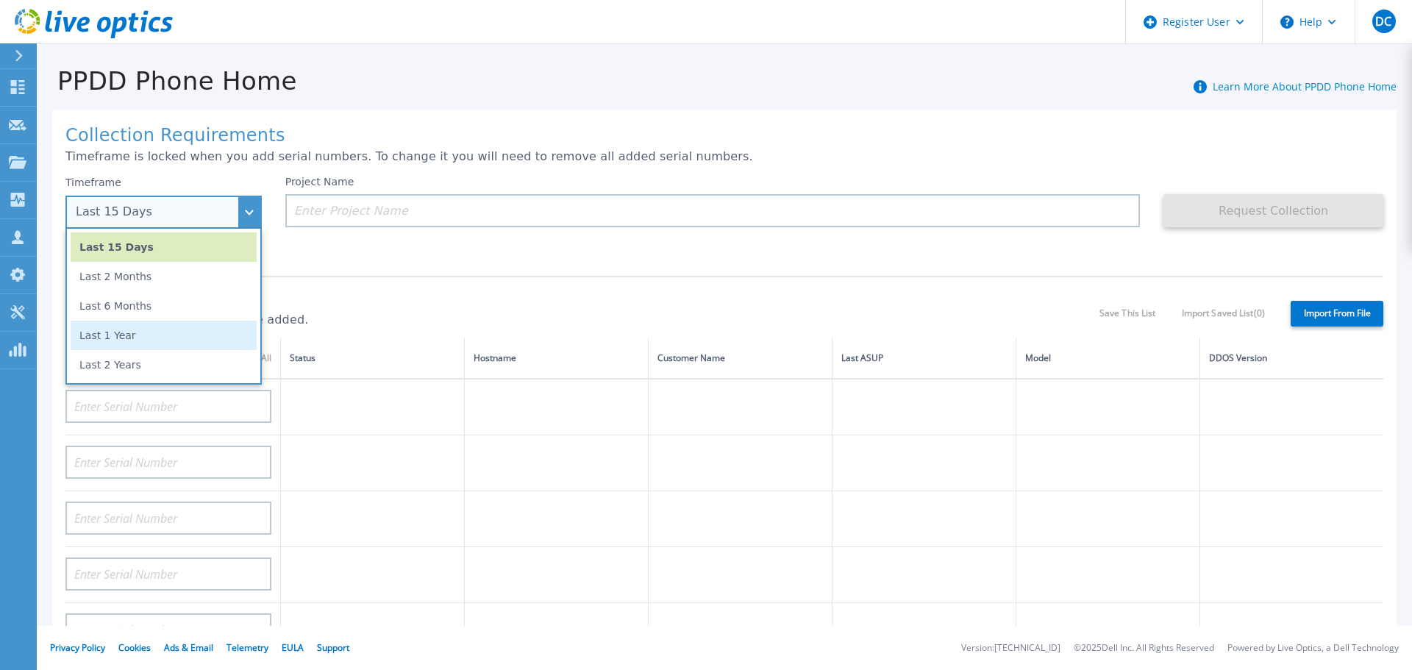
click at [162, 337] on li "Last 1 Year" at bounding box center [164, 335] width 186 height 29
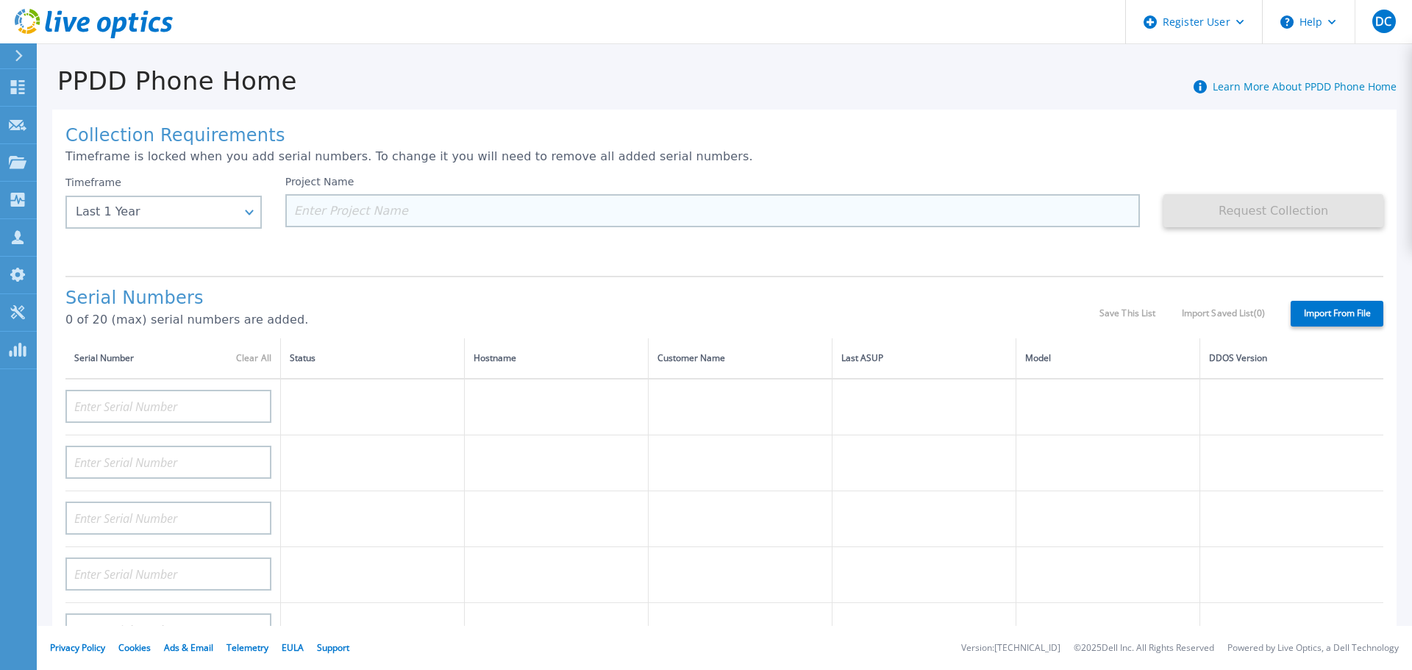
click at [458, 210] on input at bounding box center [712, 210] width 855 height 33
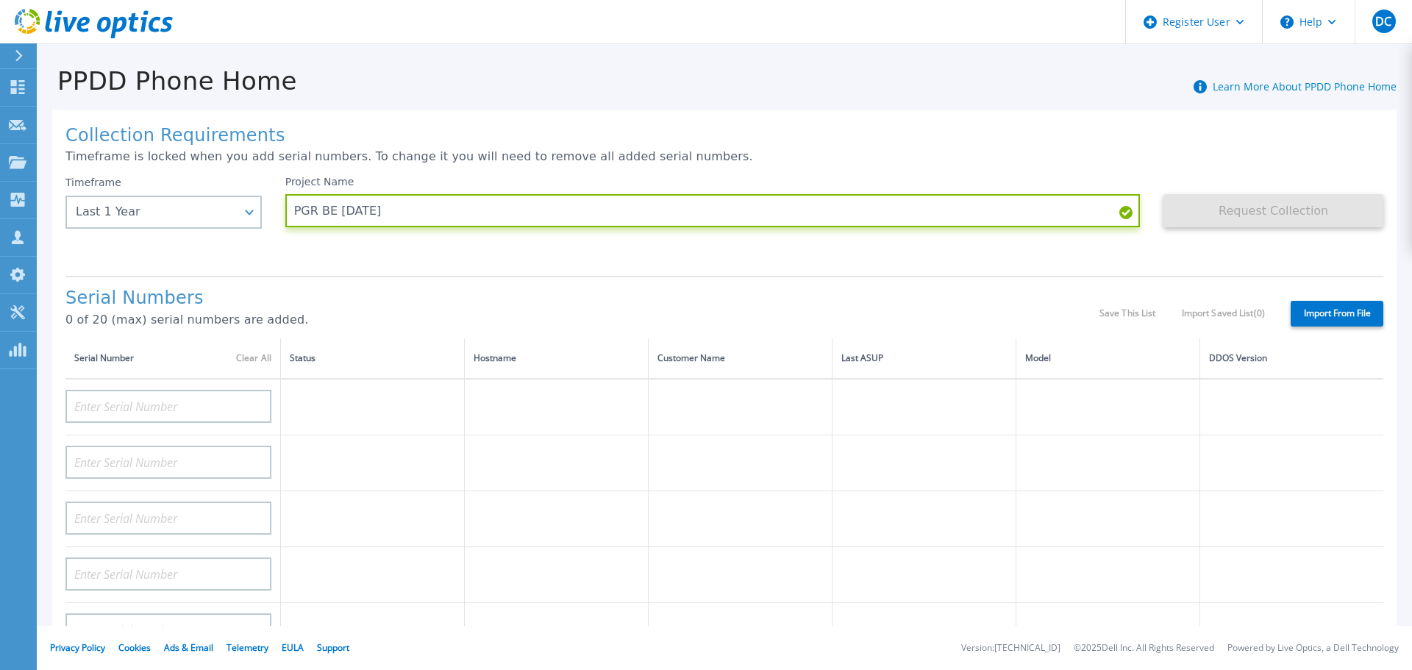
type input "PGR BE [DATE]"
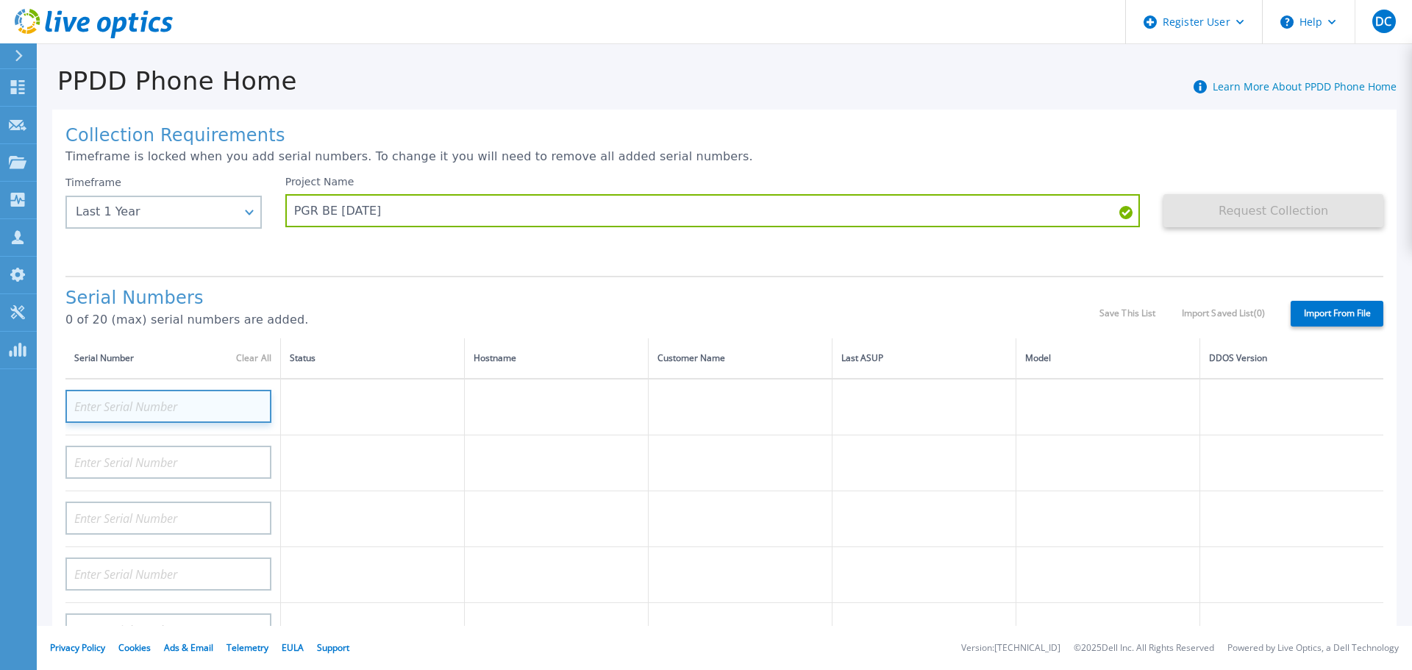
click at [115, 412] on input at bounding box center [168, 406] width 206 height 33
paste input "APM00201613887"
type input "APM00201613887"
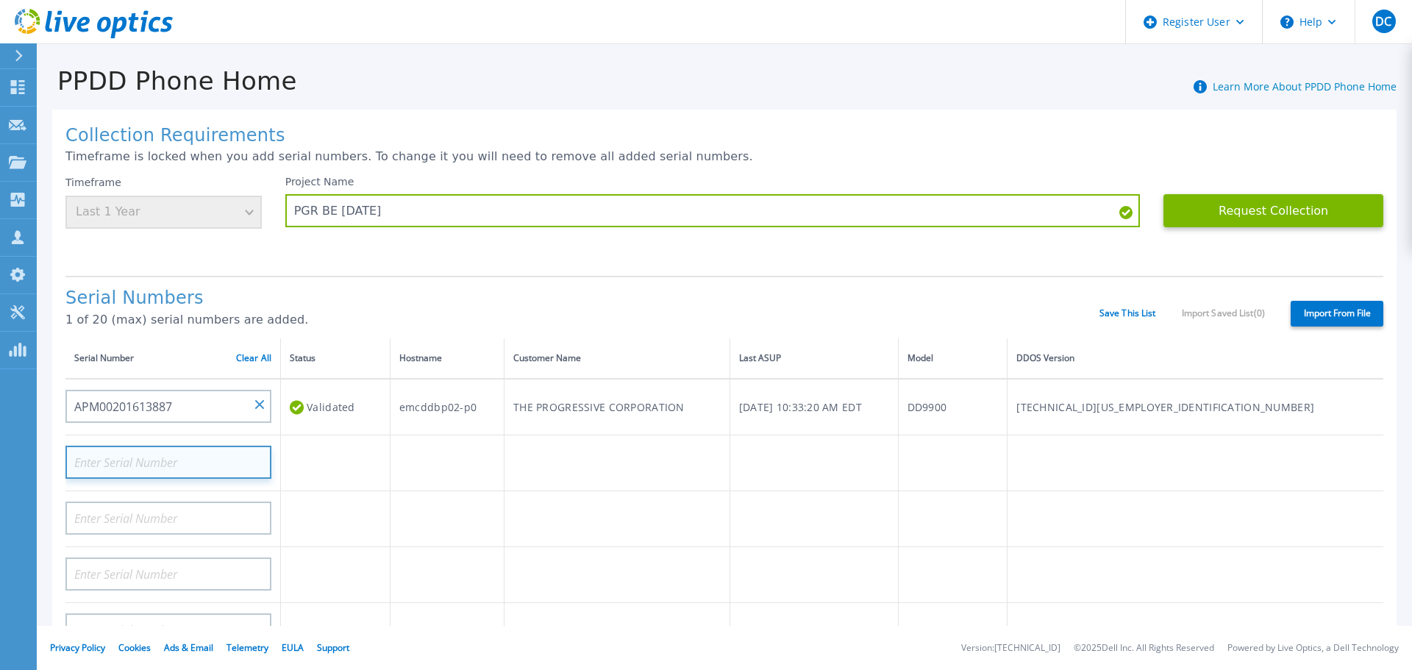
click at [215, 455] on input at bounding box center [168, 462] width 206 height 33
paste input "APM00201615439"
type input "APM00201615439"
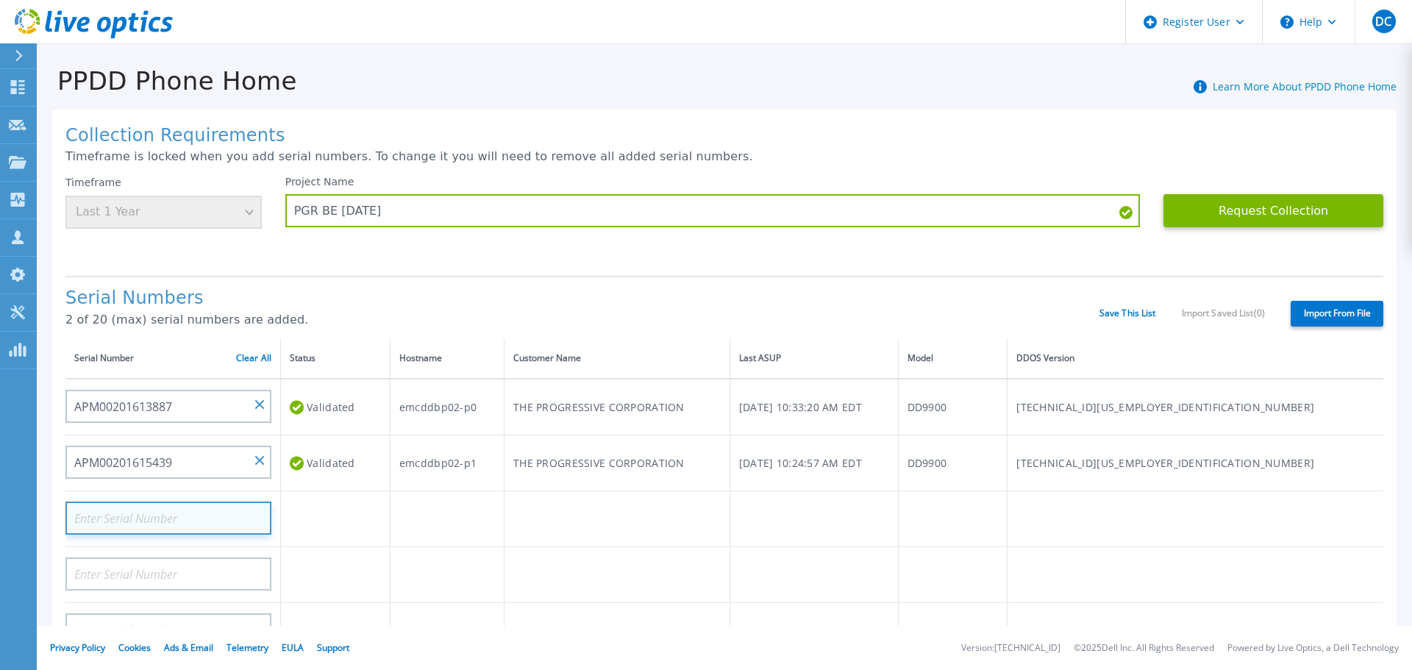
click at [191, 512] on input at bounding box center [168, 517] width 206 height 33
paste input "APM00200904738"
type input "APM00200904738"
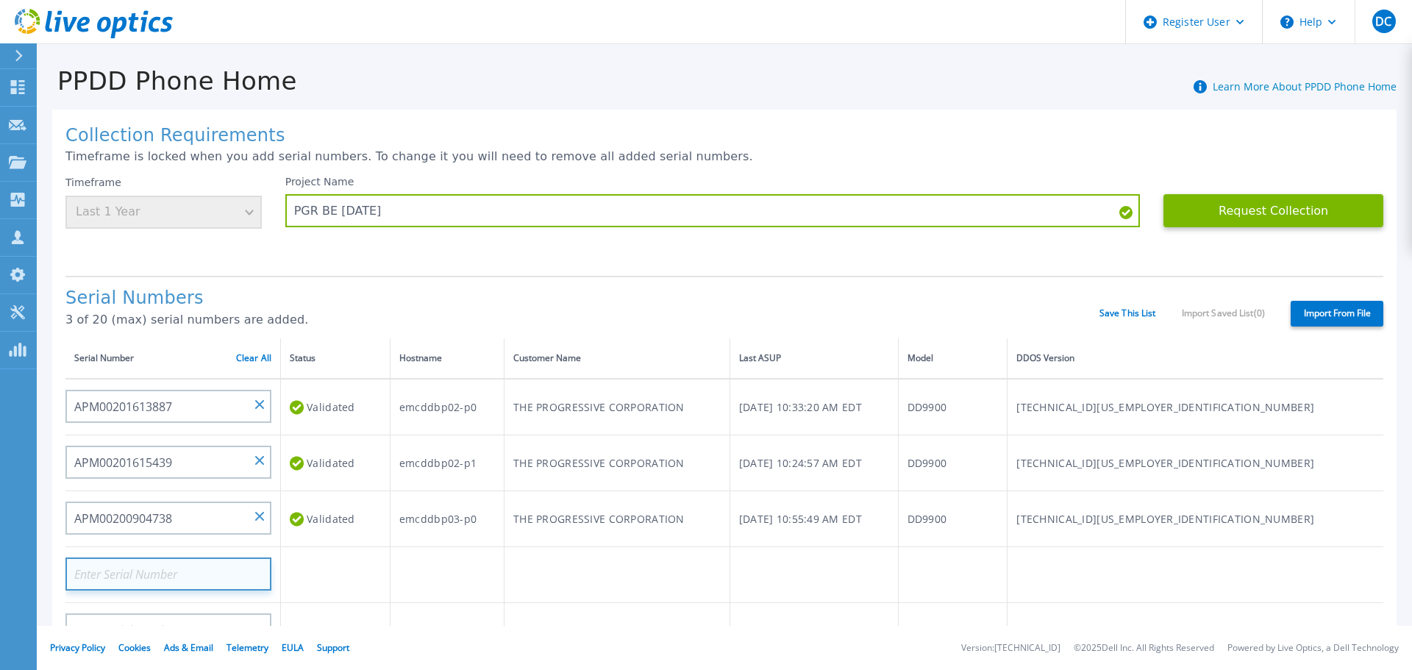
click at [138, 570] on input at bounding box center [168, 573] width 206 height 33
paste input "APM00200905070"
type input "APM00200905070"
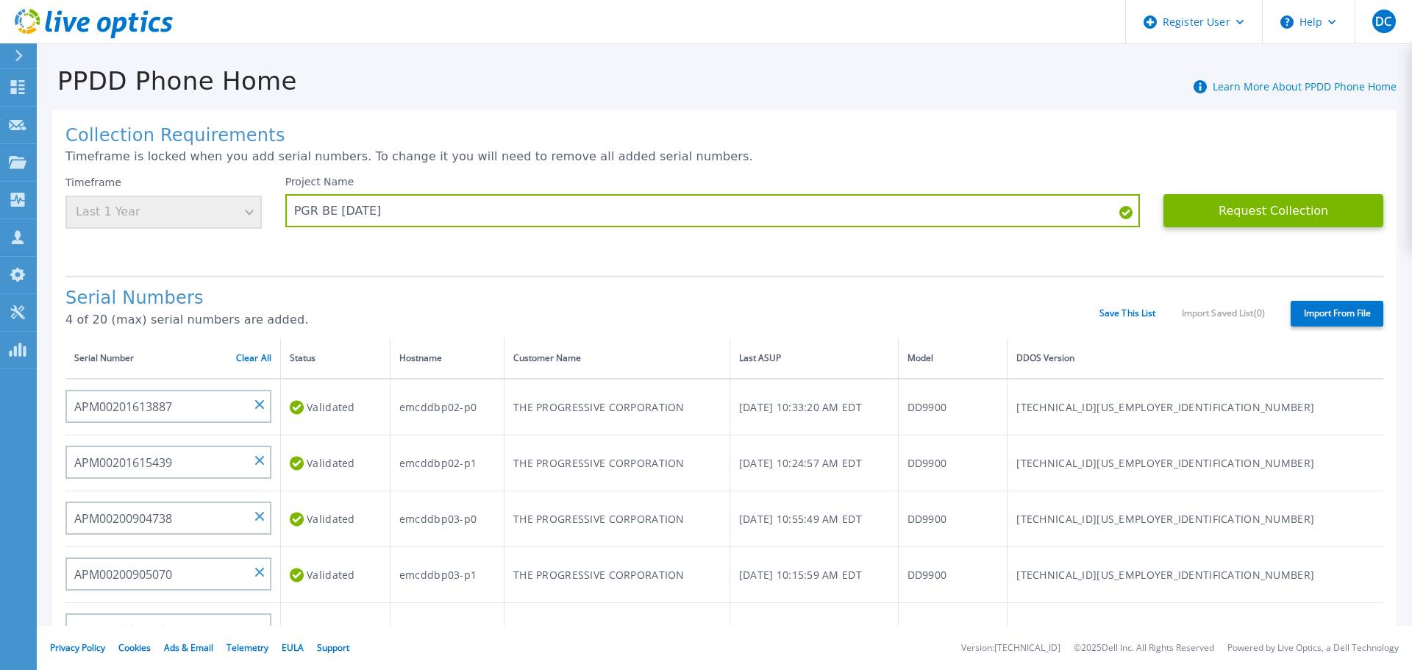
click at [225, 626] on footer "Privacy Policy Cookies Ads & Email Telemetry EULA Support Version: 26.3.9.2 © 2…" at bounding box center [724, 648] width 1375 height 44
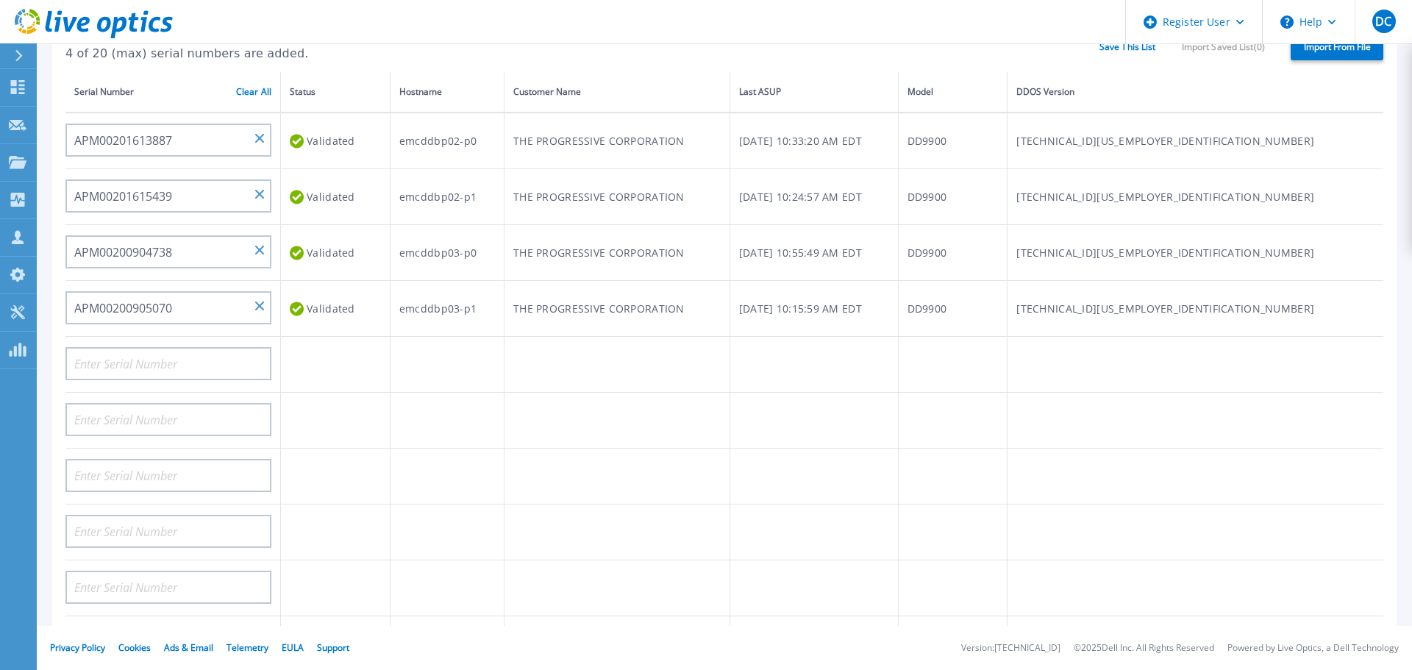
scroll to position [271, 0]
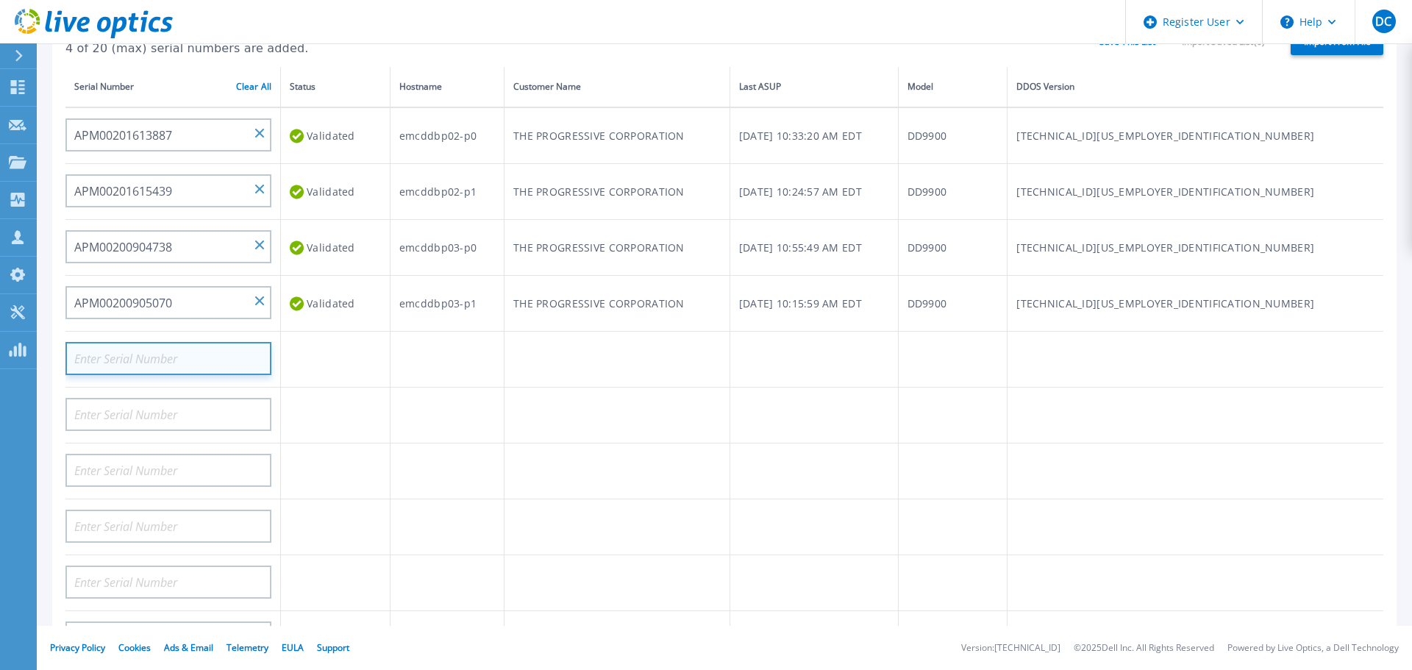
click at [152, 359] on input at bounding box center [168, 358] width 206 height 33
paste input "APM00214801078"
type input "APM00214801078"
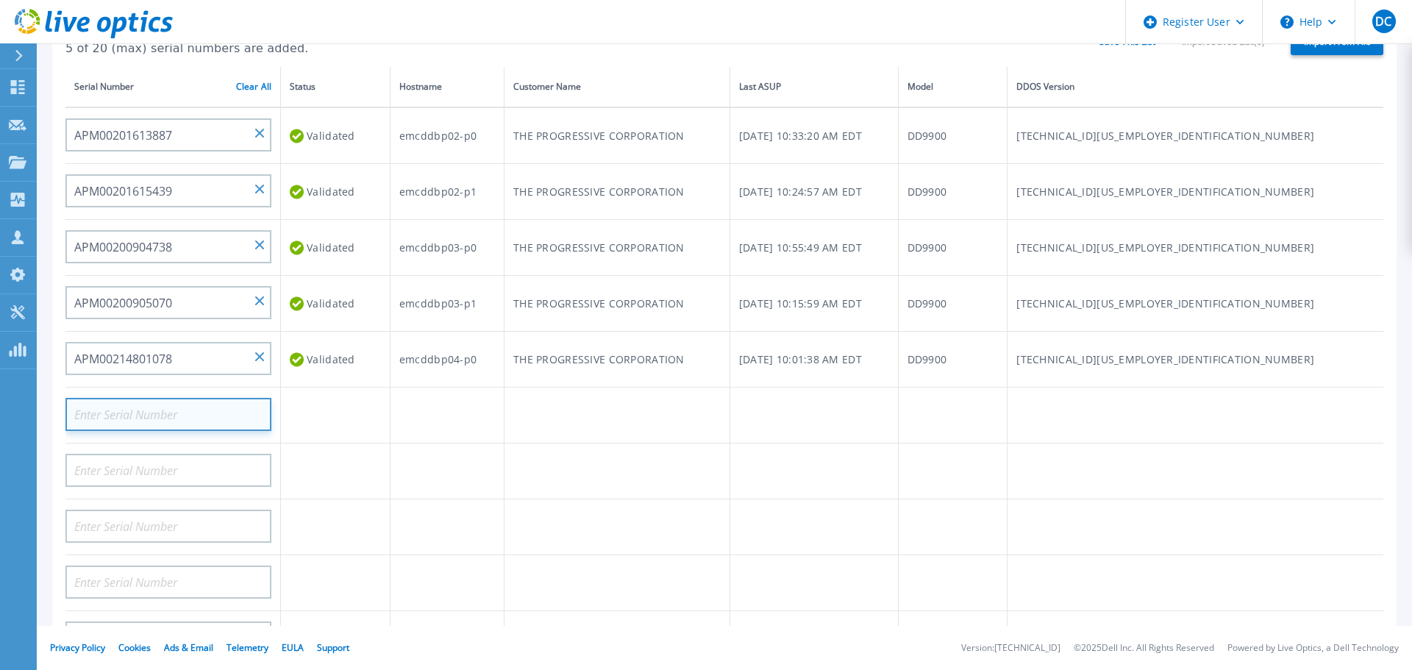
click at [140, 403] on input at bounding box center [168, 414] width 206 height 33
paste input "APM00214801079"
type input "APM00214801079"
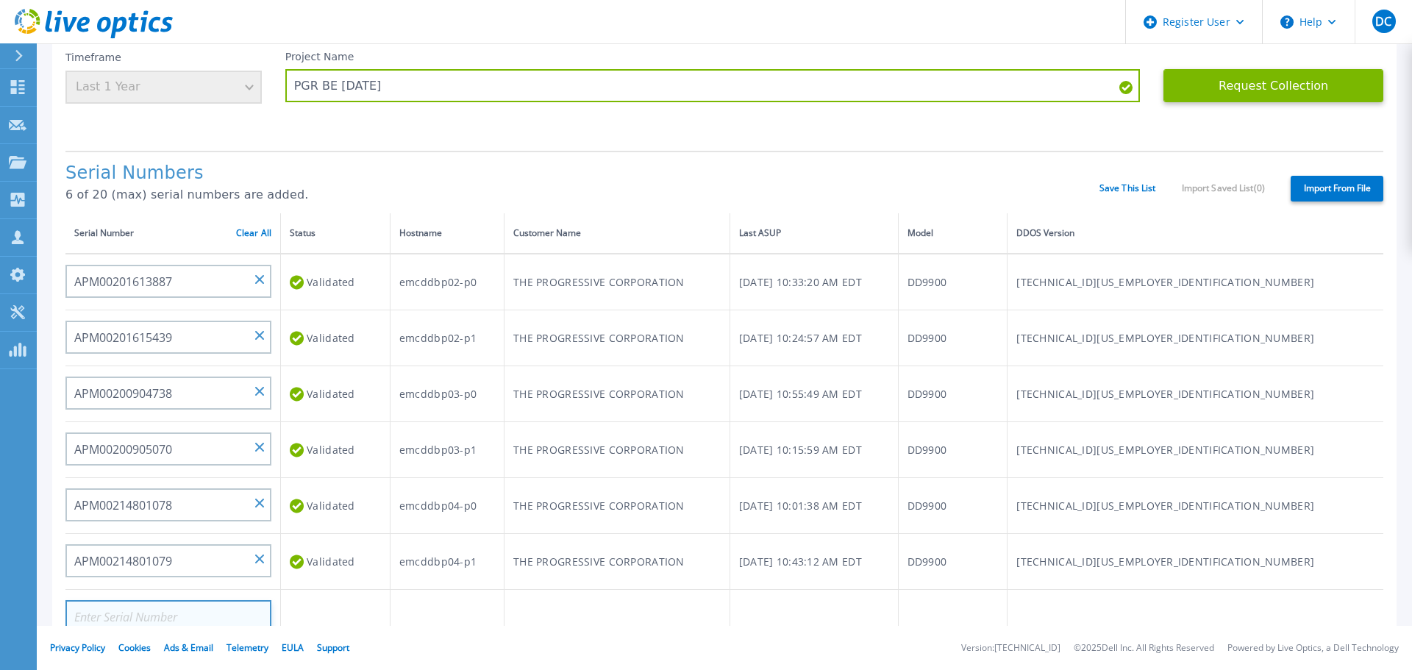
scroll to position [76, 0]
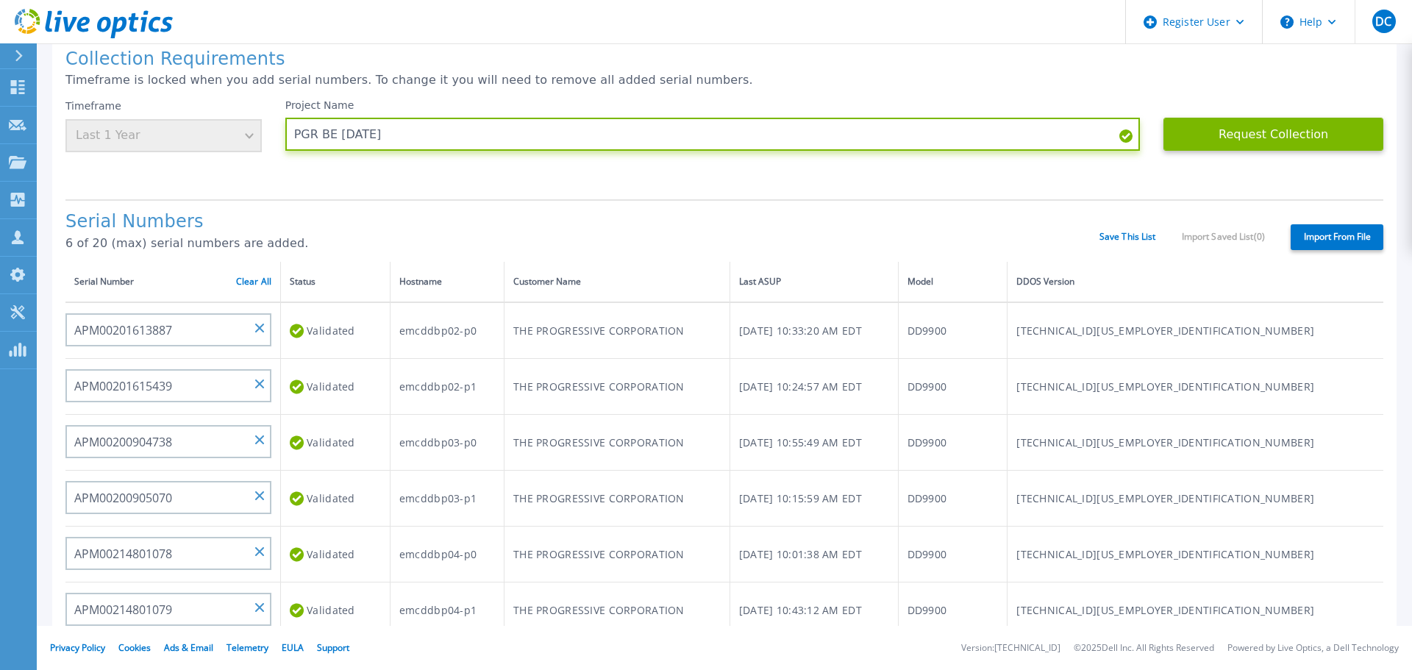
drag, startPoint x: 403, startPoint y: 139, endPoint x: 273, endPoint y: 144, distance: 129.5
click at [273, 144] on div "Timeframe Last 1 Year Project Name PGR BE Oct 7 25 Request Collection This migh…" at bounding box center [723, 143] width 1317 height 88
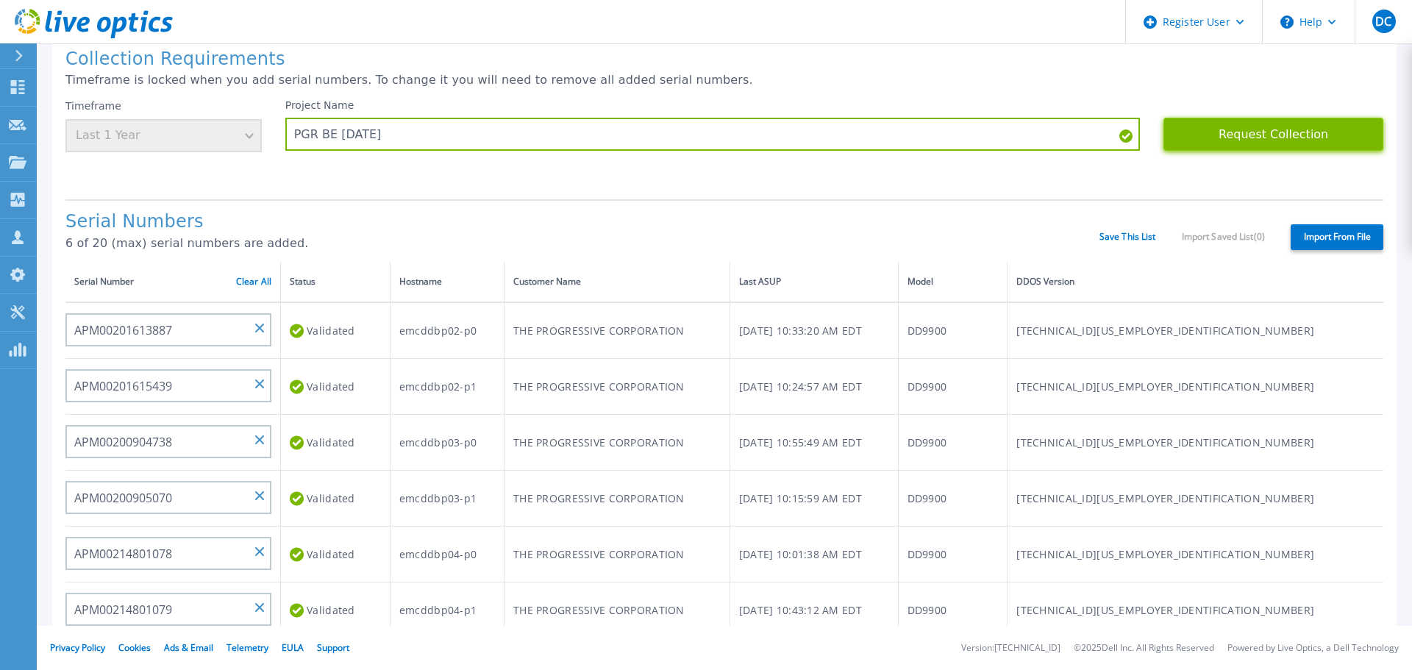
click at [1259, 132] on button "Request Collection" at bounding box center [1273, 134] width 220 height 33
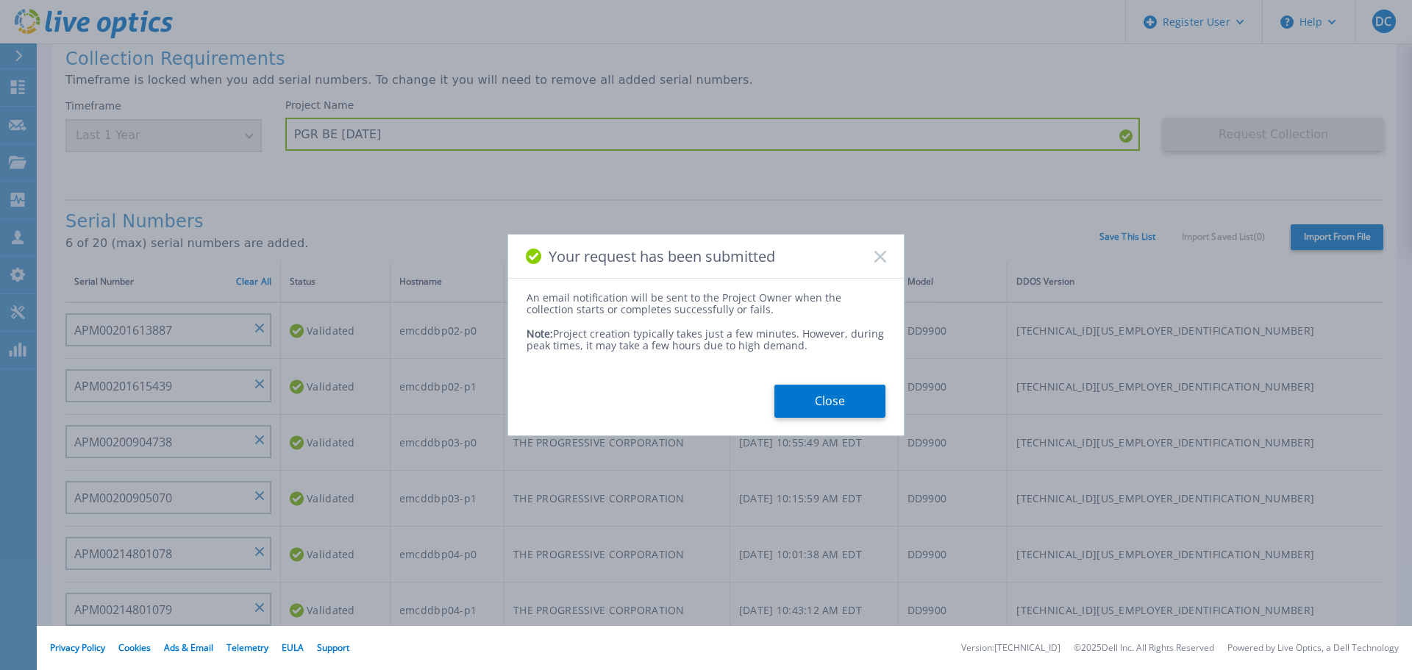
click at [843, 404] on button "Close" at bounding box center [829, 401] width 111 height 33
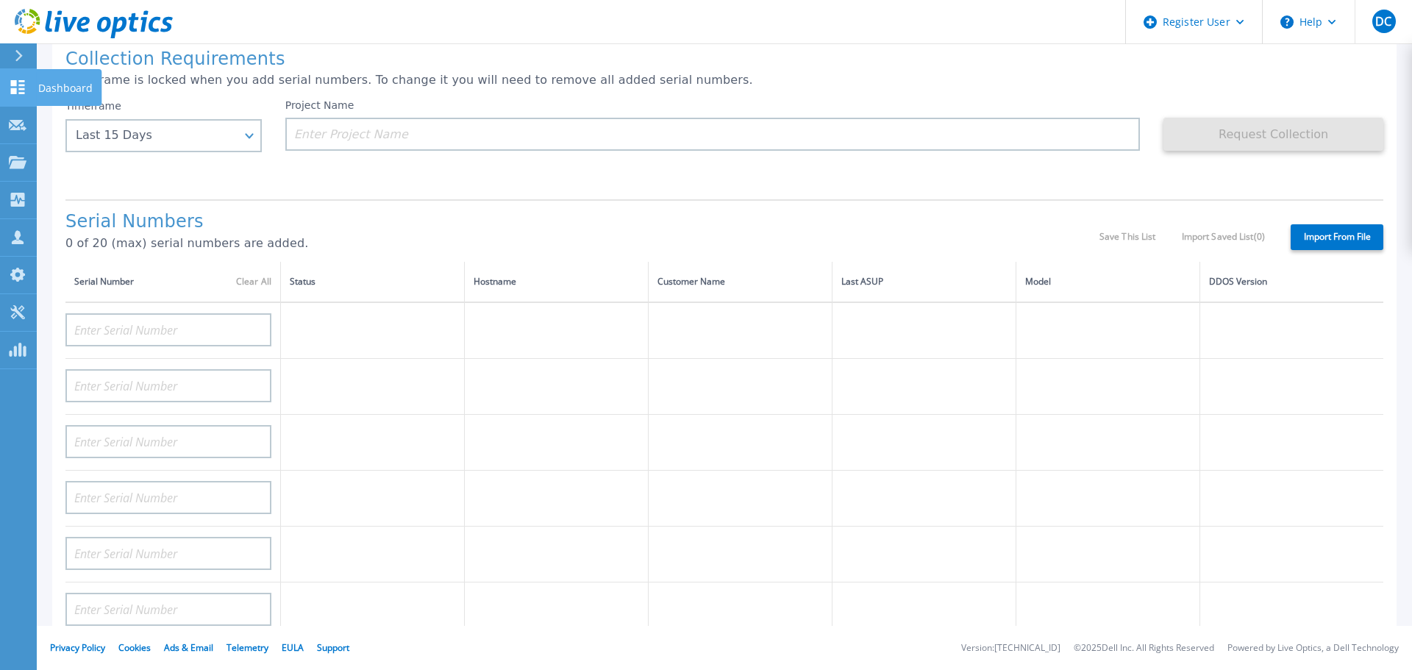
click at [15, 90] on icon at bounding box center [18, 87] width 14 height 14
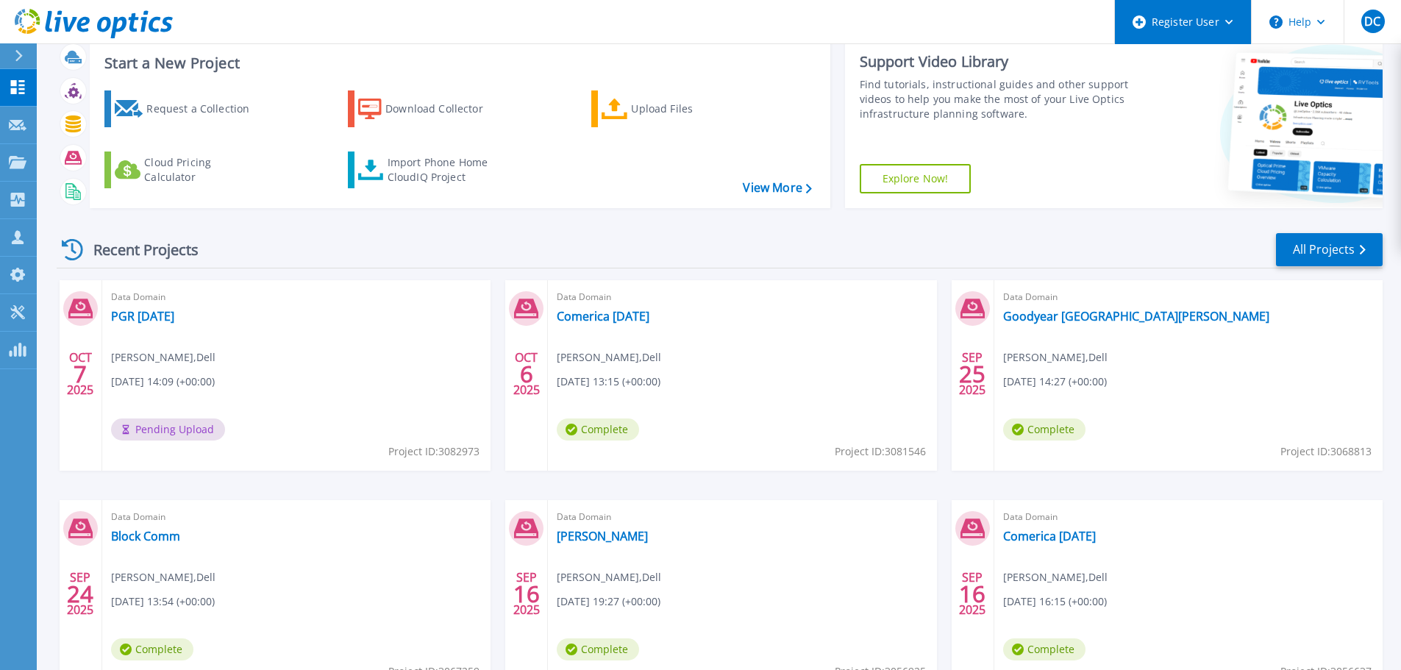
scroll to position [145, 0]
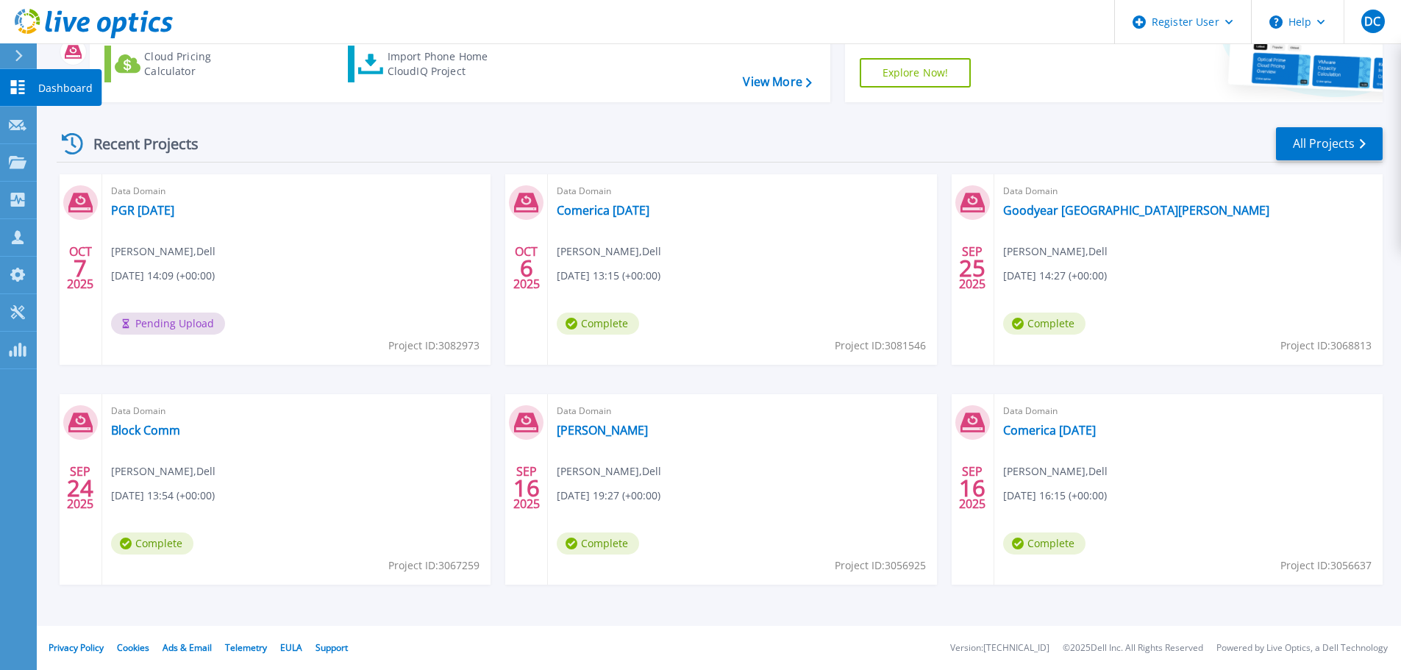
click at [32, 82] on link "Dashboard Dashboard" at bounding box center [18, 87] width 37 height 37
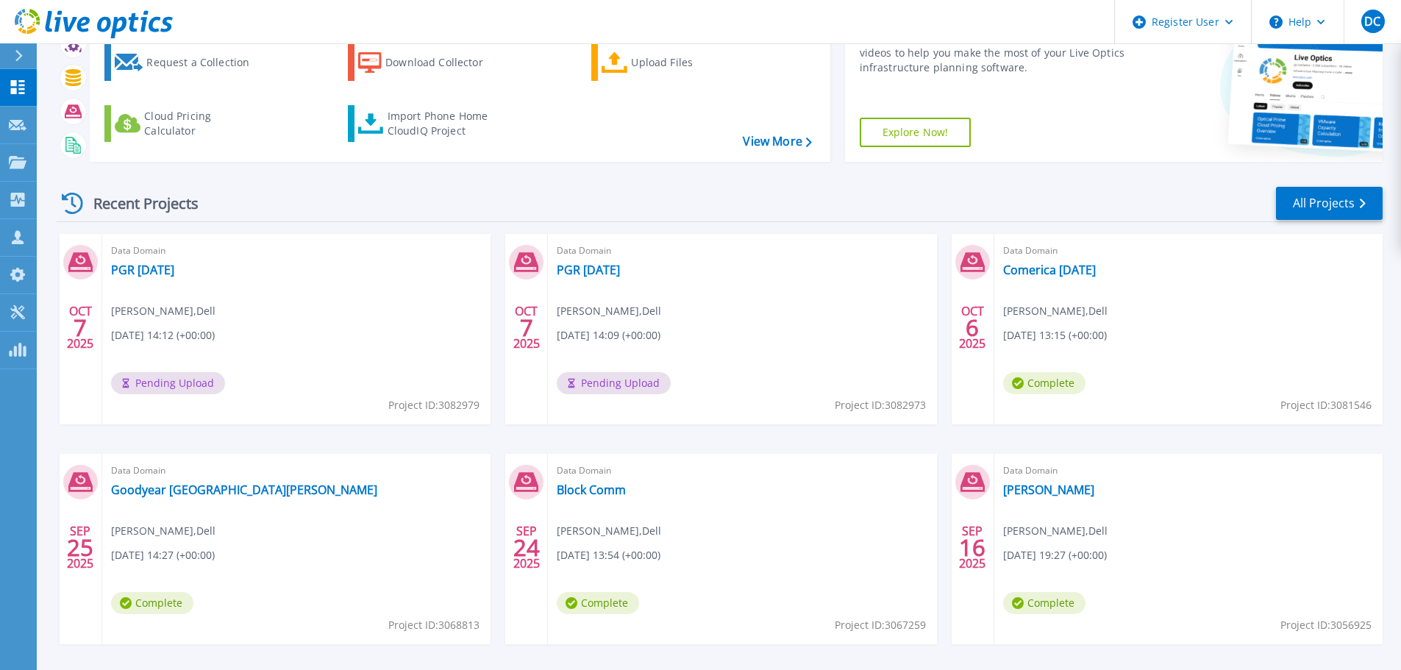
scroll to position [145, 0]
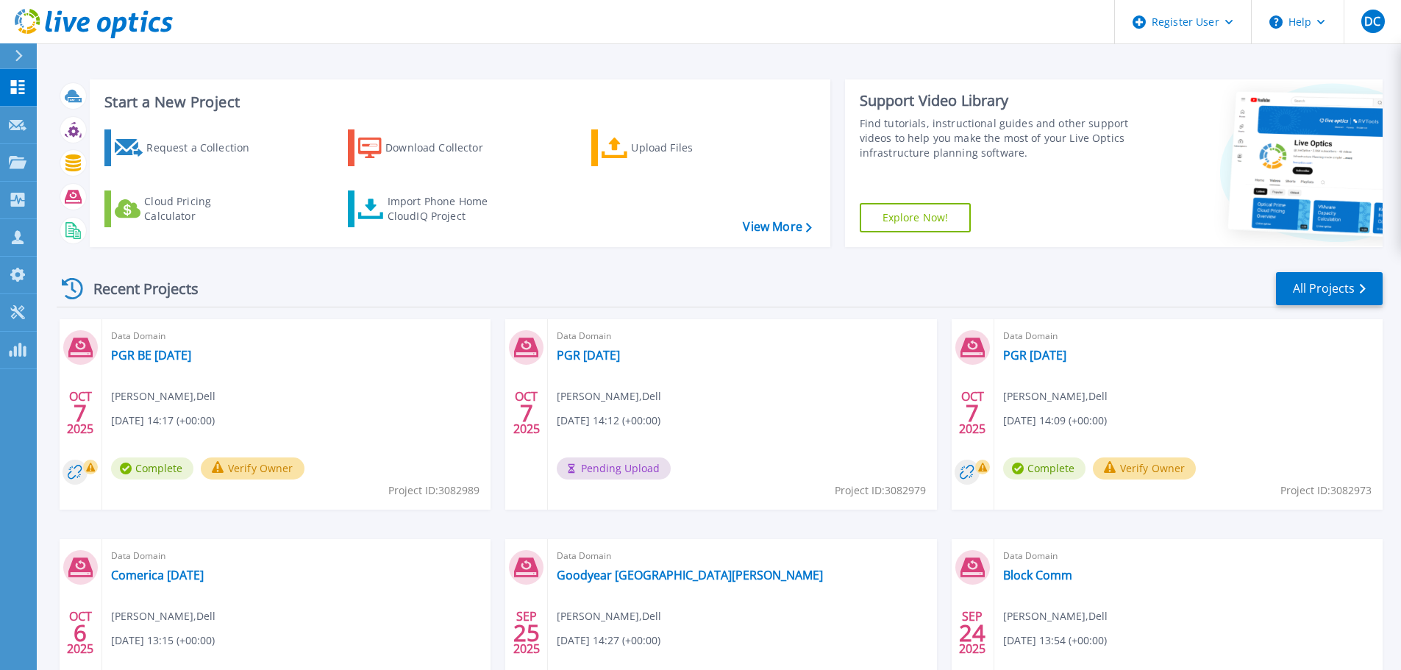
click at [1171, 462] on button "Verify Owner" at bounding box center [1145, 468] width 104 height 22
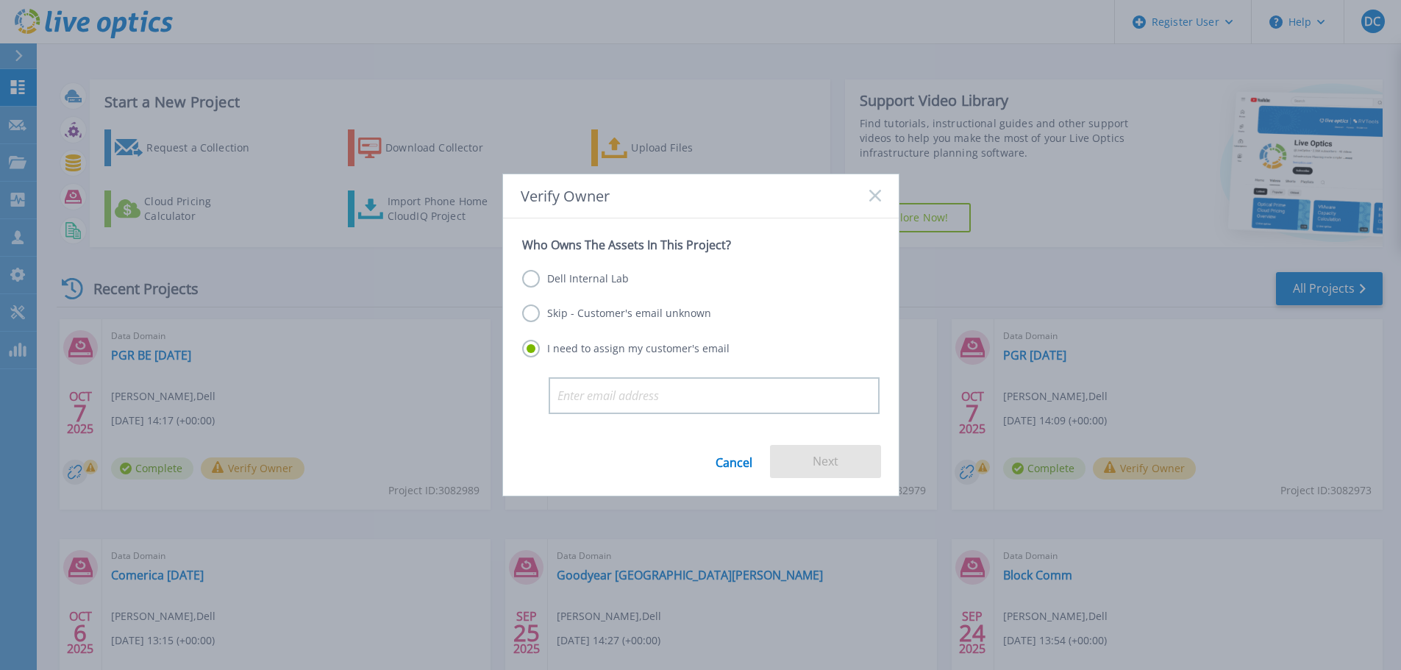
click at [551, 268] on div "Dell Internal Lab Skip - Customer's email unknown I need to assign my customer'…" at bounding box center [700, 314] width 357 height 125
click at [532, 278] on label "Dell Internal Lab" at bounding box center [575, 279] width 107 height 18
click at [0, 0] on input "Dell Internal Lab" at bounding box center [0, 0] width 0 height 0
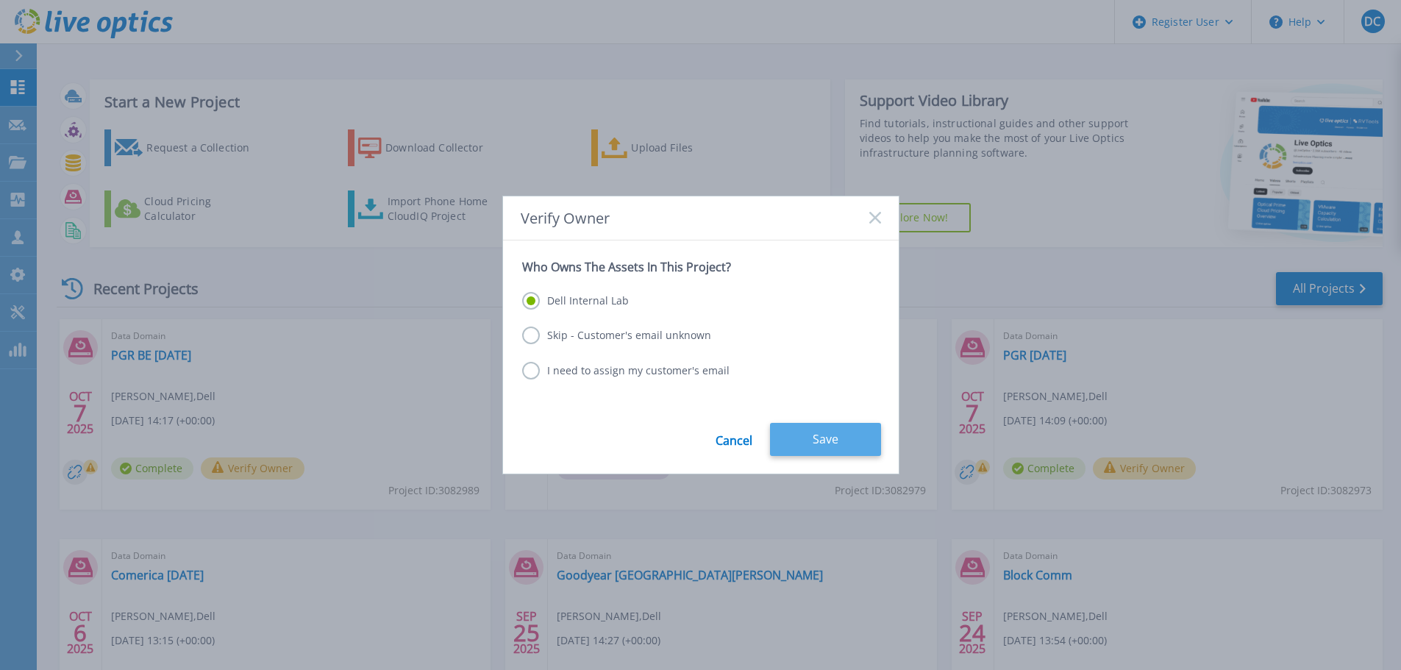
click at [811, 424] on button "Save" at bounding box center [825, 439] width 111 height 33
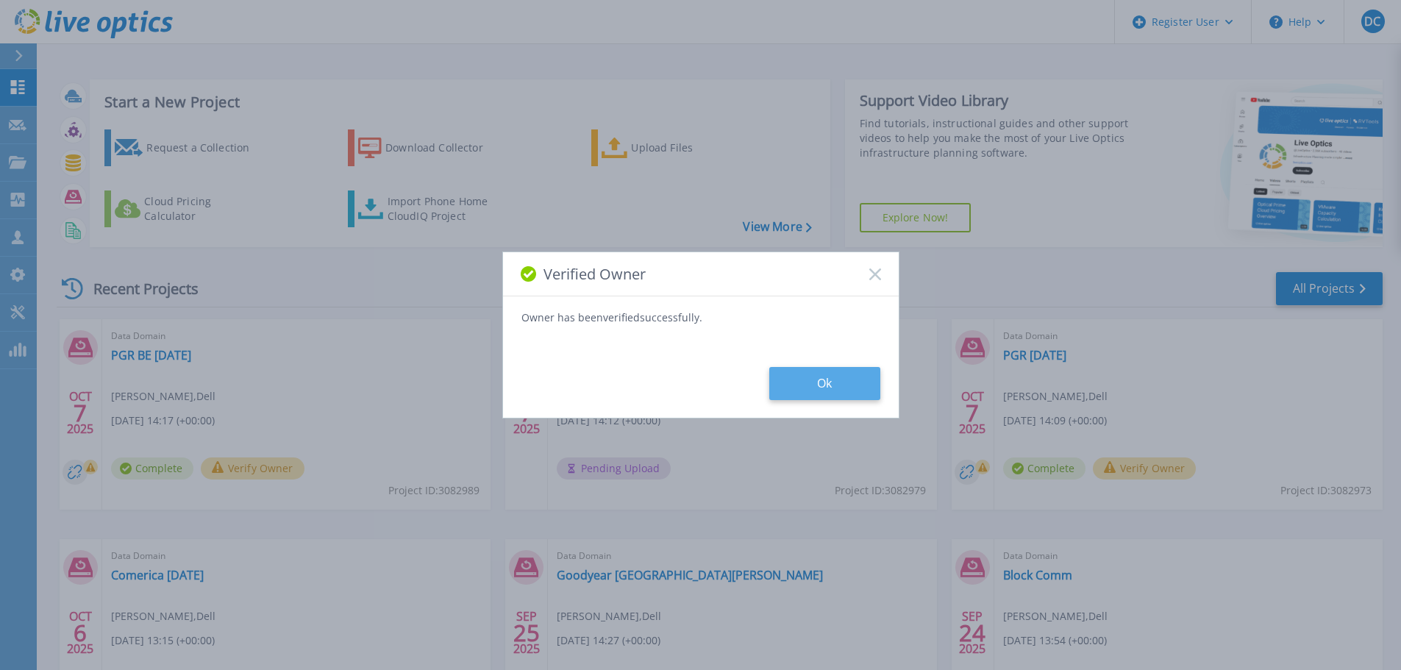
click at [812, 380] on button "Ok" at bounding box center [824, 383] width 111 height 33
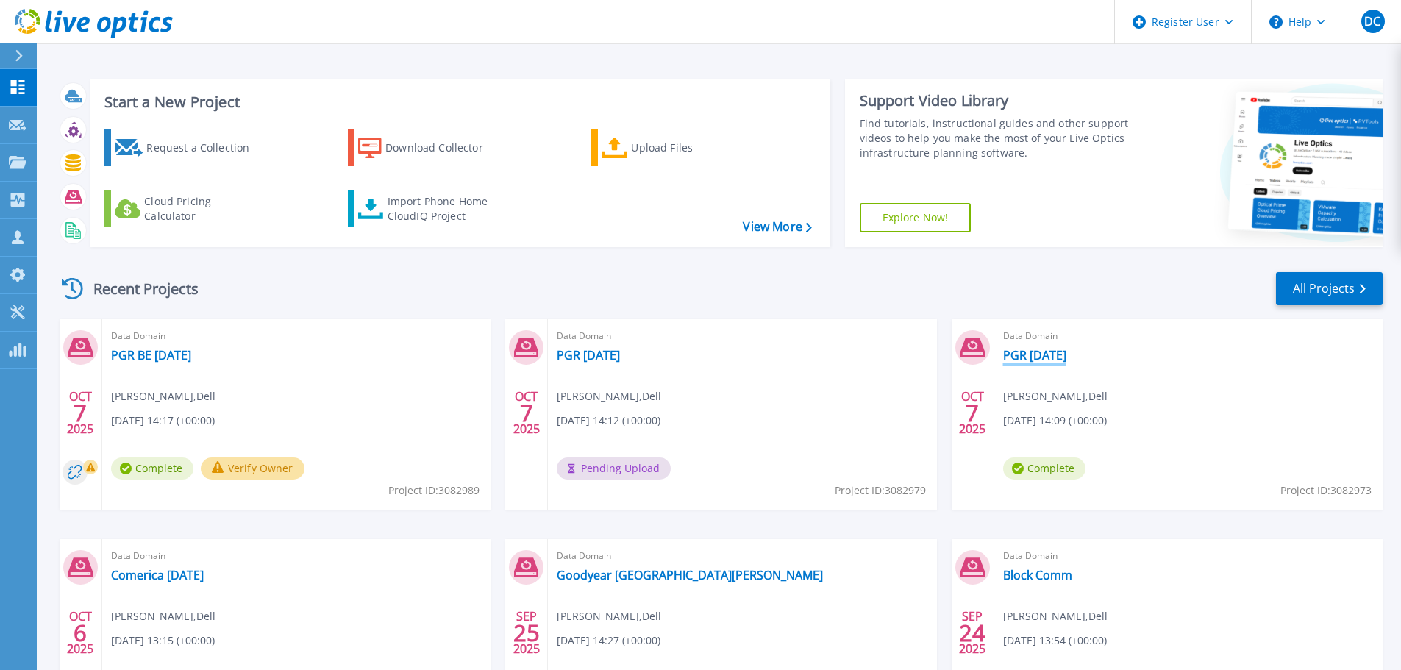
click at [1066, 351] on link "PGR [DATE]" at bounding box center [1034, 355] width 63 height 15
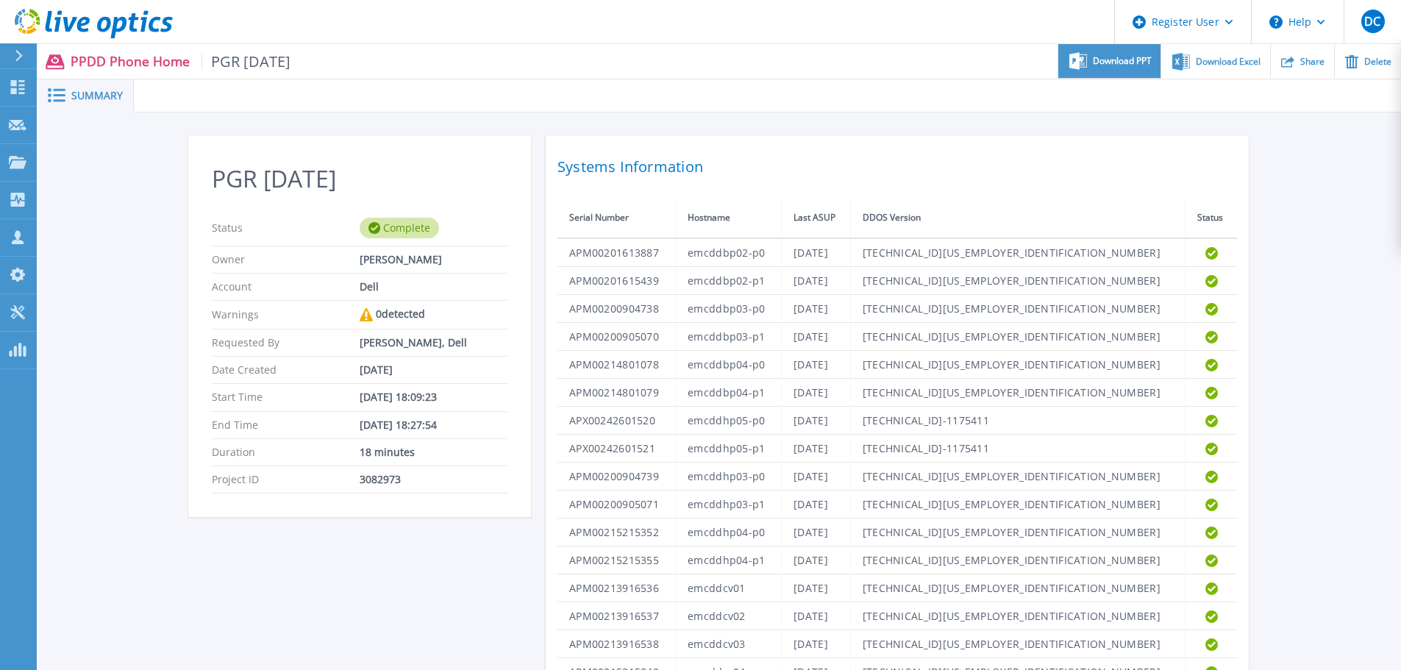
click at [1111, 53] on div "Download PPT" at bounding box center [1109, 61] width 102 height 35
click at [1206, 71] on div "Download Excel" at bounding box center [1215, 61] width 108 height 35
